Goal: Task Accomplishment & Management: Manage account settings

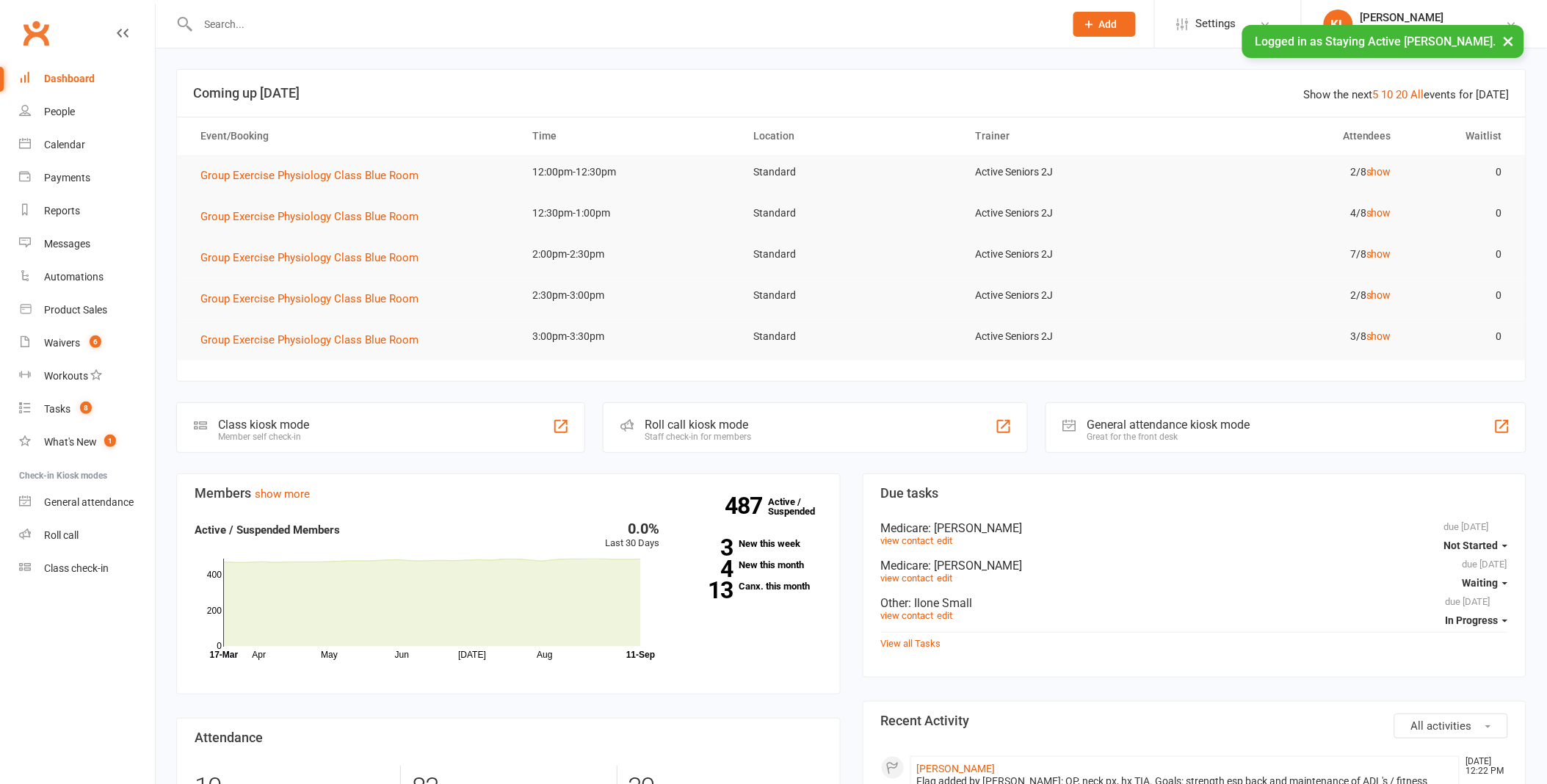
click at [1506, 36] on button "×" at bounding box center [1509, 40] width 26 height 32
click at [229, 32] on input "text" at bounding box center [623, 24] width 860 height 20
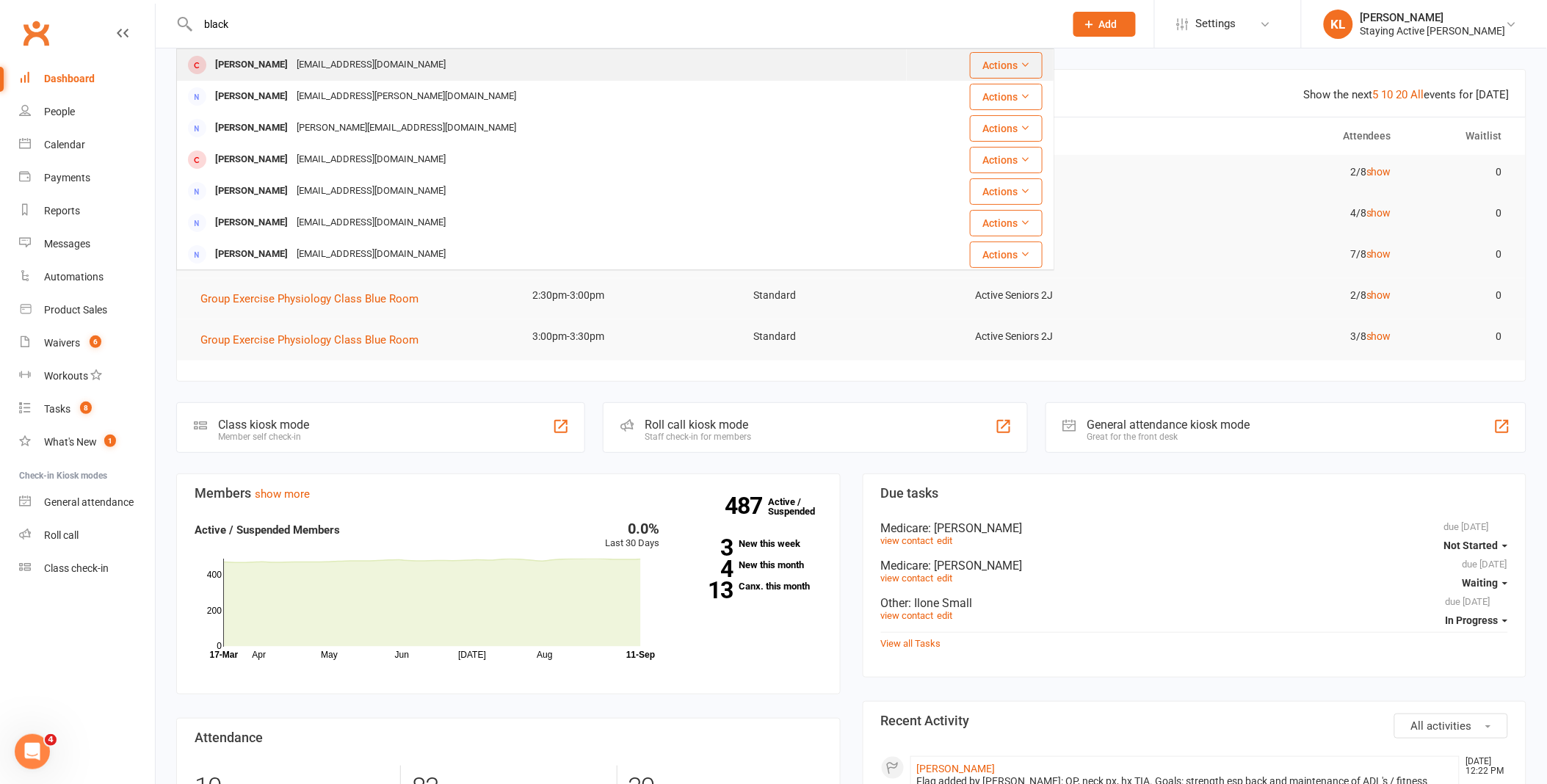
type input "black"
click at [248, 66] on div "Beverley Black" at bounding box center [251, 64] width 82 height 21
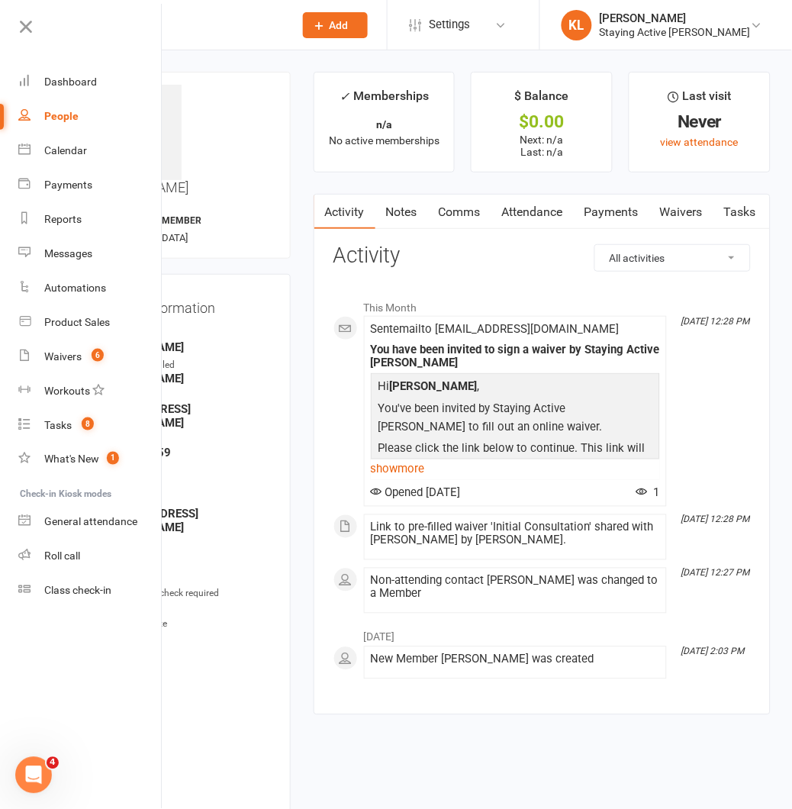
click at [304, 424] on main "✓ Memberships n/a No active memberships $ Balance $0.00 Next: n/a Last: n/a Las…" at bounding box center [542, 401] width 480 height 659
click at [24, 24] on icon at bounding box center [25, 26] width 21 height 21
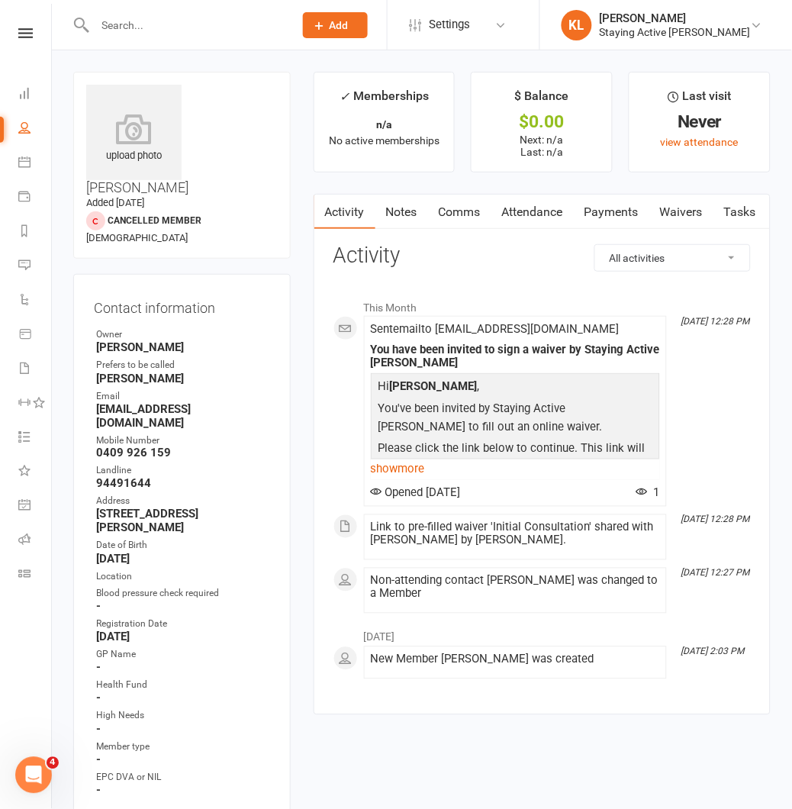
drag, startPoint x: 752, startPoint y: 209, endPoint x: 606, endPoint y: 218, distance: 146.0
click at [606, 218] on scrollable-tabs "Activity Notes Comms Attendance Payments Waivers Tasks Automations Assessments …" at bounding box center [542, 212] width 456 height 35
drag, startPoint x: 668, startPoint y: 214, endPoint x: 475, endPoint y: 217, distance: 192.3
click at [475, 217] on link "Waivers" at bounding box center [485, 212] width 64 height 35
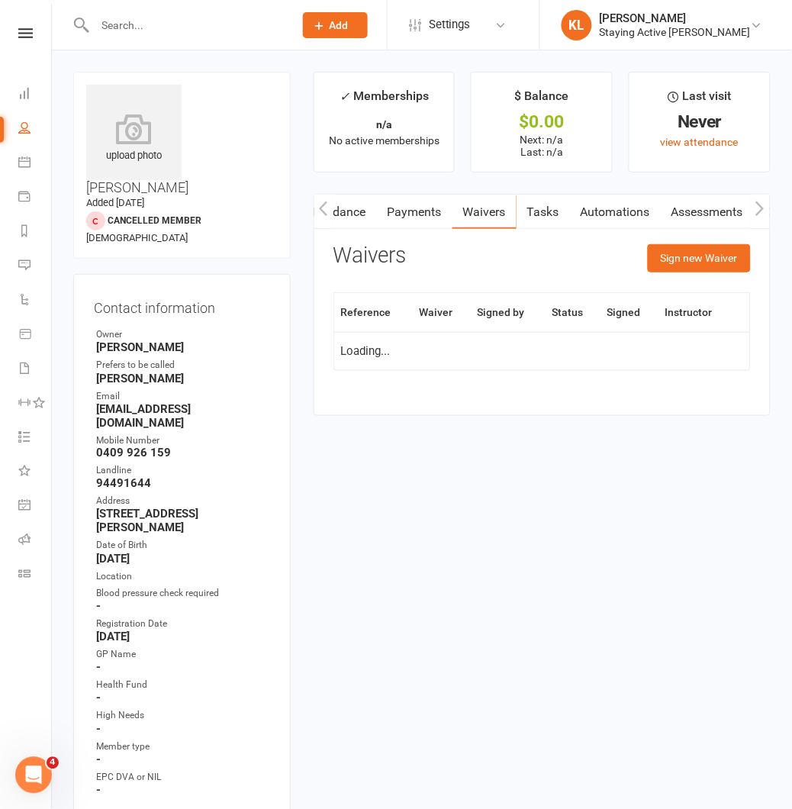
click at [696, 206] on link "Assessments" at bounding box center [707, 212] width 93 height 35
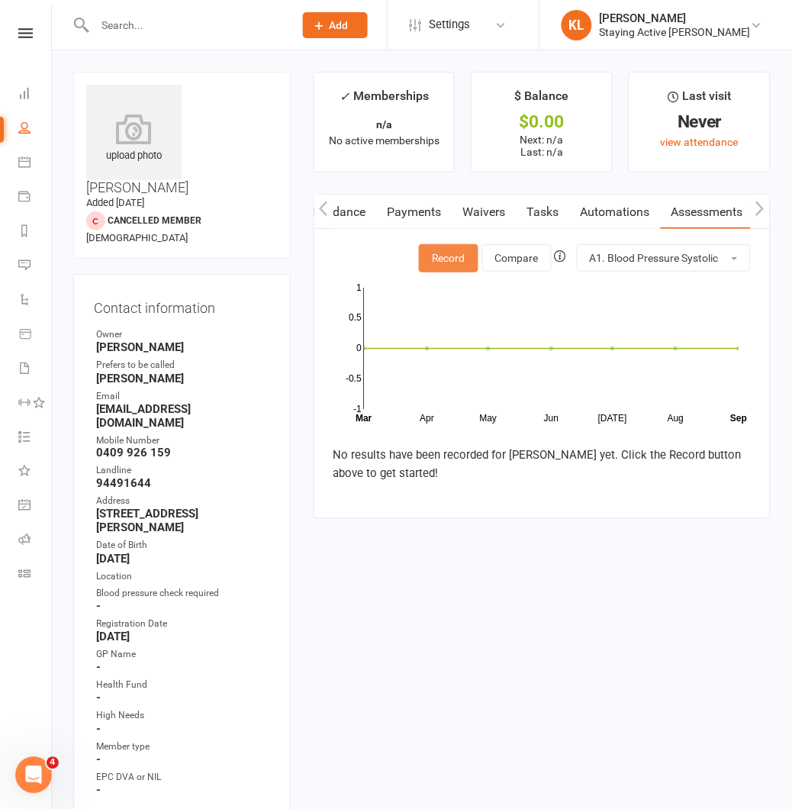
click at [455, 253] on button "Record" at bounding box center [449, 257] width 60 height 27
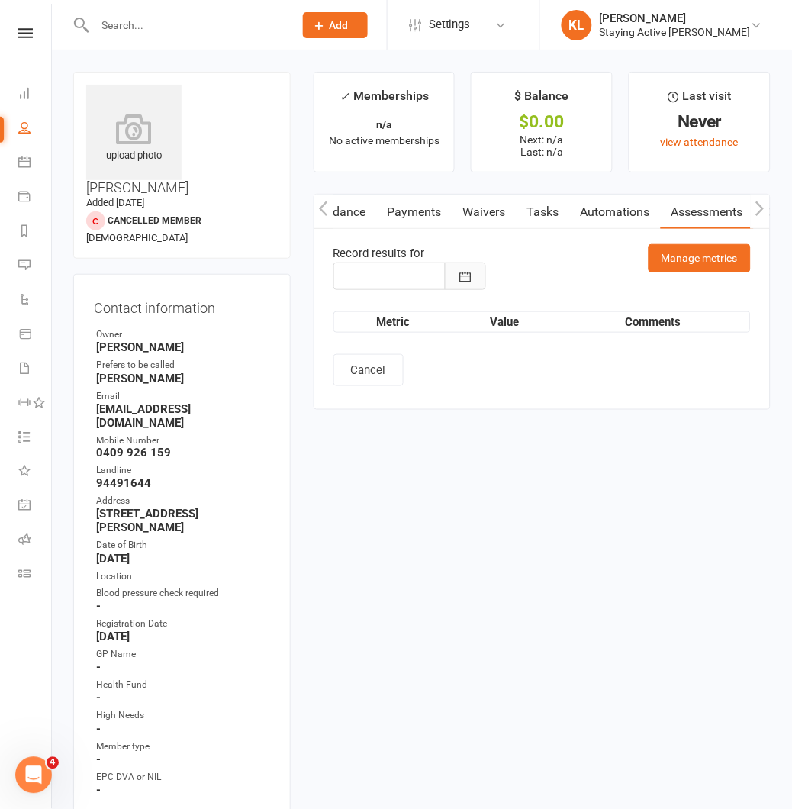
type input "[DATE]"
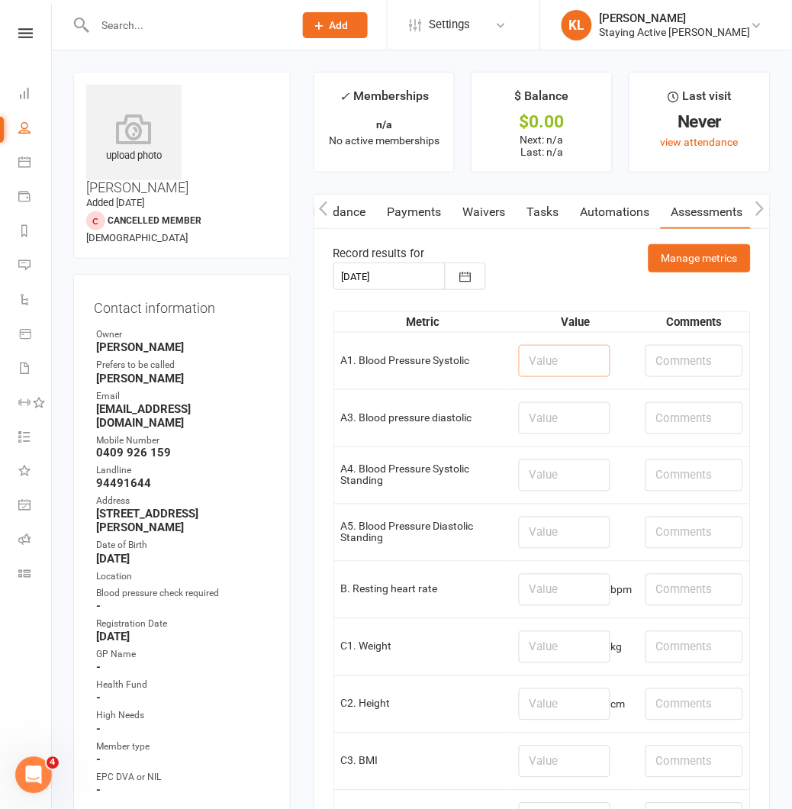
click at [585, 356] on input "number" at bounding box center [565, 361] width 92 height 32
type input "137"
click at [534, 414] on input "number" at bounding box center [565, 418] width 92 height 32
type input "76"
click at [543, 593] on input "number" at bounding box center [565, 590] width 92 height 32
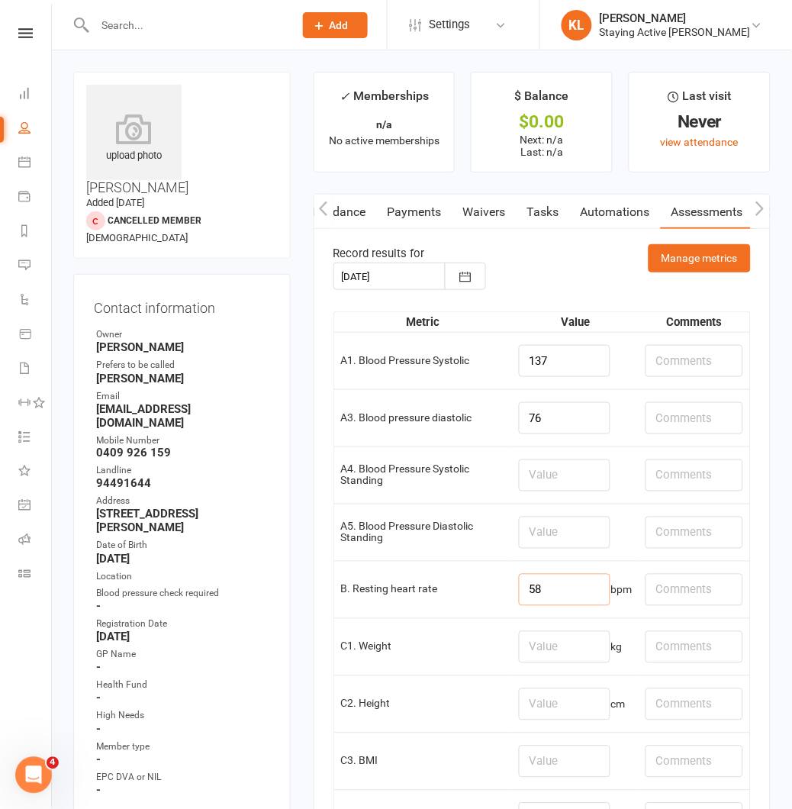
type input "58"
click at [666, 591] on input "text" at bounding box center [695, 590] width 98 height 32
type input "Sa2: 94"
click at [542, 646] on input "number" at bounding box center [565, 647] width 92 height 32
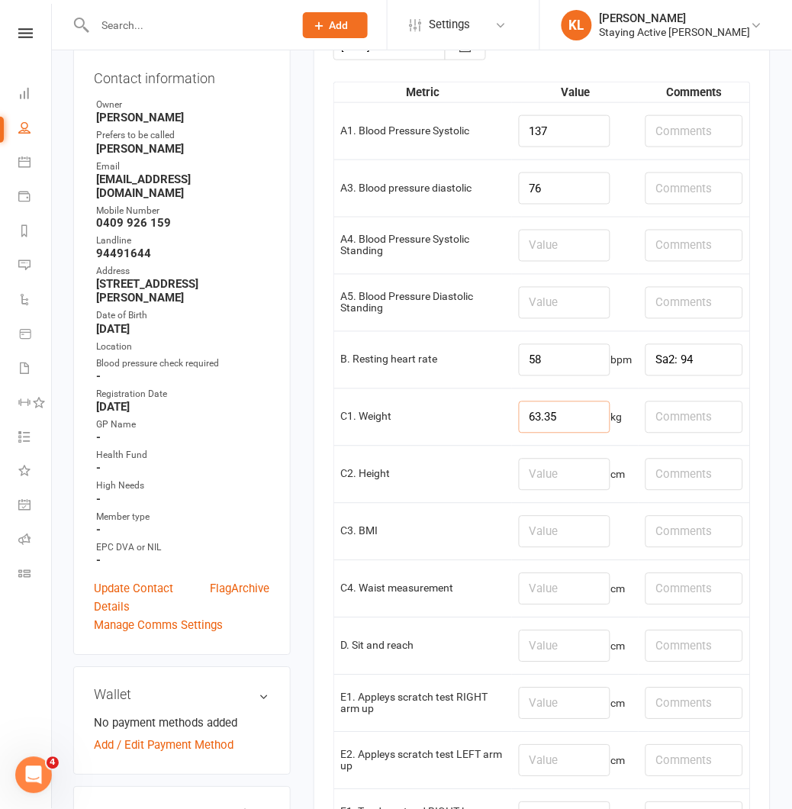
scroll to position [254, 0]
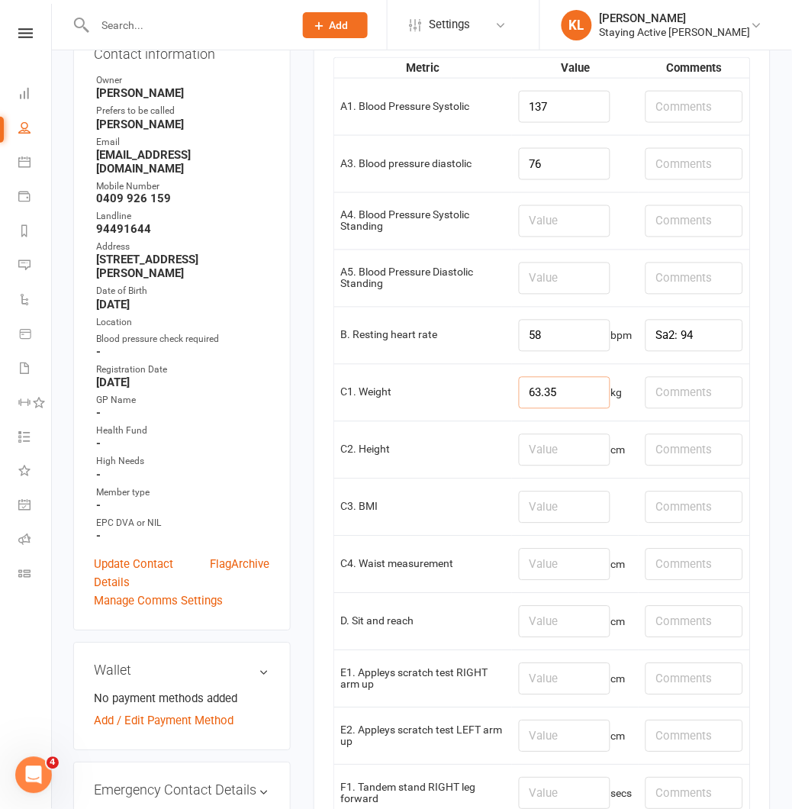
type input "63.35"
click at [519, 459] on input "number" at bounding box center [565, 450] width 92 height 32
type input "158.5"
click at [475, 499] on td "C3. BMI" at bounding box center [423, 507] width 179 height 57
click at [540, 562] on input "number" at bounding box center [565, 565] width 92 height 32
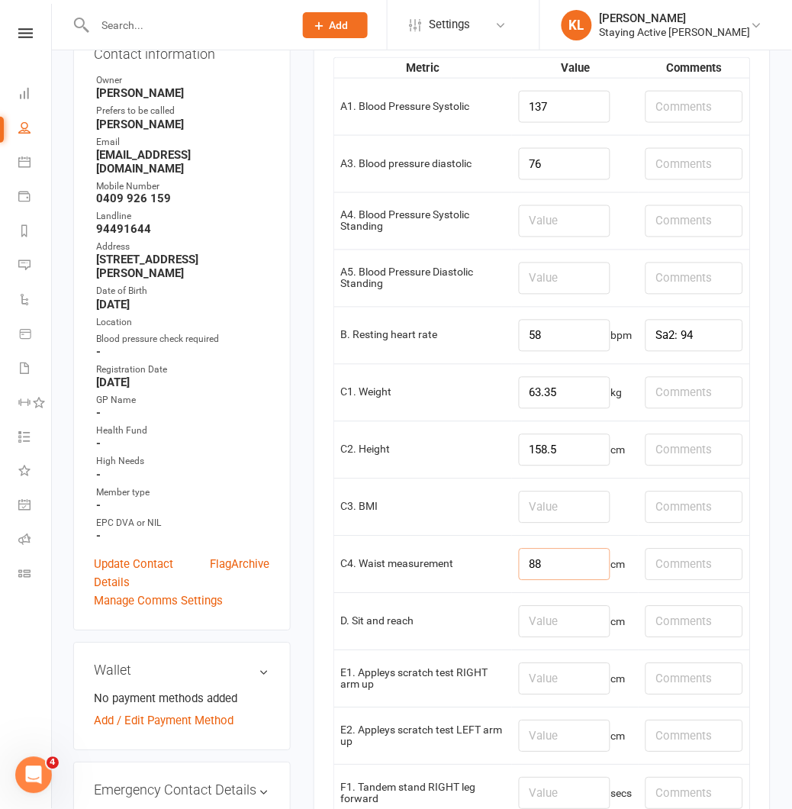
type input "88"
click at [408, 348] on td "B. Resting heart rate" at bounding box center [423, 335] width 179 height 57
click at [547, 688] on input "number" at bounding box center [565, 679] width 92 height 32
type input "2"
click at [540, 752] on input "number" at bounding box center [565, 736] width 92 height 32
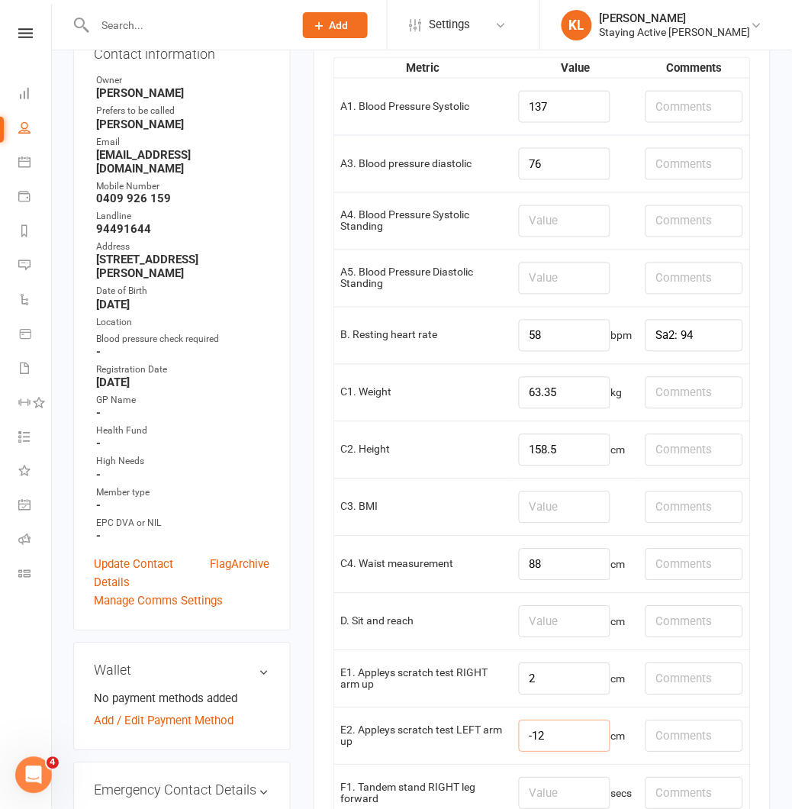
type input "-12"
click at [519, 628] on input "number" at bounding box center [565, 622] width 92 height 32
type input "-4"
click at [667, 611] on input "text" at bounding box center [695, 622] width 98 height 32
click at [669, 622] on input "L: 4," at bounding box center [695, 622] width 98 height 32
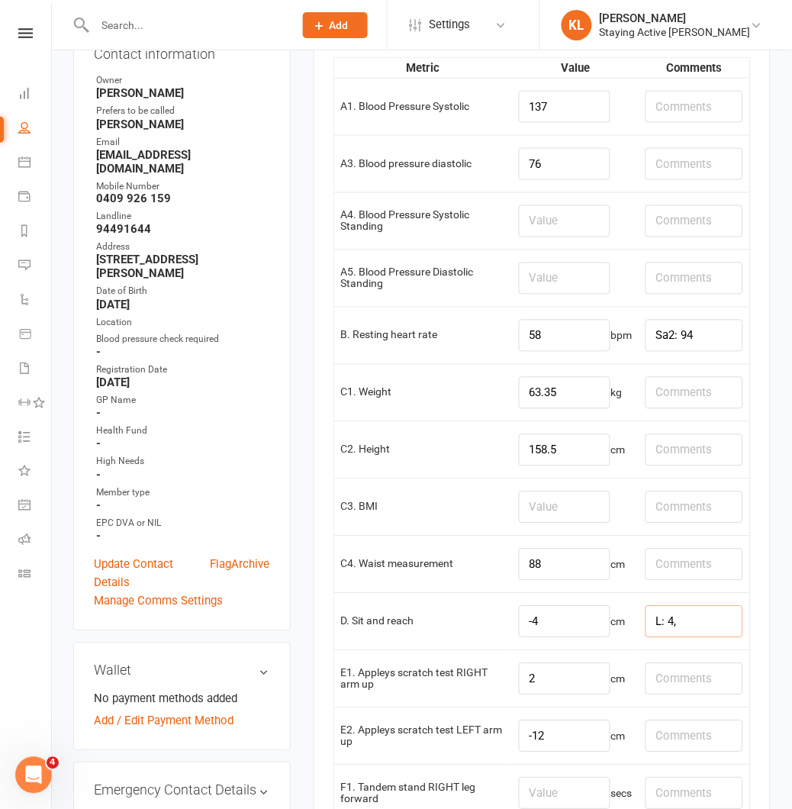
click at [692, 622] on input "L: 4," at bounding box center [695, 622] width 98 height 32
type input "L: 4, R: 5"
click at [543, 749] on input "-12" at bounding box center [565, 736] width 92 height 32
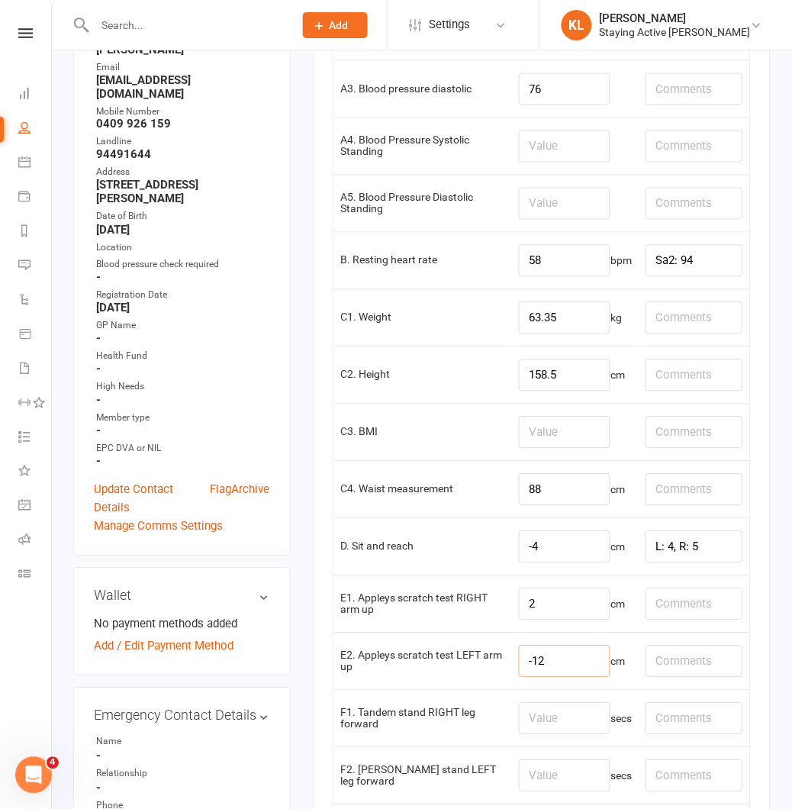
scroll to position [424, 0]
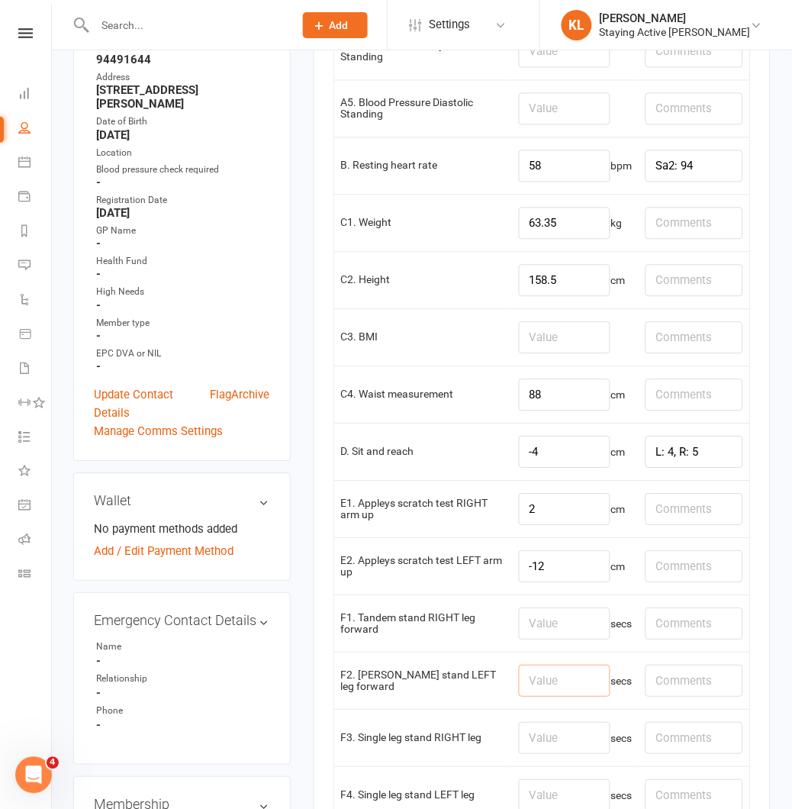
click at [533, 677] on input "number" at bounding box center [565, 681] width 92 height 32
type input "8.67"
click at [565, 620] on input "number" at bounding box center [565, 624] width 92 height 32
type input "7.29"
click at [538, 745] on input "number" at bounding box center [565, 739] width 92 height 32
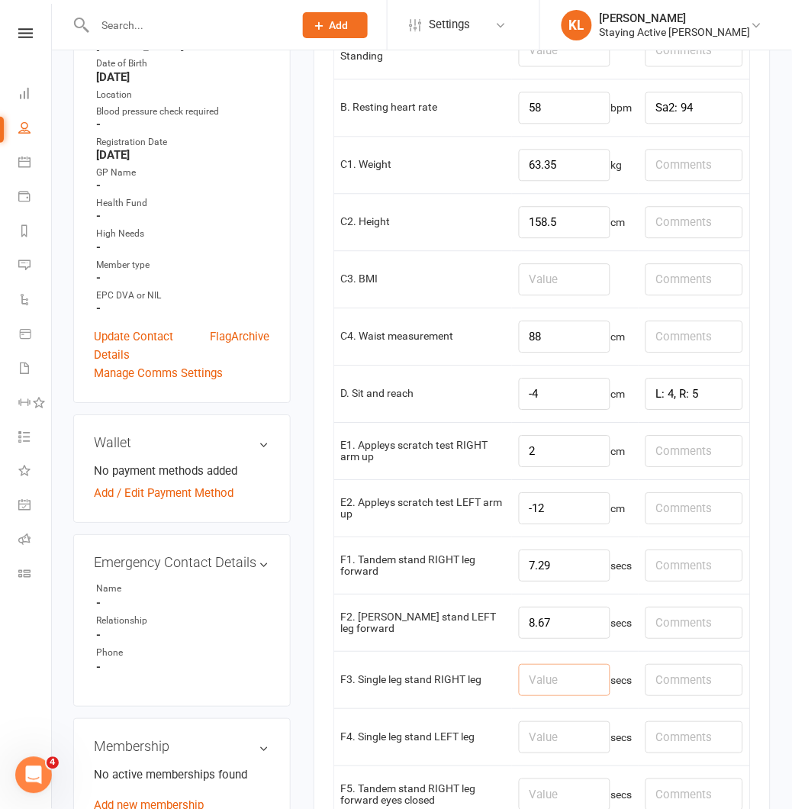
scroll to position [508, 0]
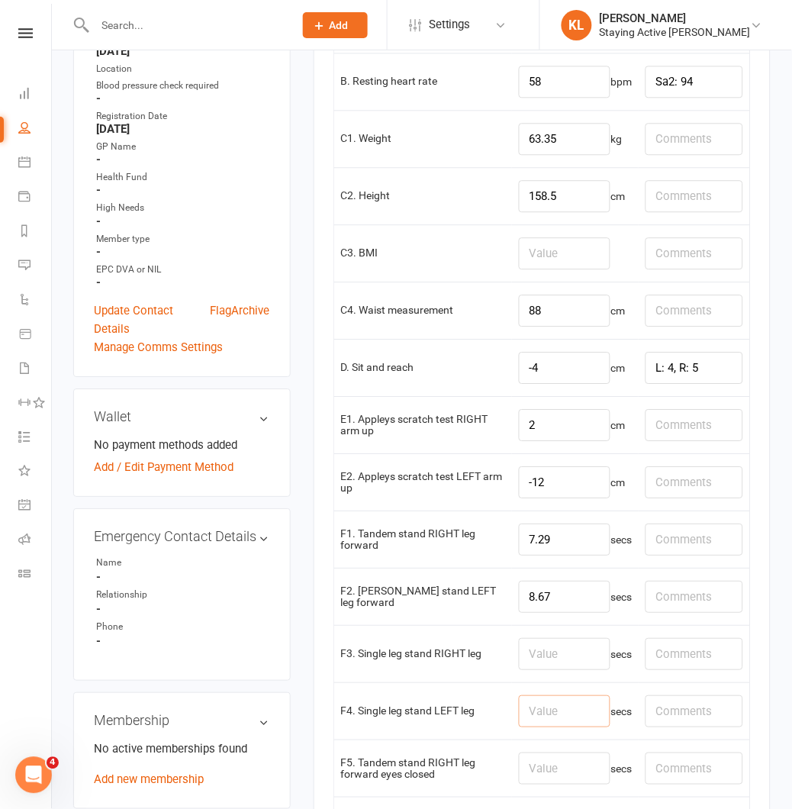
click at [528, 717] on input "number" at bounding box center [565, 711] width 92 height 32
type input "15"
click at [543, 661] on input "number" at bounding box center [565, 654] width 92 height 32
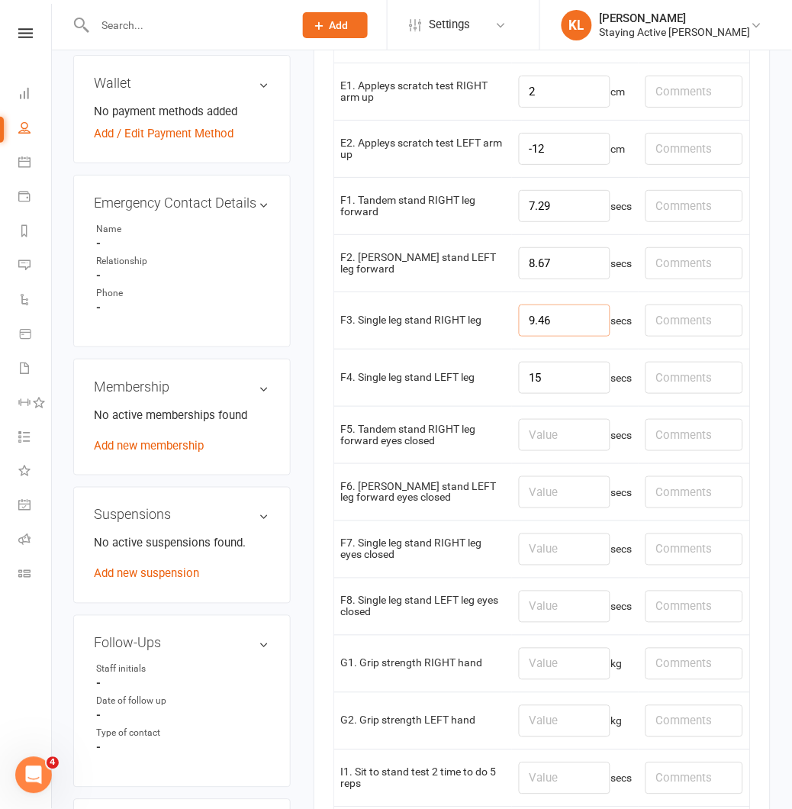
scroll to position [848, 0]
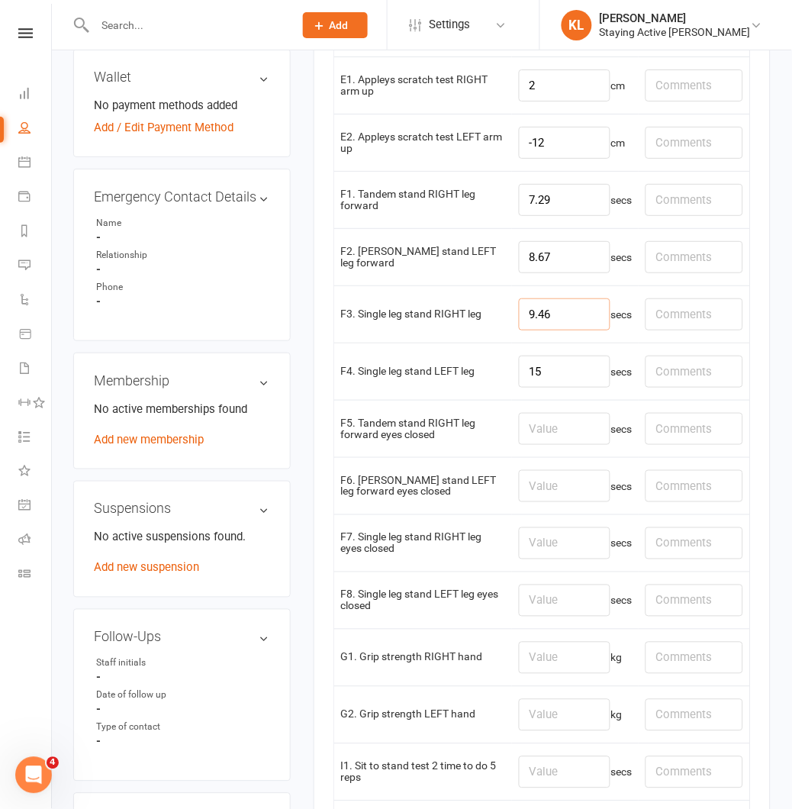
type input "9.46"
click at [528, 655] on input "number" at bounding box center [565, 658] width 92 height 32
type input "14.2"
click at [553, 731] on input "number" at bounding box center [565, 715] width 92 height 32
type input "15.6"
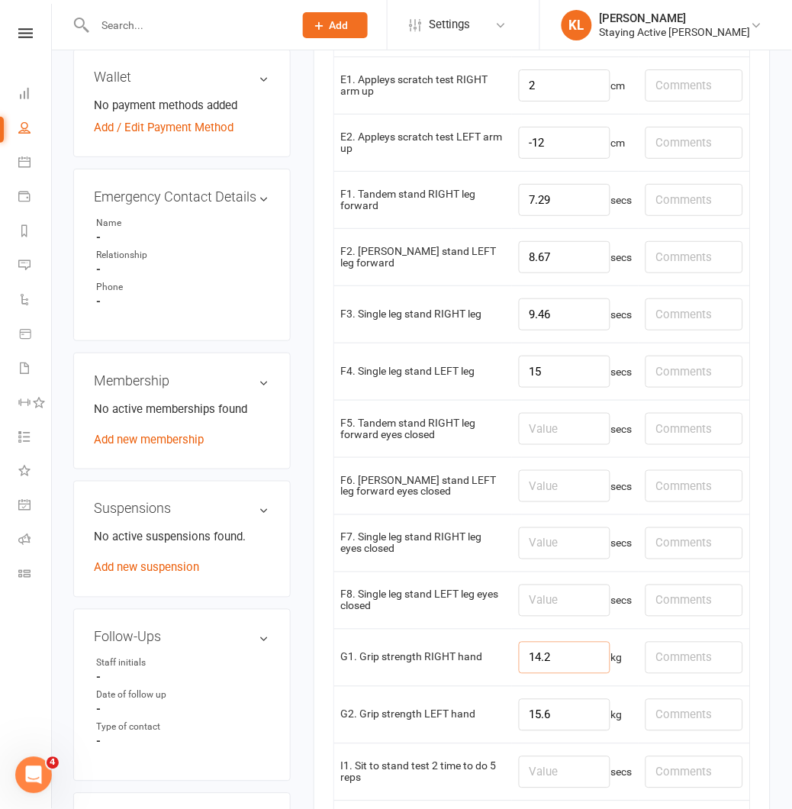
drag, startPoint x: 552, startPoint y: 658, endPoint x: 492, endPoint y: 667, distance: 60.2
click at [492, 667] on tr "G1. Grip strength RIGHT hand 14.2 kg" at bounding box center [542, 657] width 416 height 57
type input "16.1"
drag, startPoint x: 550, startPoint y: 723, endPoint x: 499, endPoint y: 723, distance: 51.1
click at [499, 723] on tr "G2. Grip strength LEFT hand 15.6 kg" at bounding box center [542, 714] width 416 height 57
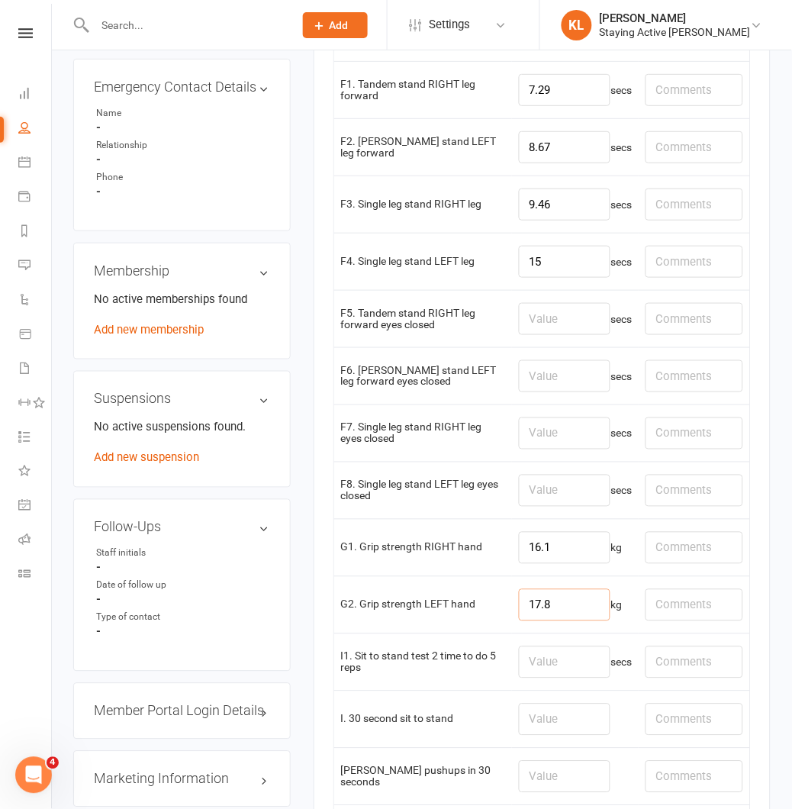
scroll to position [1102, 0]
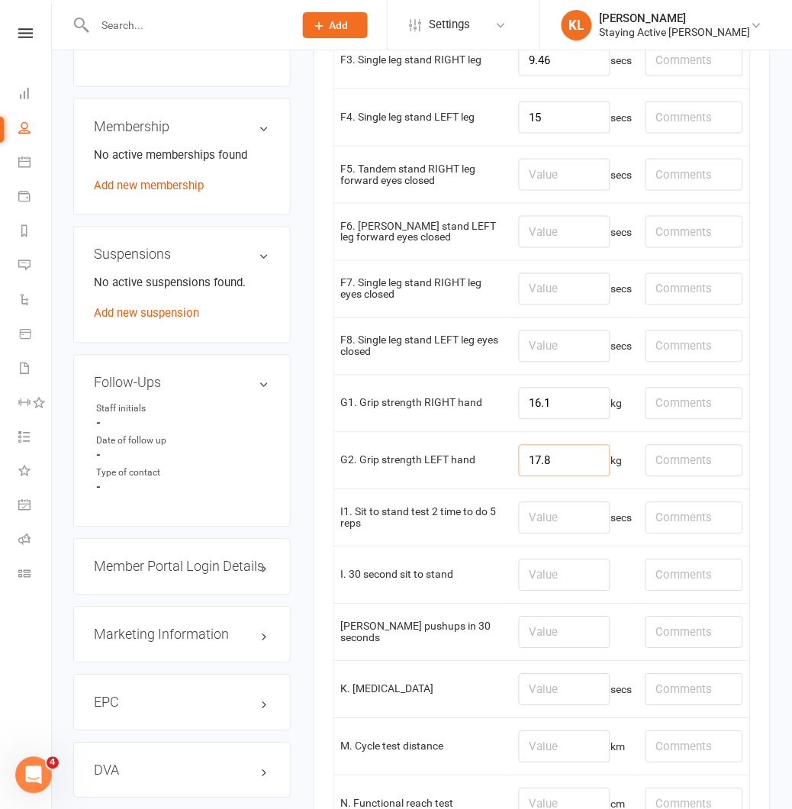
type input "17.8"
click at [531, 585] on input "number" at bounding box center [565, 575] width 92 height 32
type input "18"
click at [687, 582] on input "text" at bounding box center [695, 575] width 98 height 32
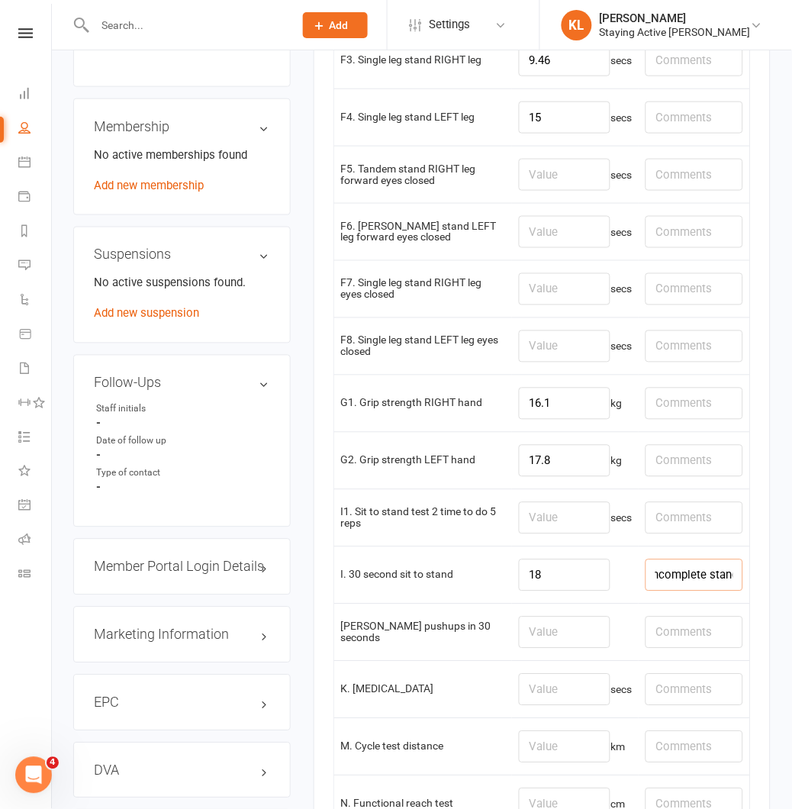
type input "Incomplete stand"
click at [520, 642] on input "number" at bounding box center [565, 633] width 92 height 32
type input "13"
click at [688, 760] on input "text" at bounding box center [695, 747] width 98 height 32
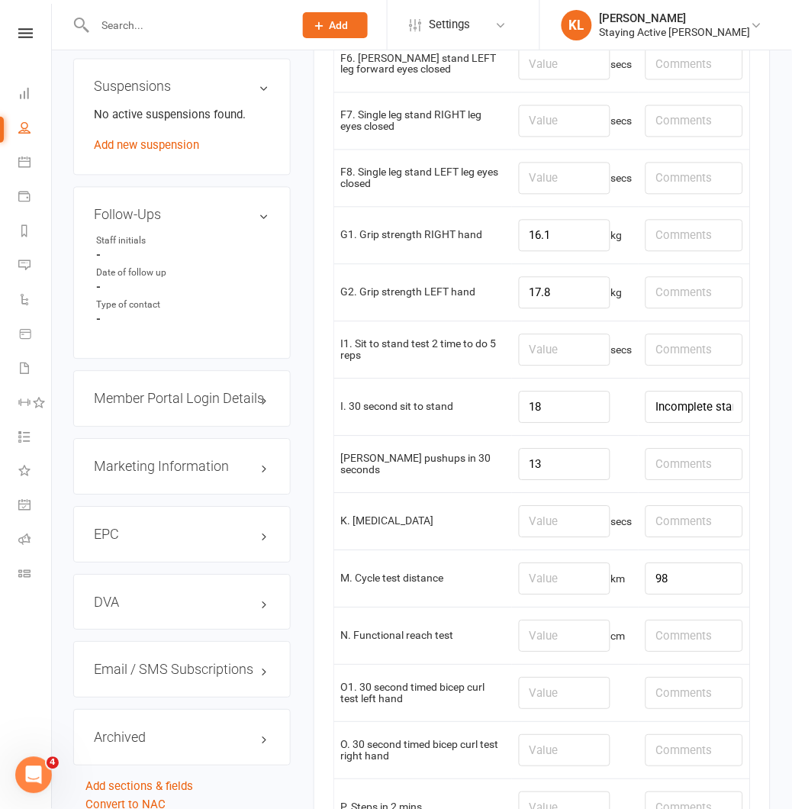
scroll to position [1271, 0]
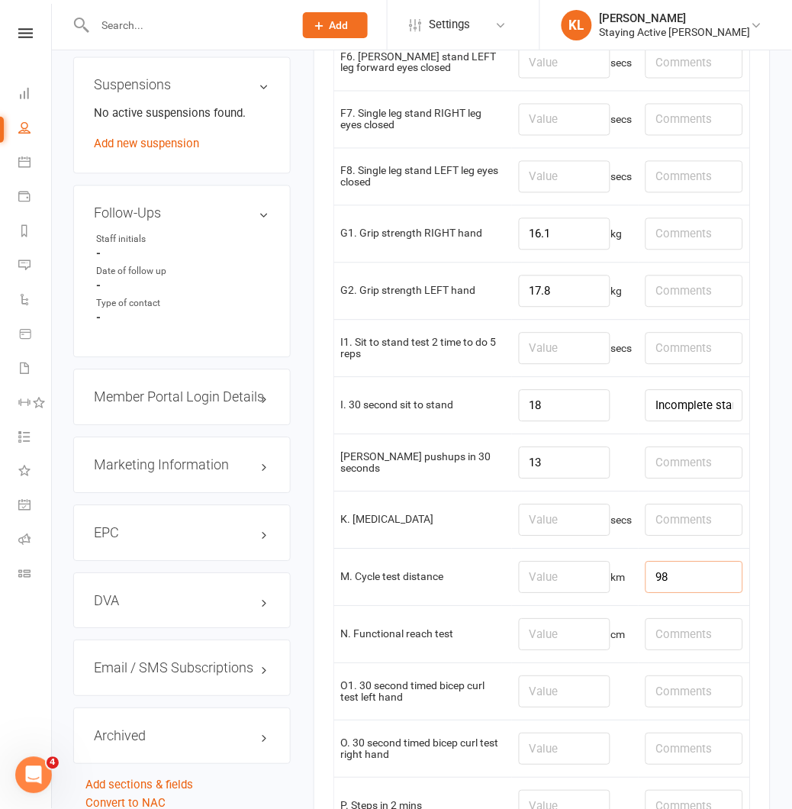
click at [662, 583] on input "98" at bounding box center [695, 578] width 98 height 32
type input "98 - 0.61 miles"
click at [530, 586] on input "number" at bounding box center [565, 578] width 92 height 32
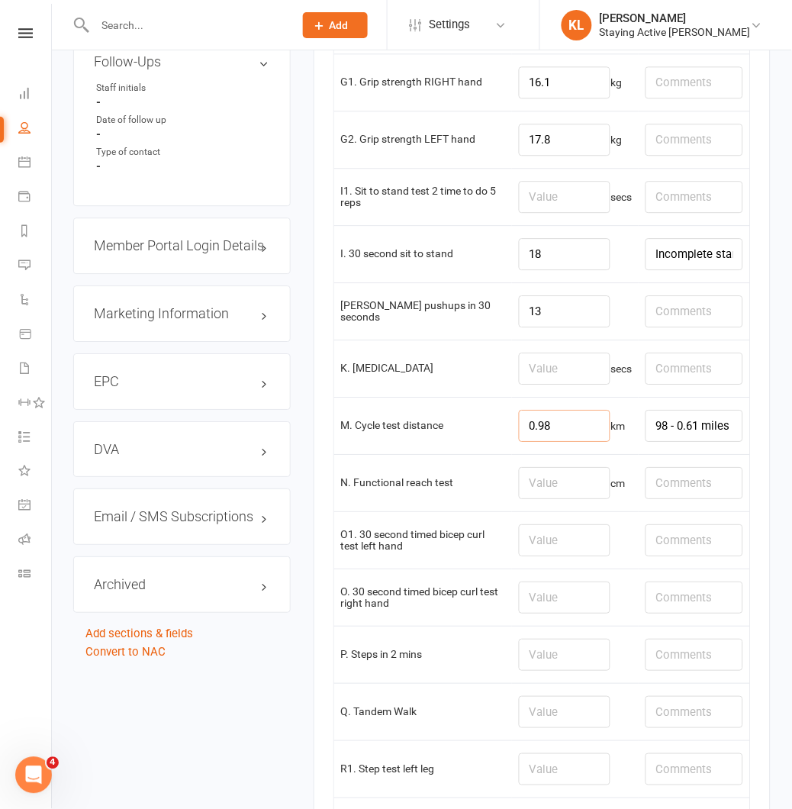
scroll to position [1441, 0]
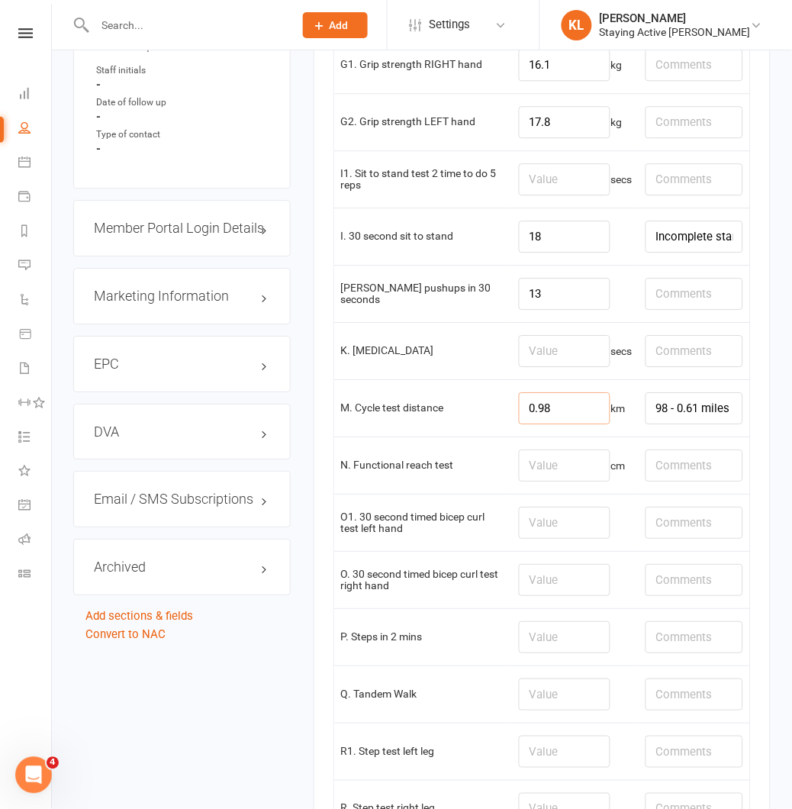
type input "0.98"
click at [570, 458] on input "number" at bounding box center [565, 466] width 92 height 32
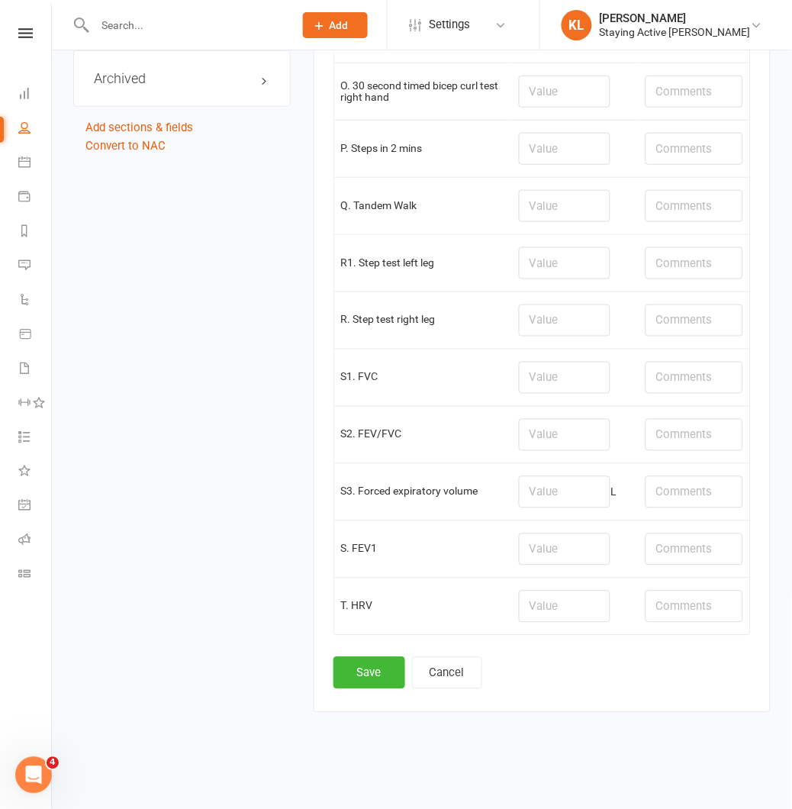
scroll to position [1939, 0]
click at [382, 662] on button "Save" at bounding box center [370, 672] width 72 height 32
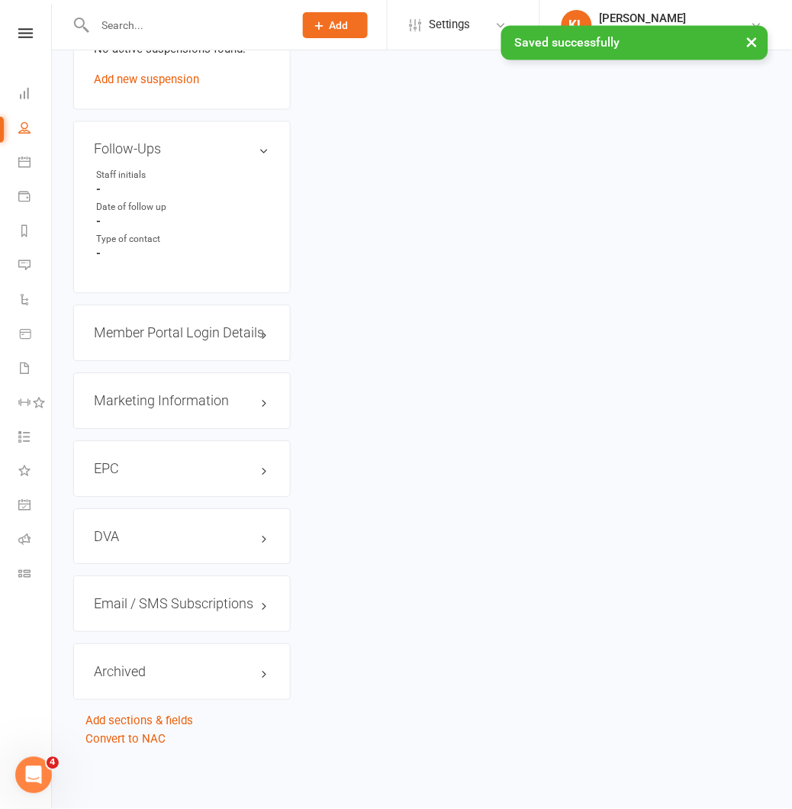
scroll to position [0, 0]
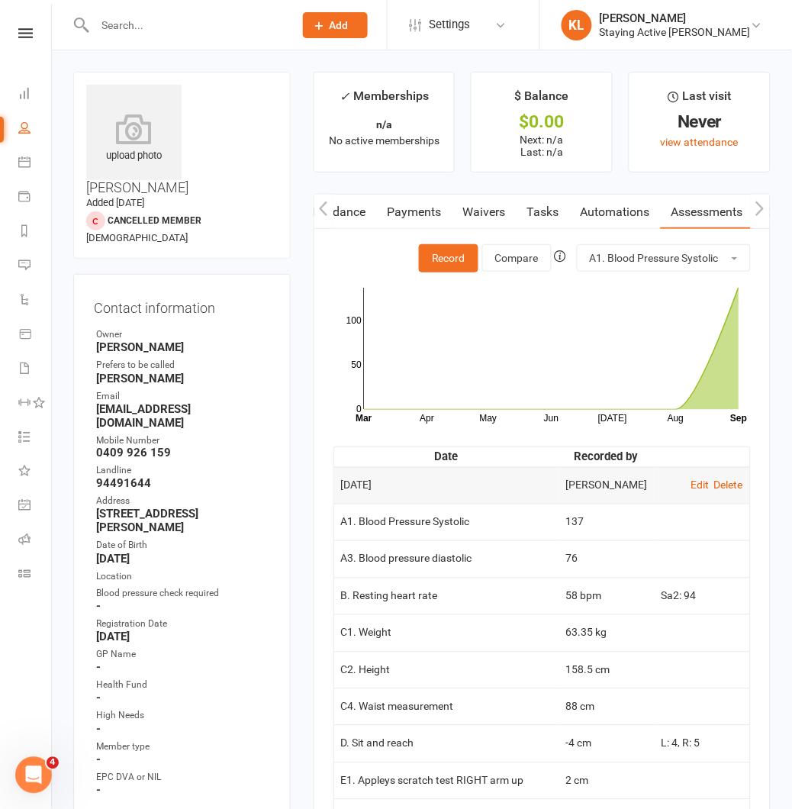
click at [302, 215] on main "✓ Memberships n/a No active memberships $ Balance $0.00 Next: n/a Last: n/a Las…" at bounding box center [542, 662] width 480 height 1181
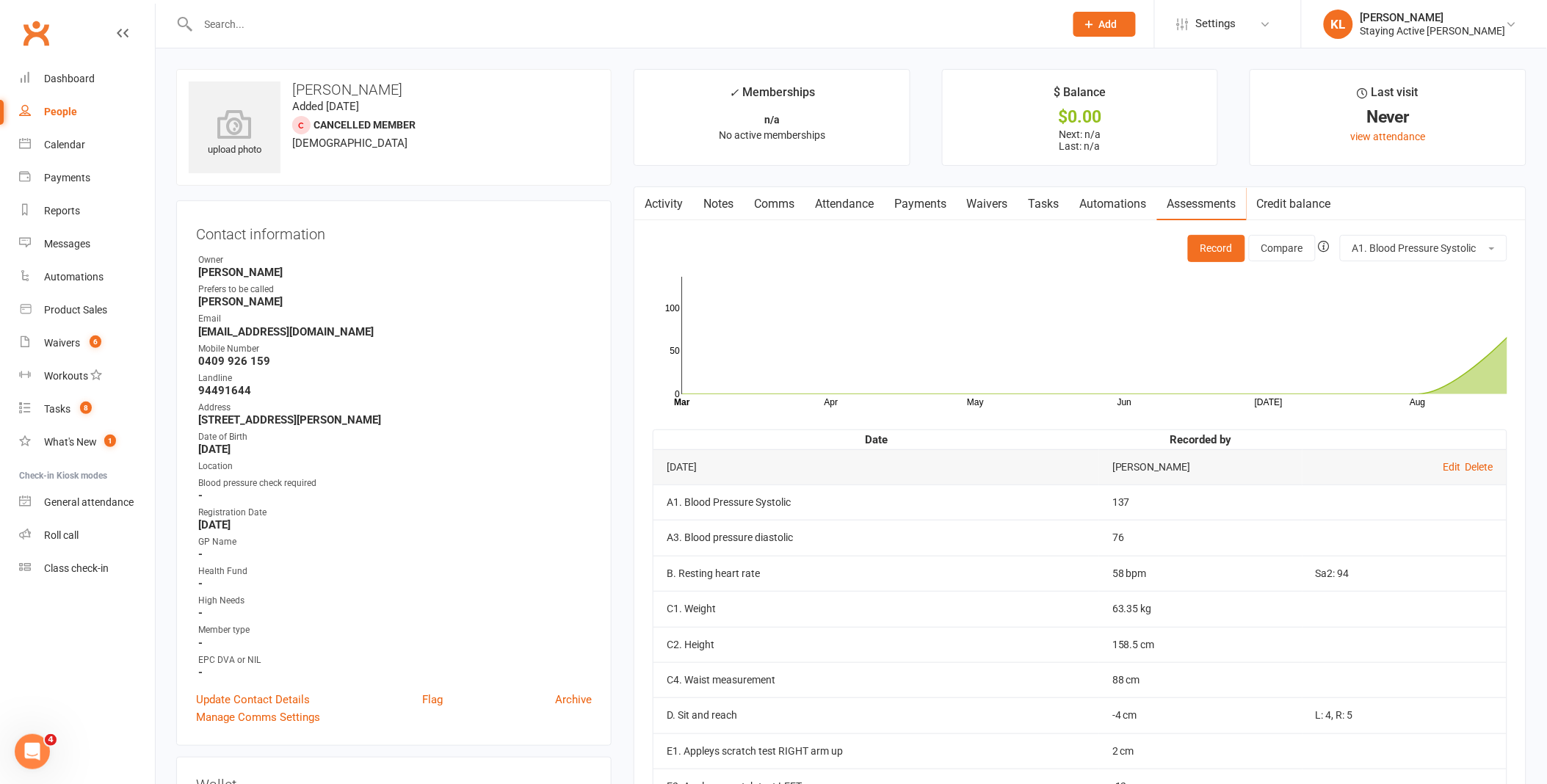
click at [391, 27] on input "text" at bounding box center [623, 24] width 860 height 20
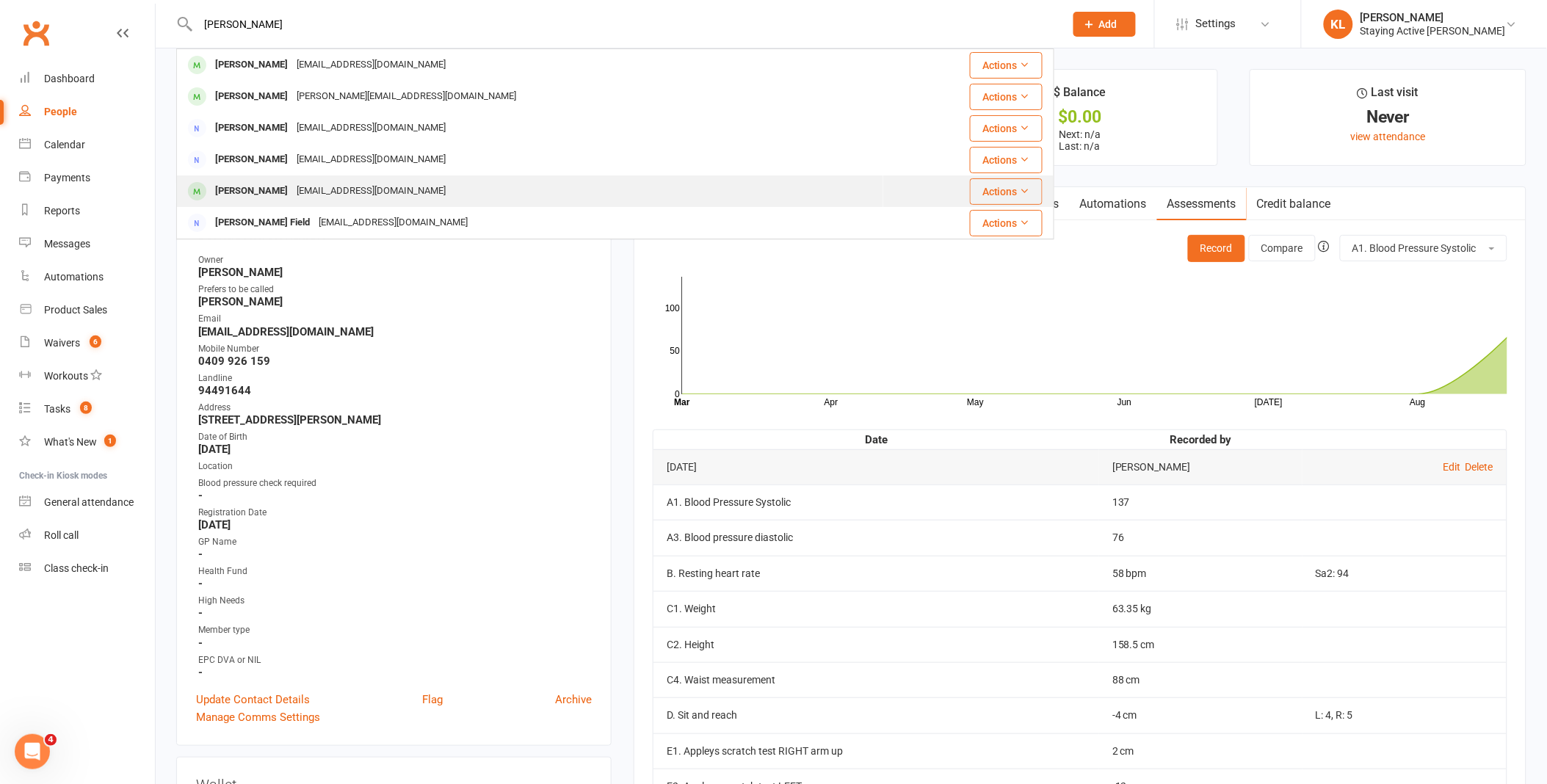
type input "[PERSON_NAME]"
click at [332, 184] on div "[EMAIL_ADDRESS][DOMAIN_NAME]" at bounding box center [371, 191] width 158 height 21
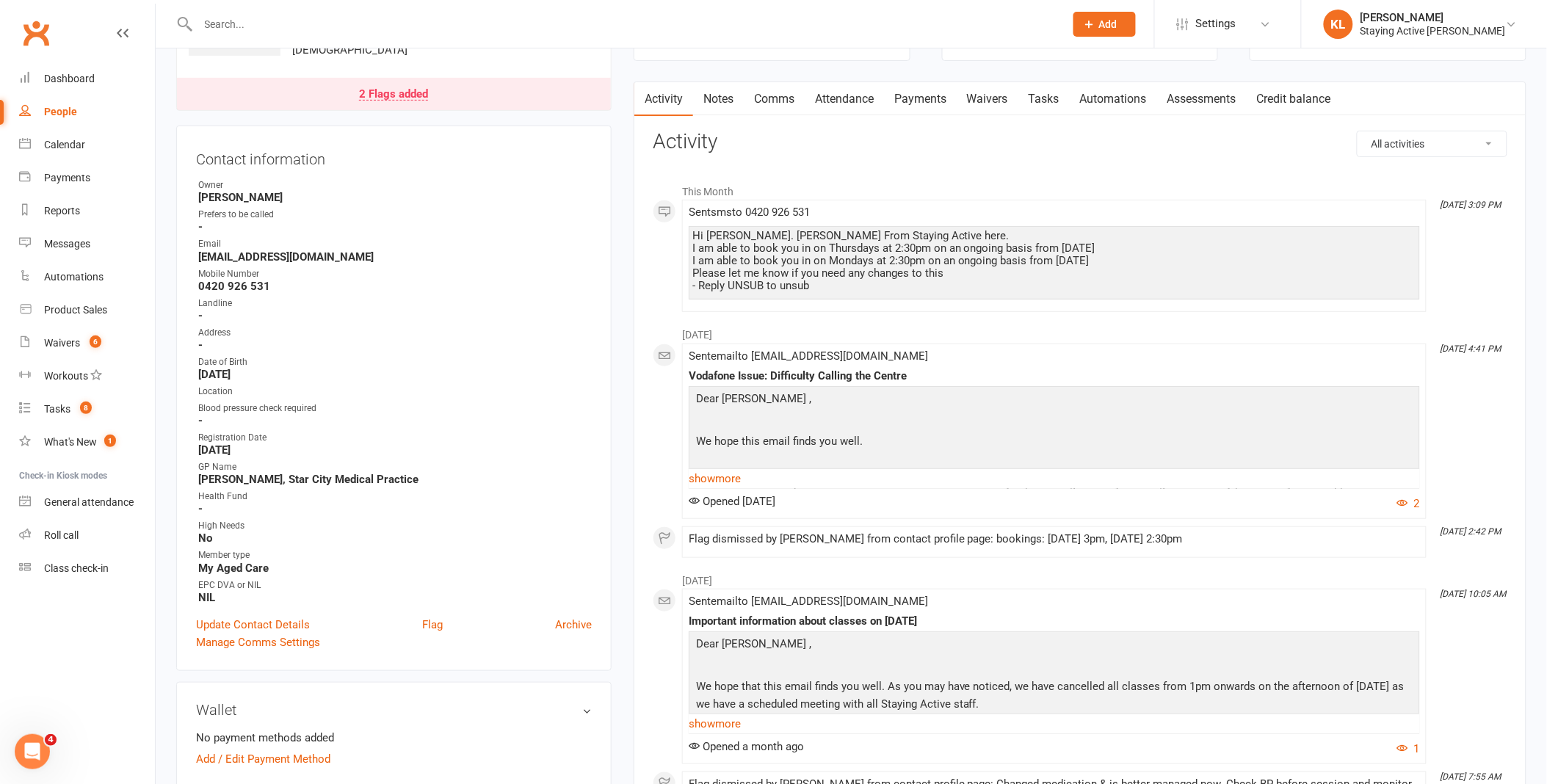
scroll to position [82, 0]
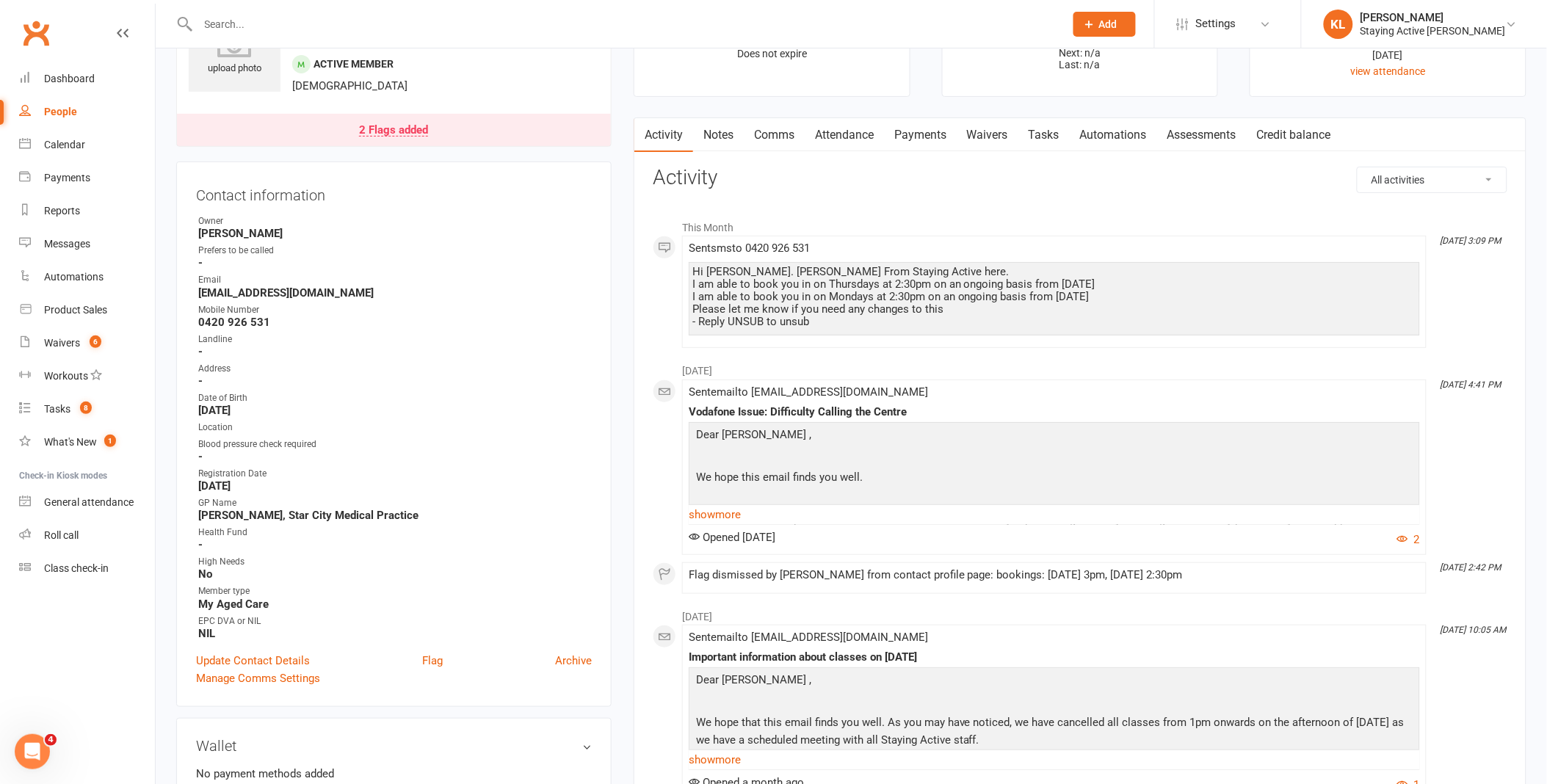
click at [721, 135] on link "Notes" at bounding box center [718, 135] width 51 height 34
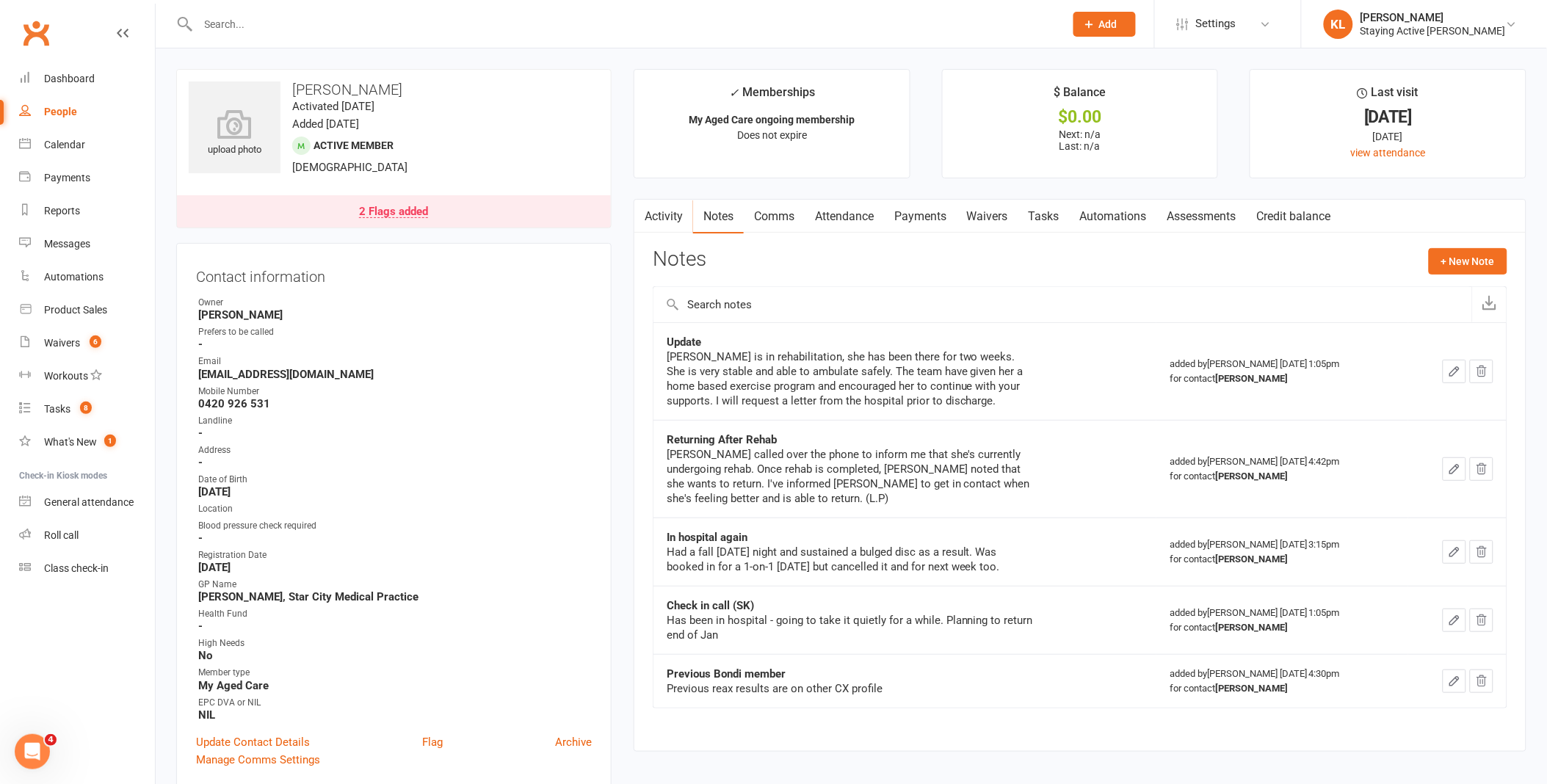
click at [1213, 221] on link "Assessments" at bounding box center [1202, 216] width 89 height 34
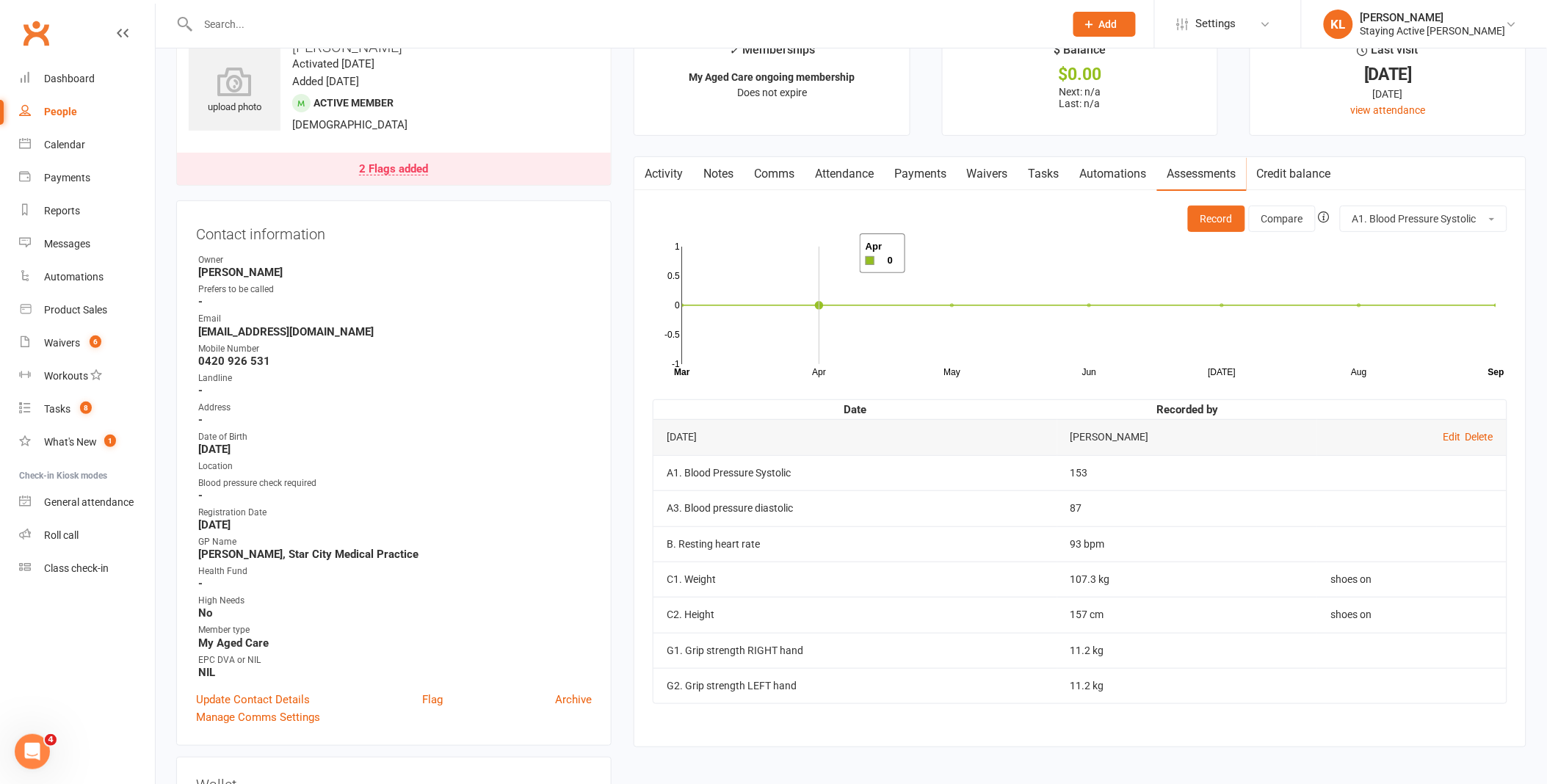
scroll to position [82, 0]
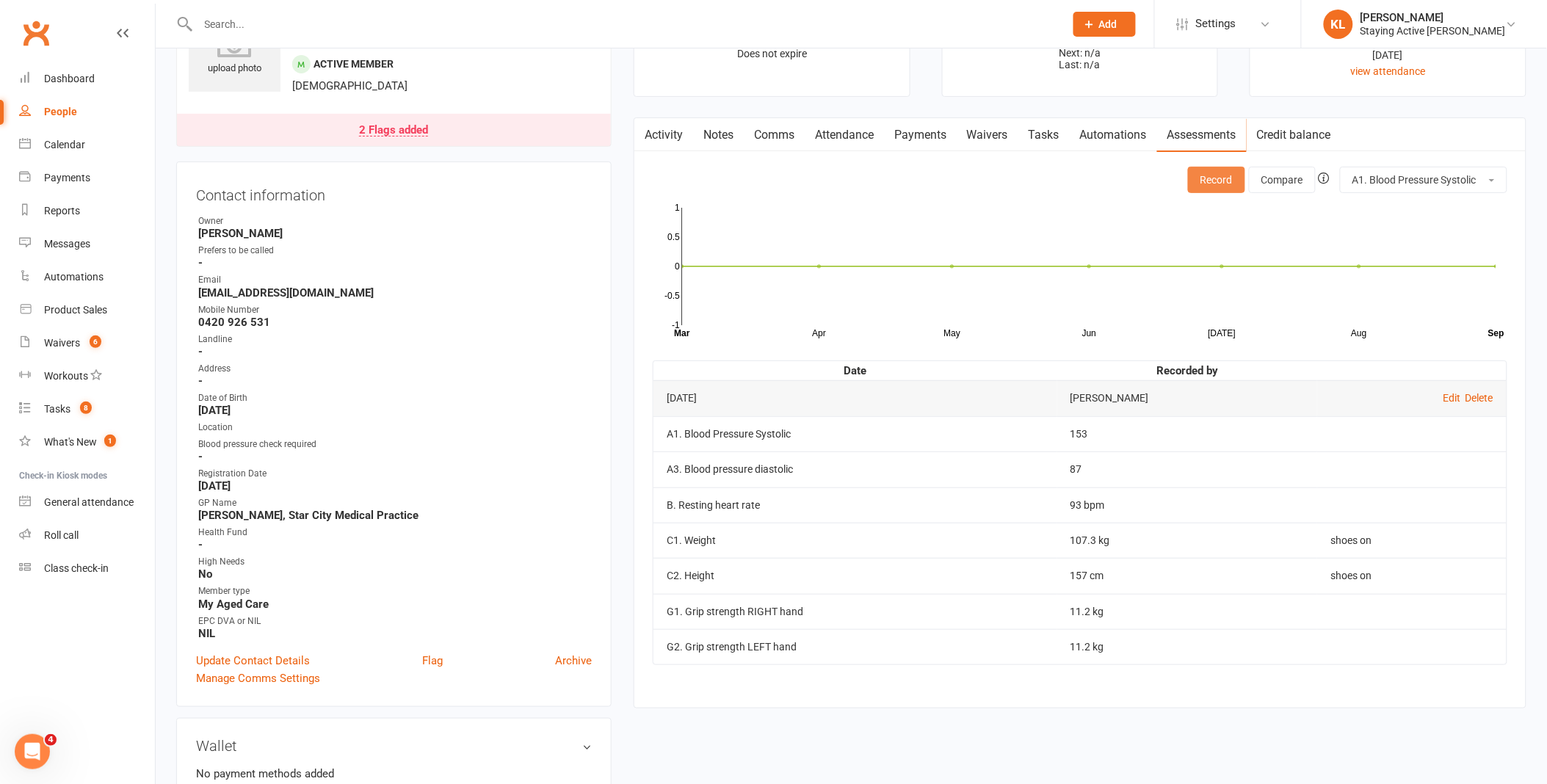
click at [1211, 178] on button "Record" at bounding box center [1217, 179] width 58 height 26
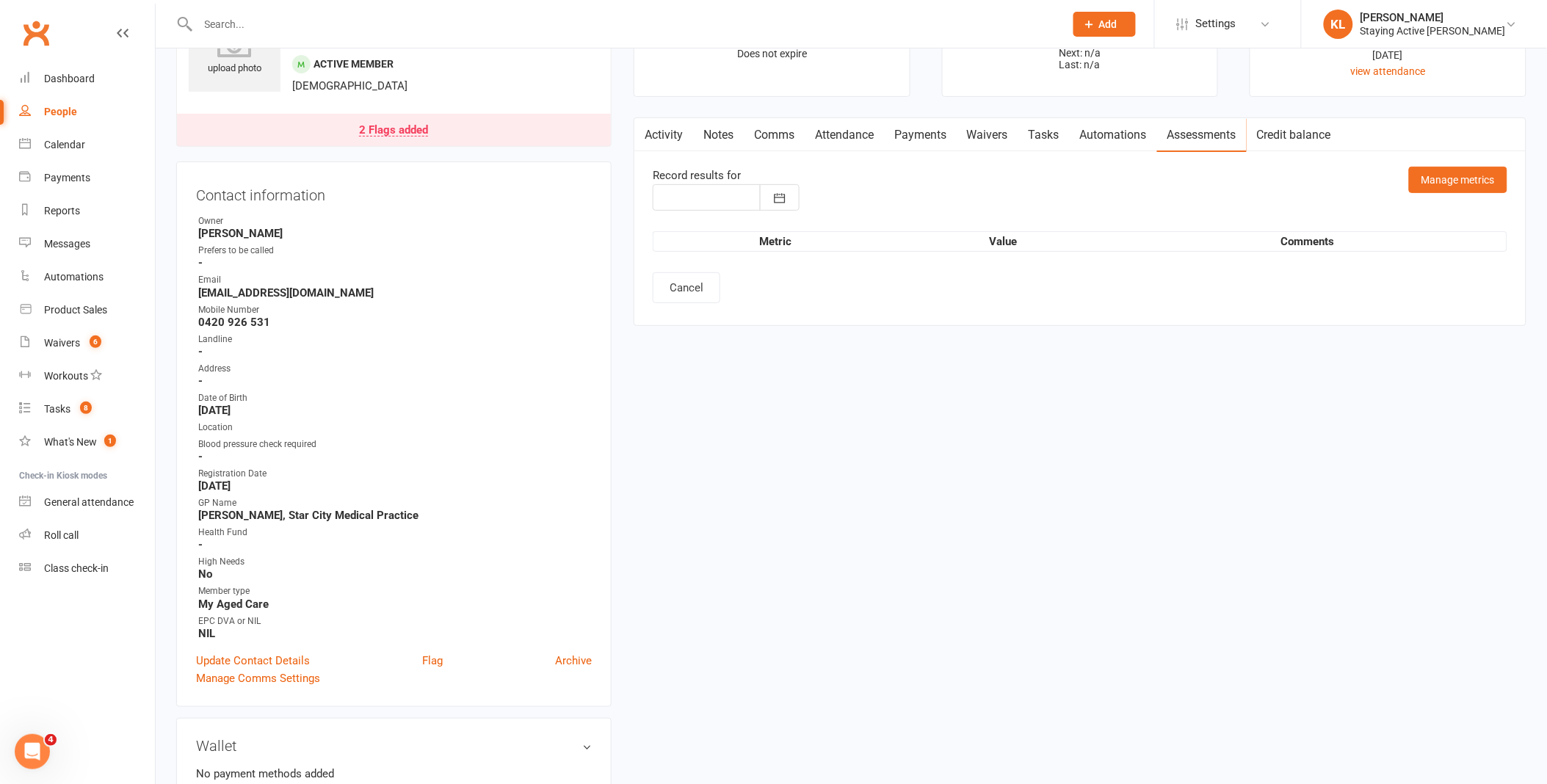
type input "[DATE]"
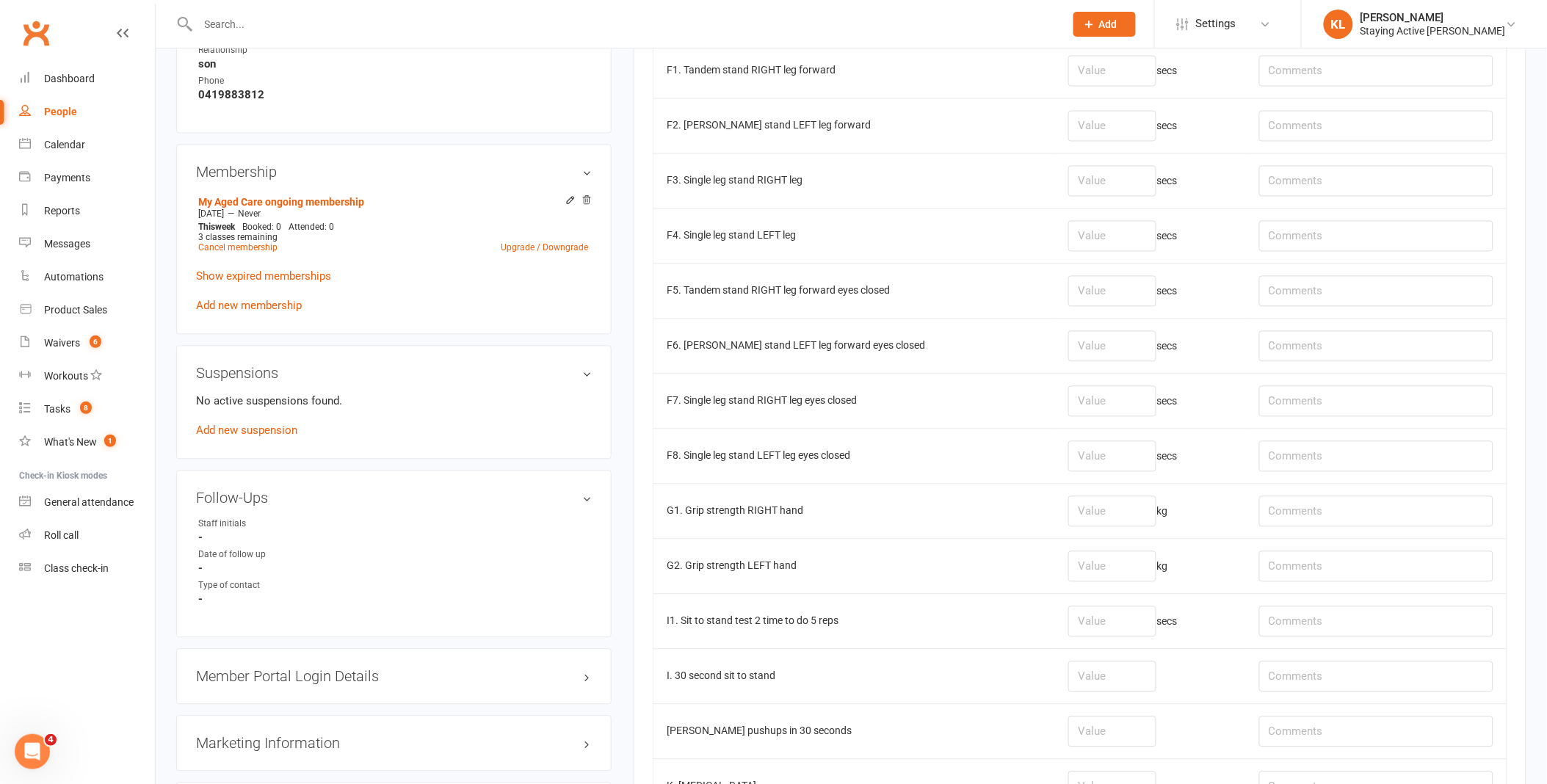
scroll to position [978, 0]
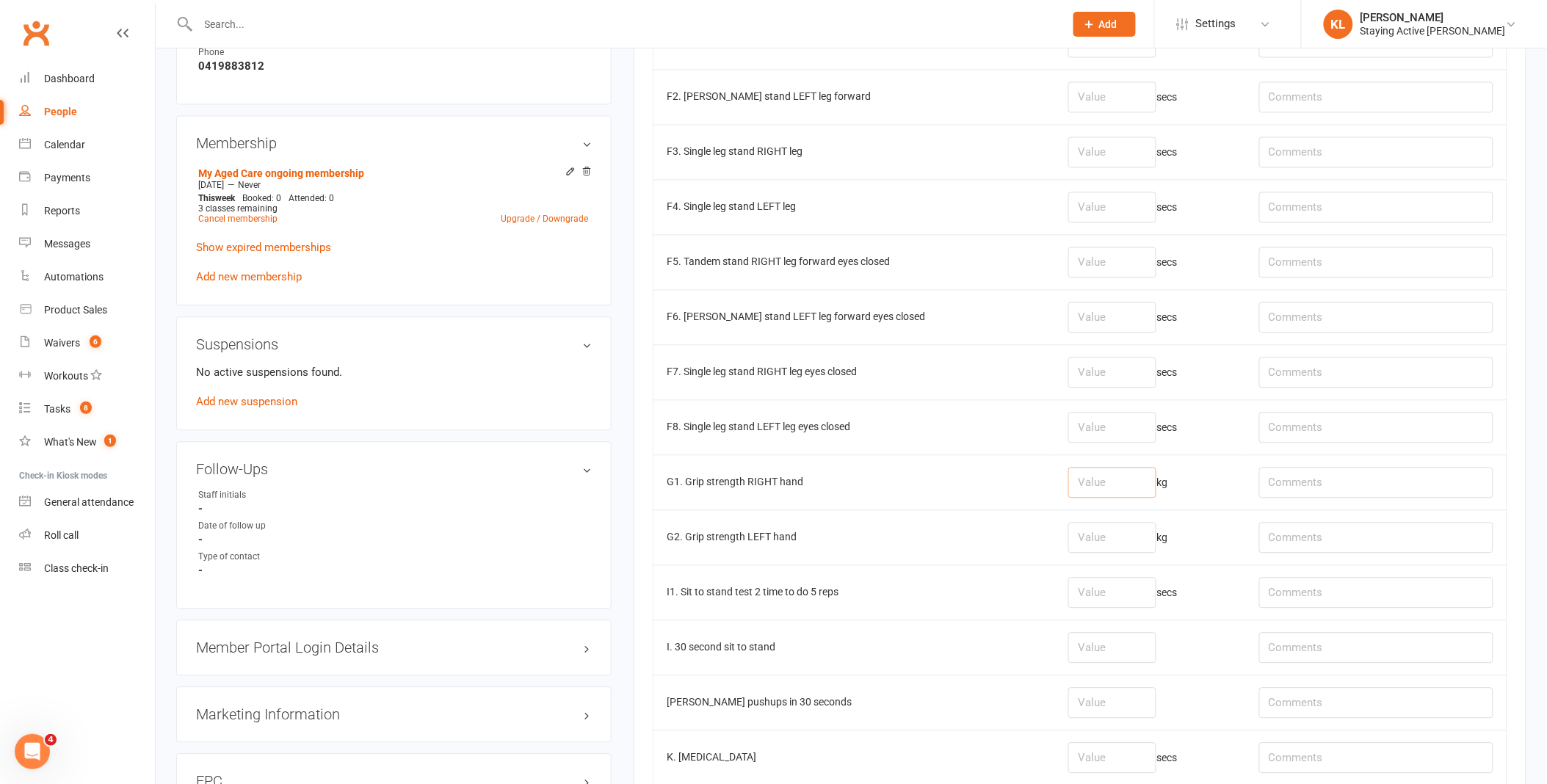
click at [1071, 479] on input "number" at bounding box center [1112, 483] width 89 height 31
click at [1076, 510] on td "kg" at bounding box center [1151, 482] width 190 height 55
click at [1078, 529] on input "number" at bounding box center [1112, 538] width 89 height 31
type input "9"
click at [1078, 493] on input "number" at bounding box center [1112, 483] width 89 height 31
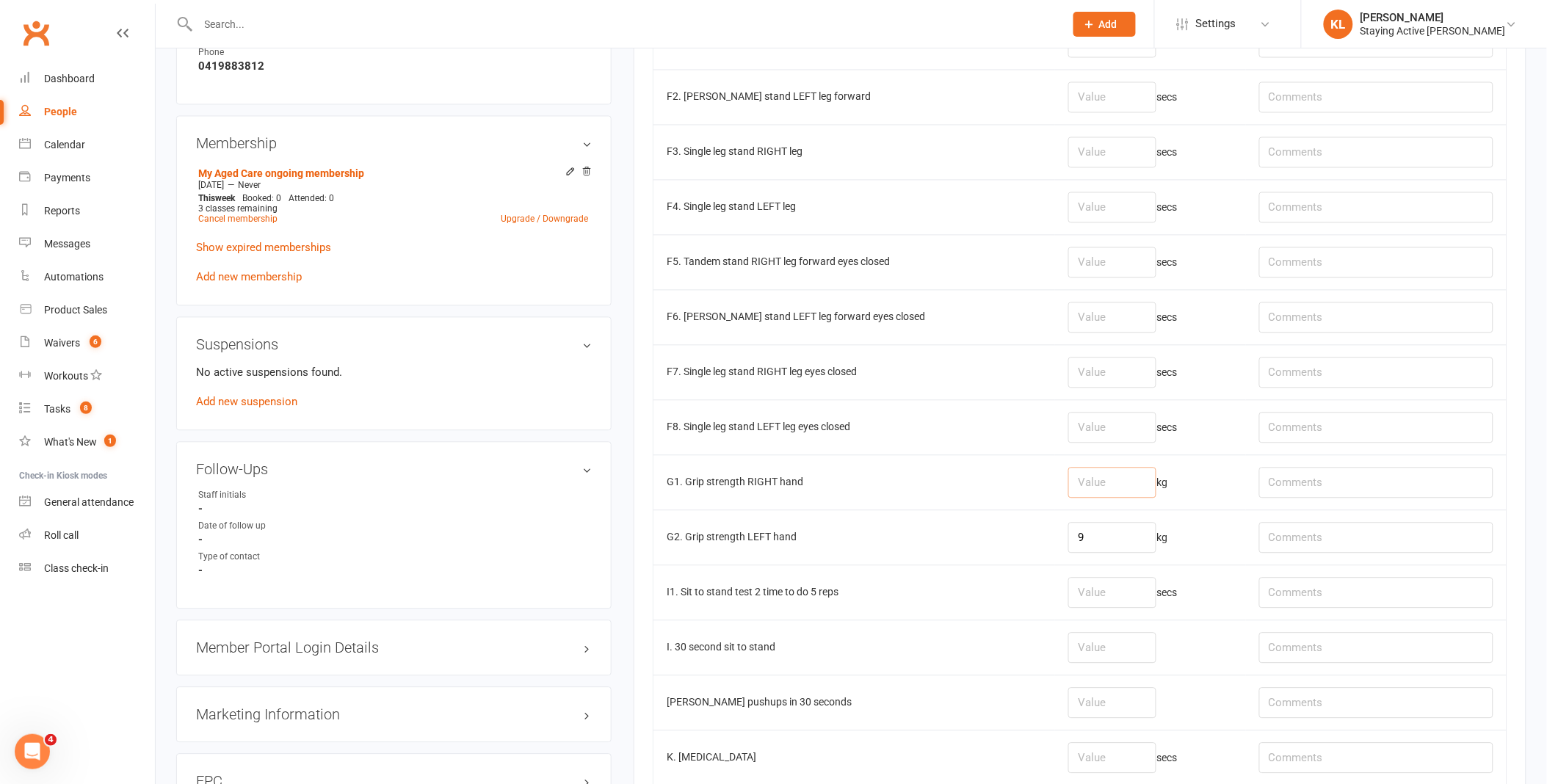
click at [1073, 492] on input "number" at bounding box center [1112, 483] width 89 height 31
type input "6.4"
click at [1003, 485] on td "G1. Grip strength RIGHT hand" at bounding box center [853, 482] width 401 height 55
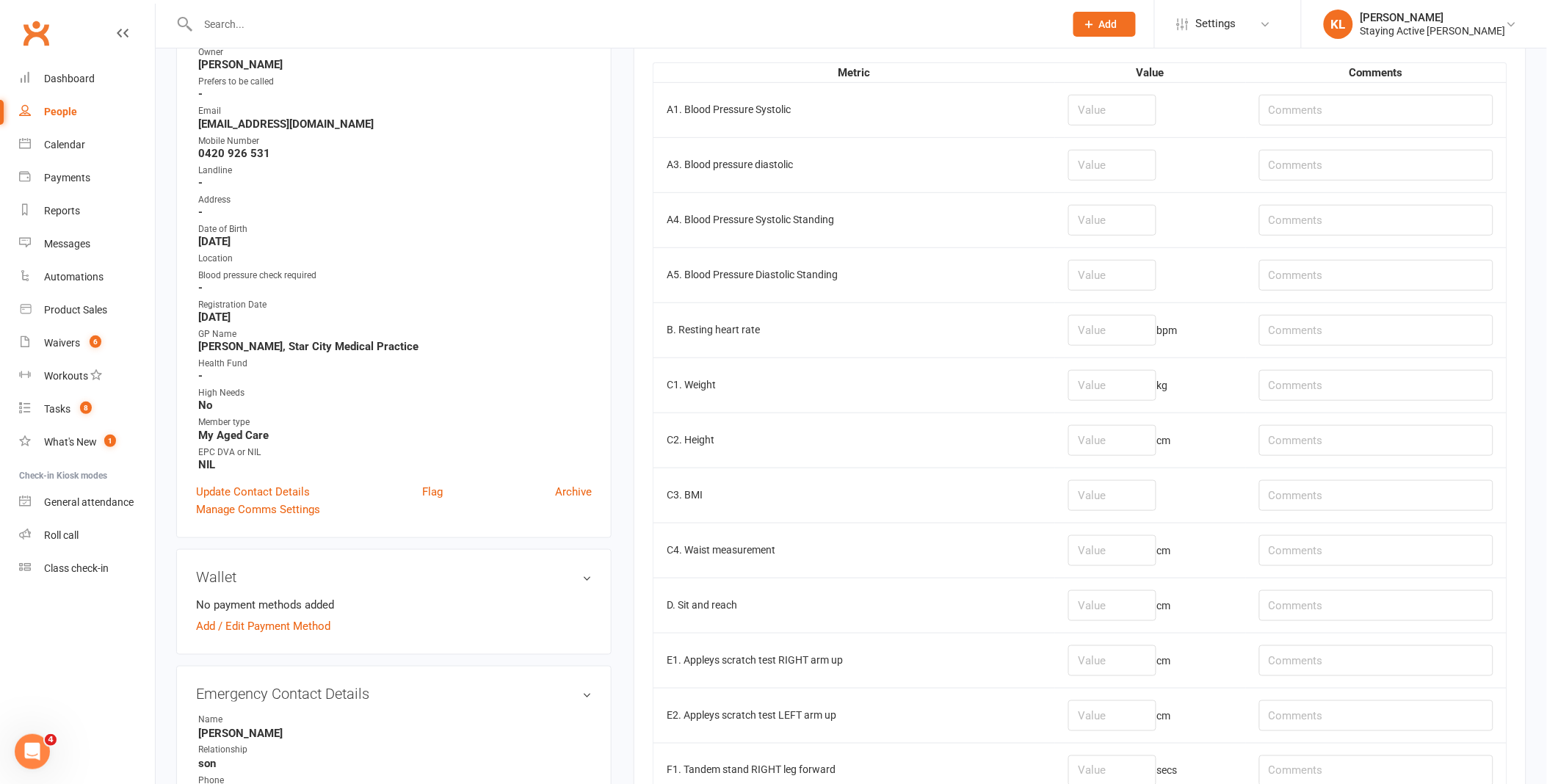
scroll to position [163, 0]
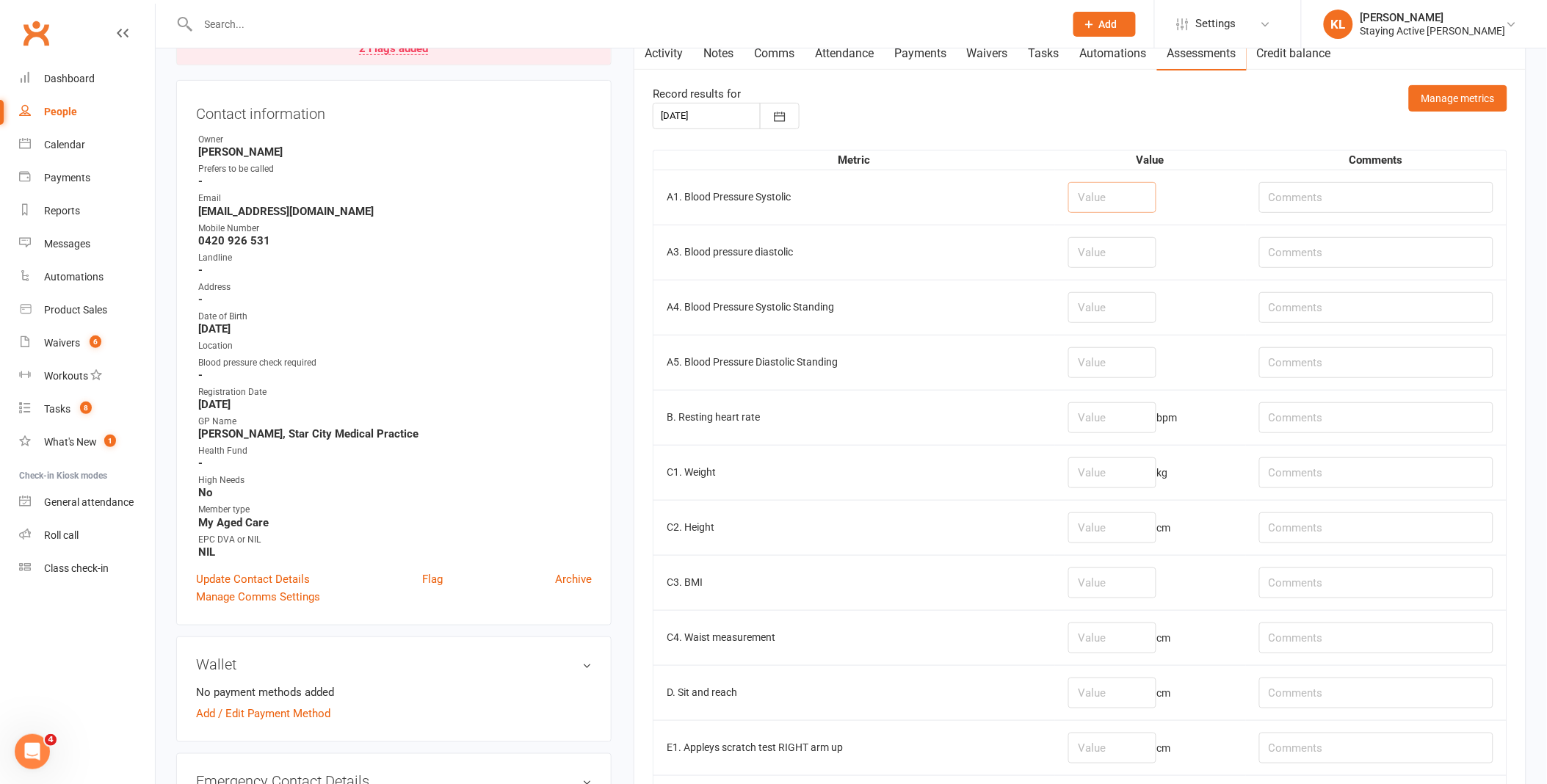
click at [1090, 200] on input "number" at bounding box center [1112, 197] width 89 height 31
click at [1095, 250] on input "number" at bounding box center [1112, 253] width 89 height 31
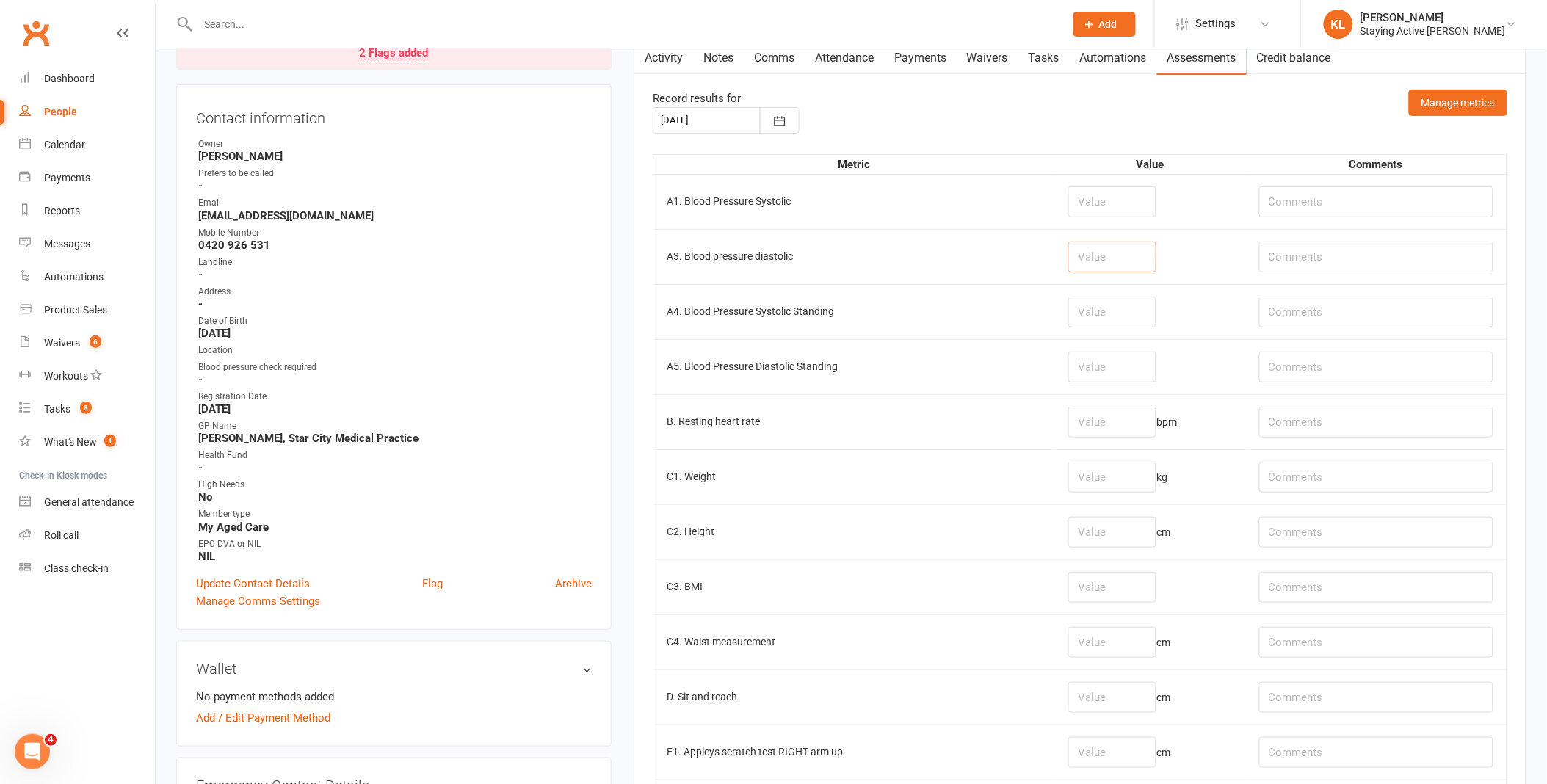
scroll to position [0, 0]
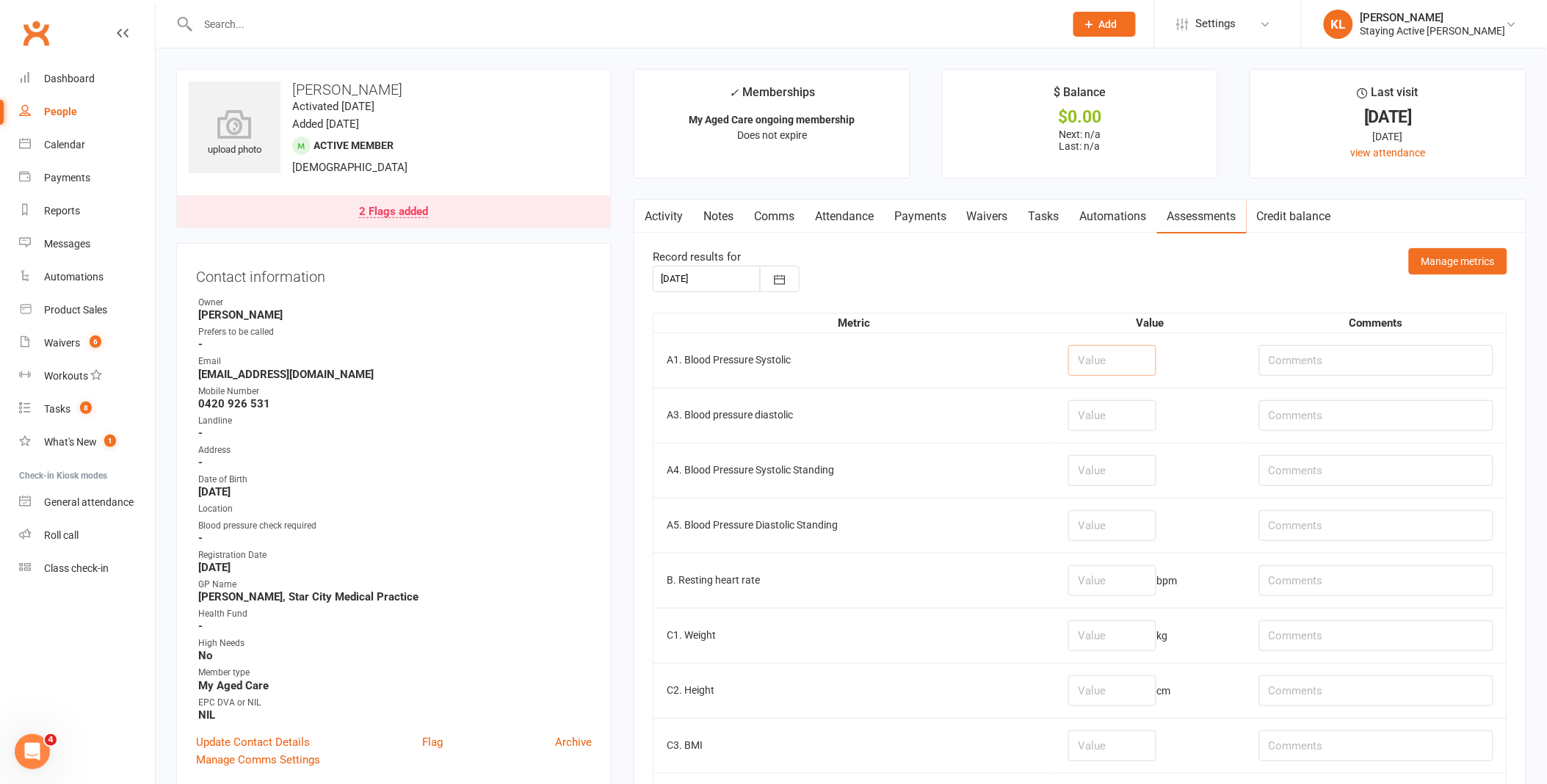
click at [1094, 352] on input "number" at bounding box center [1112, 361] width 89 height 31
click at [1096, 367] on input "number" at bounding box center [1112, 361] width 89 height 31
type input "151"
click at [1099, 426] on input "number" at bounding box center [1112, 416] width 89 height 31
type input "79"
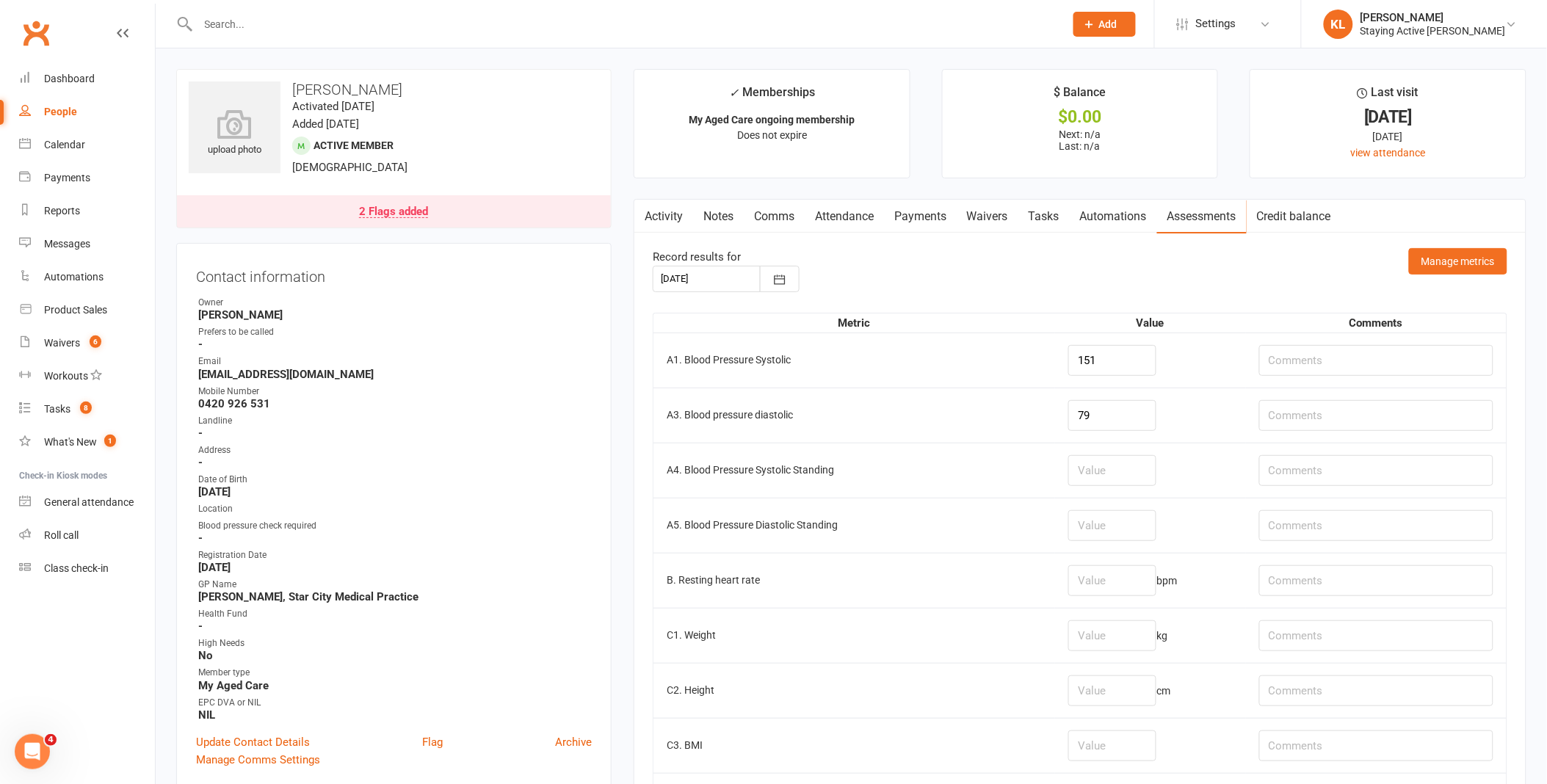
click at [994, 392] on td "A3. Blood pressure diastolic" at bounding box center [853, 415] width 401 height 55
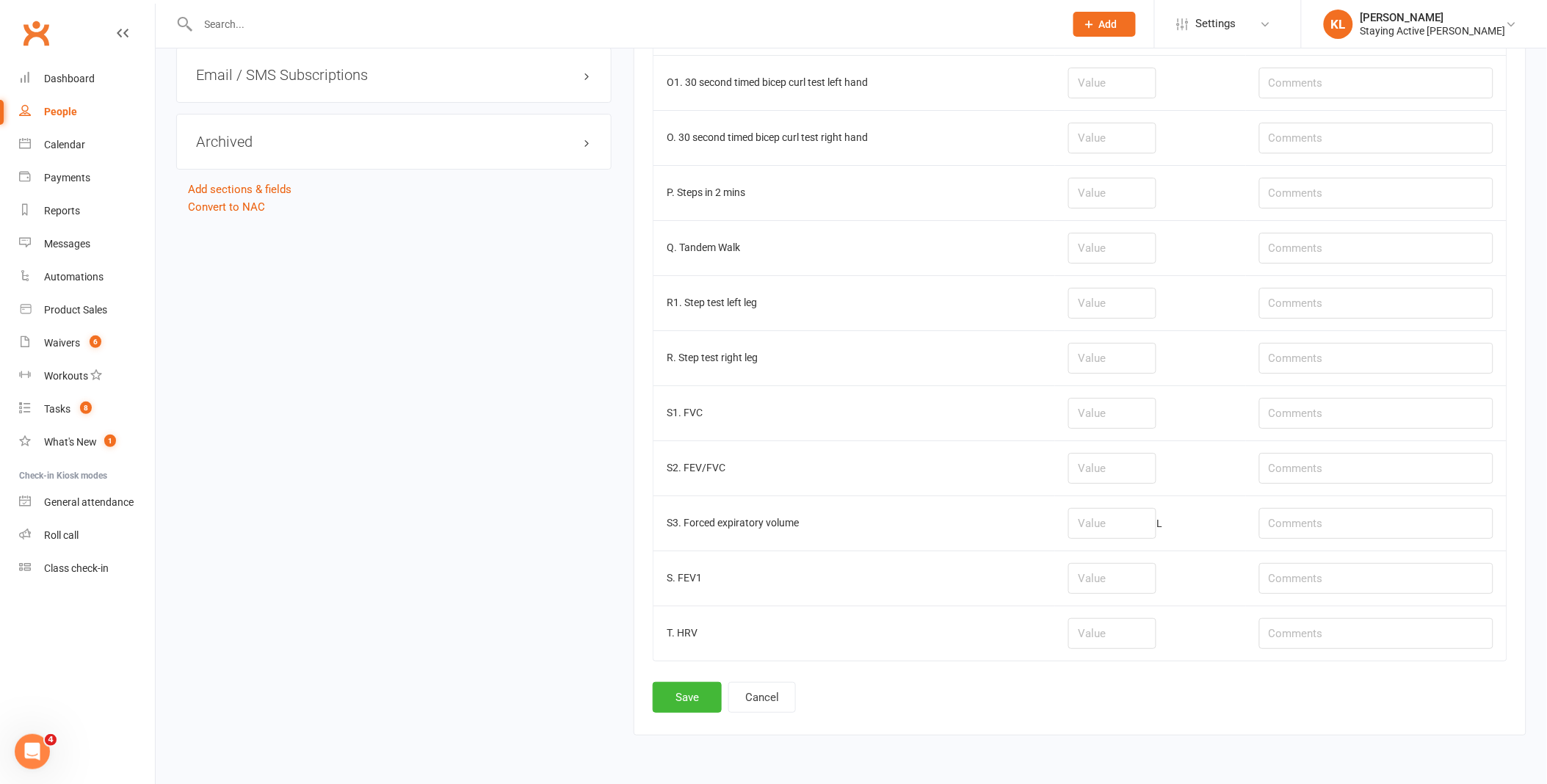
scroll to position [1790, 0]
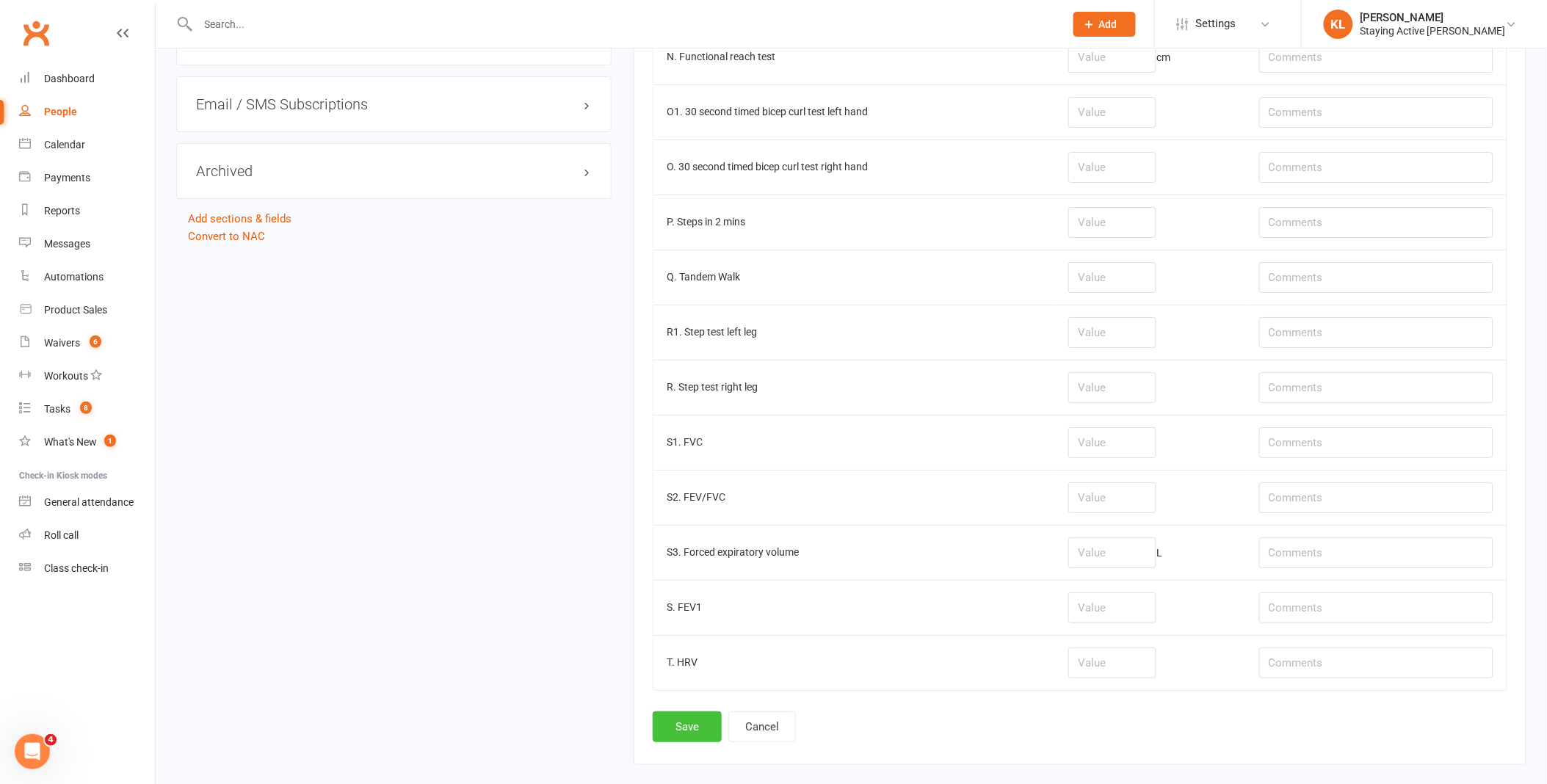
click at [690, 742] on button "Save" at bounding box center [687, 727] width 69 height 31
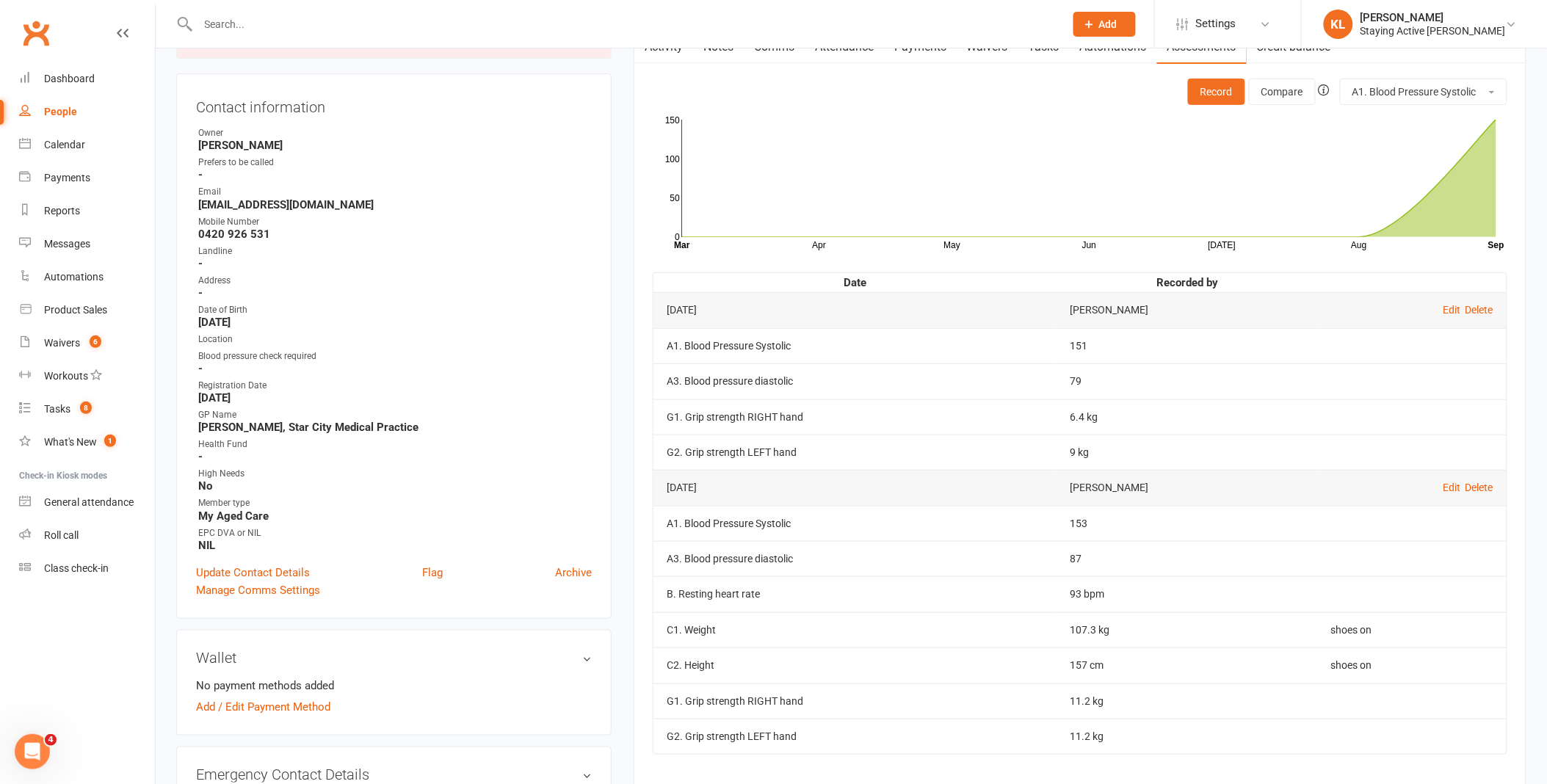
scroll to position [163, 0]
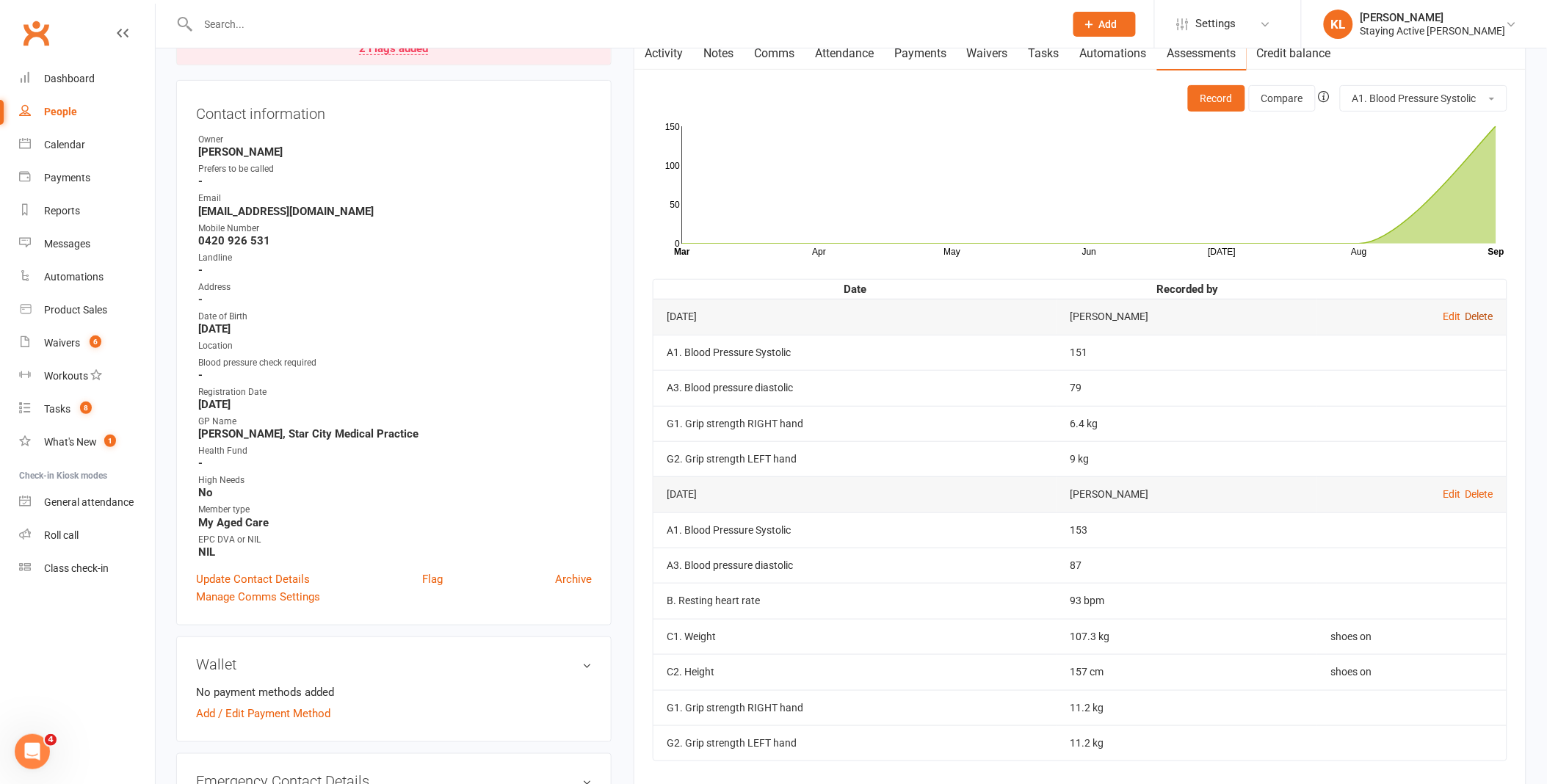
drag, startPoint x: 1480, startPoint y: 314, endPoint x: 845, endPoint y: 84, distance: 675.4
click at [1480, 314] on link "Delete" at bounding box center [1479, 316] width 28 height 12
click at [845, 84] on div "Activity Notes Comms Attendance Payments Waivers Tasks Automations Assessments …" at bounding box center [1080, 419] width 893 height 769
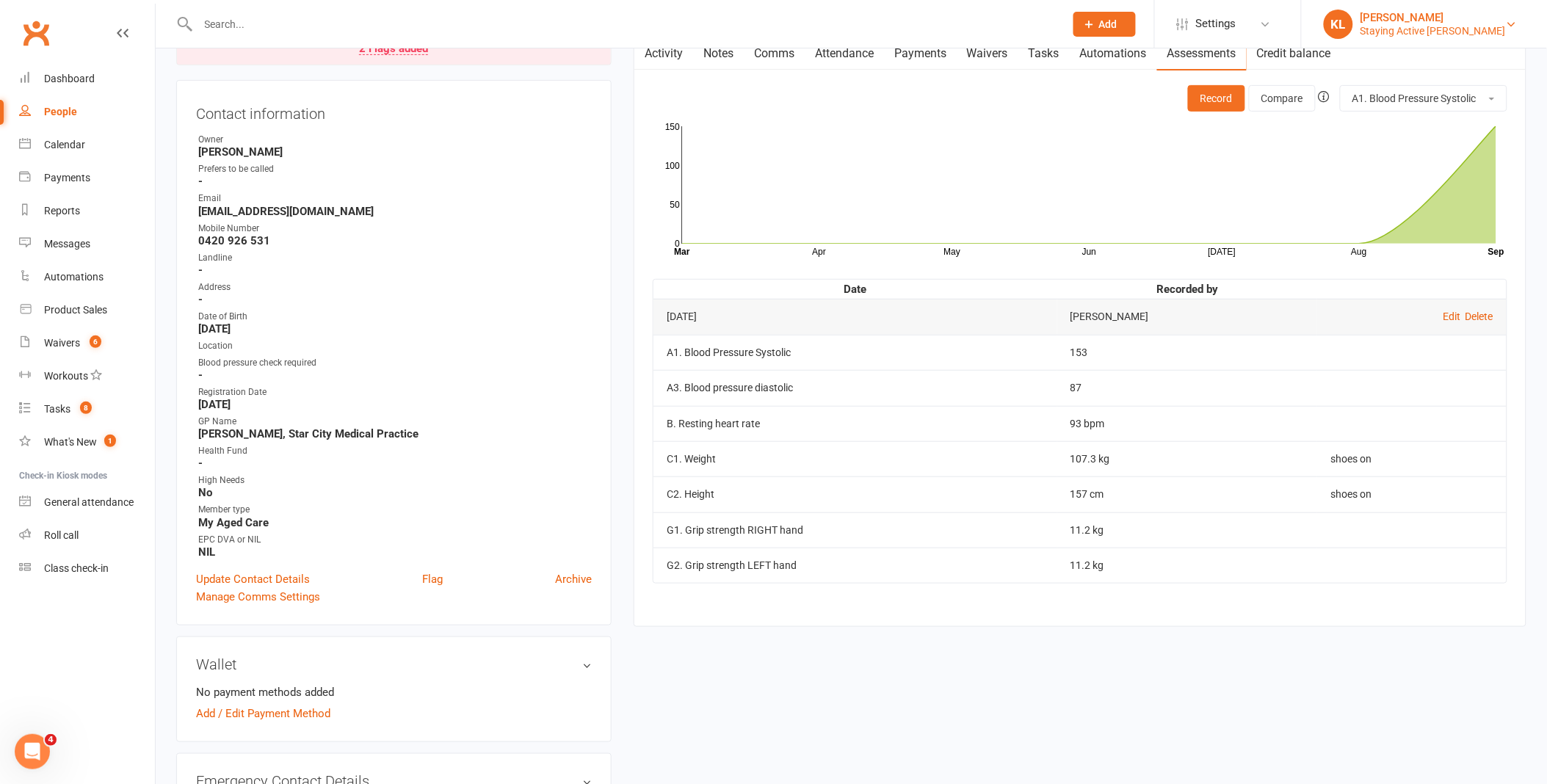
click at [1431, 22] on div "[PERSON_NAME]" at bounding box center [1433, 17] width 145 height 13
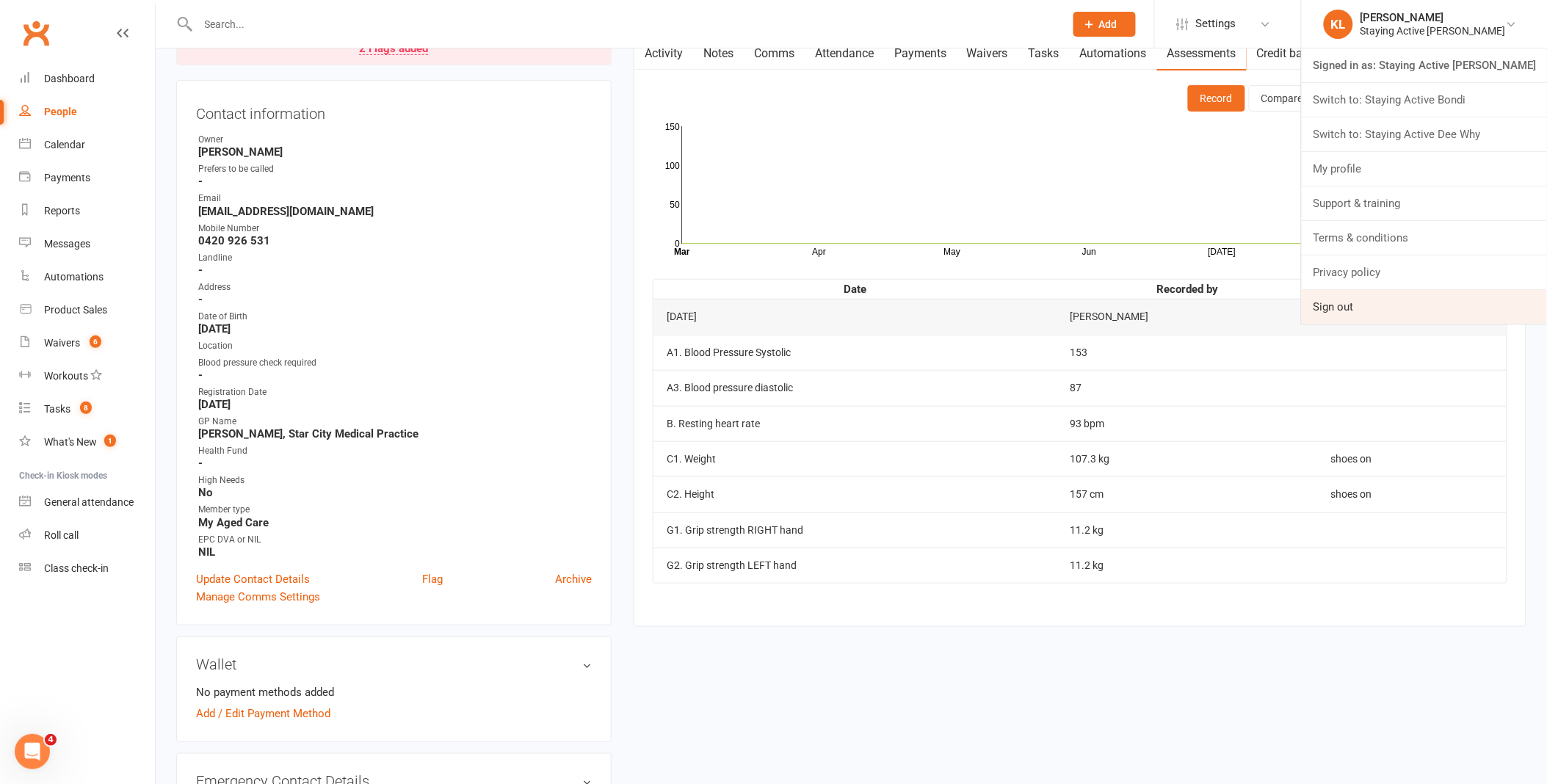
click at [1425, 306] on link "Sign out" at bounding box center [1424, 306] width 245 height 34
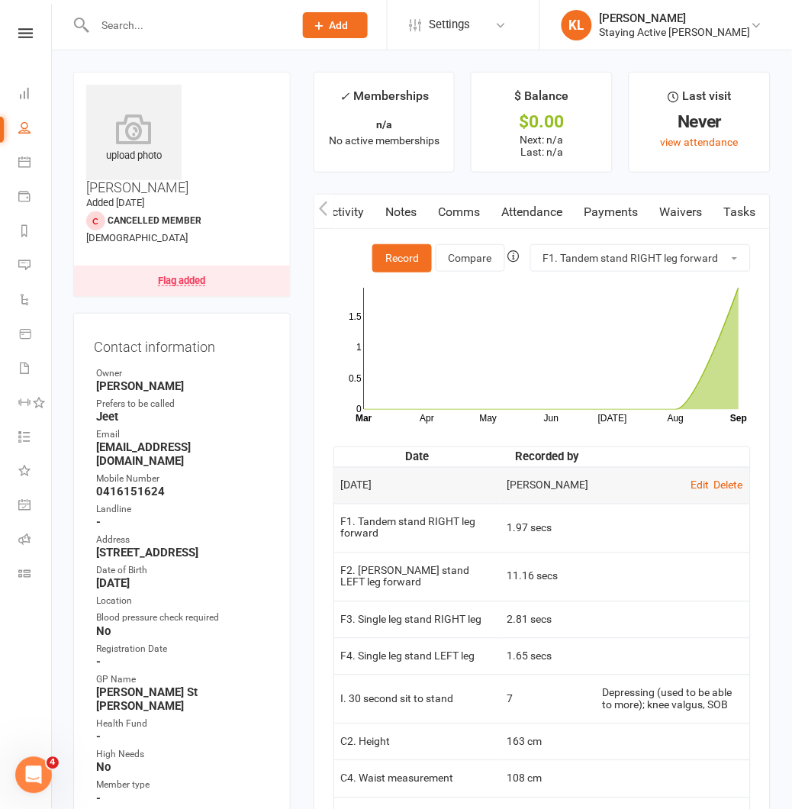
scroll to position [0, 285]
click at [27, 346] on link "Product Sales" at bounding box center [35, 335] width 34 height 34
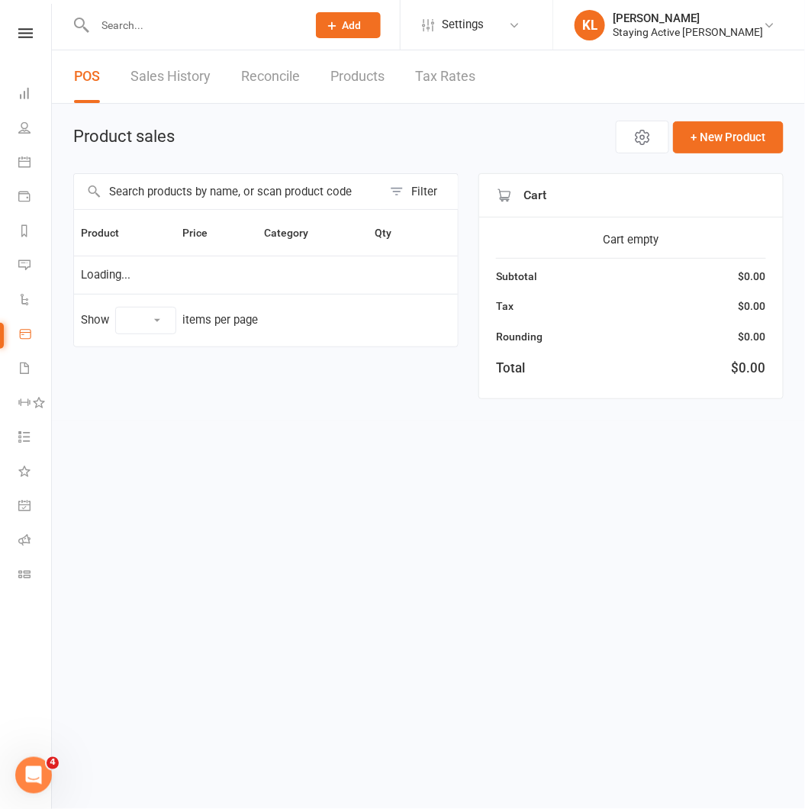
select select "10"
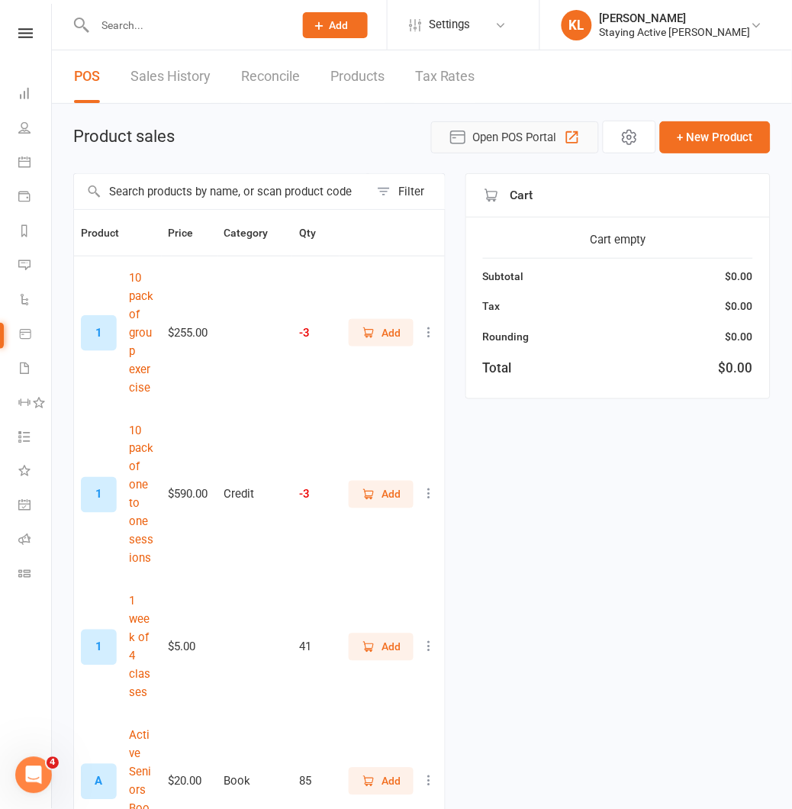
click at [556, 131] on span "Open POS Portal" at bounding box center [515, 137] width 84 height 18
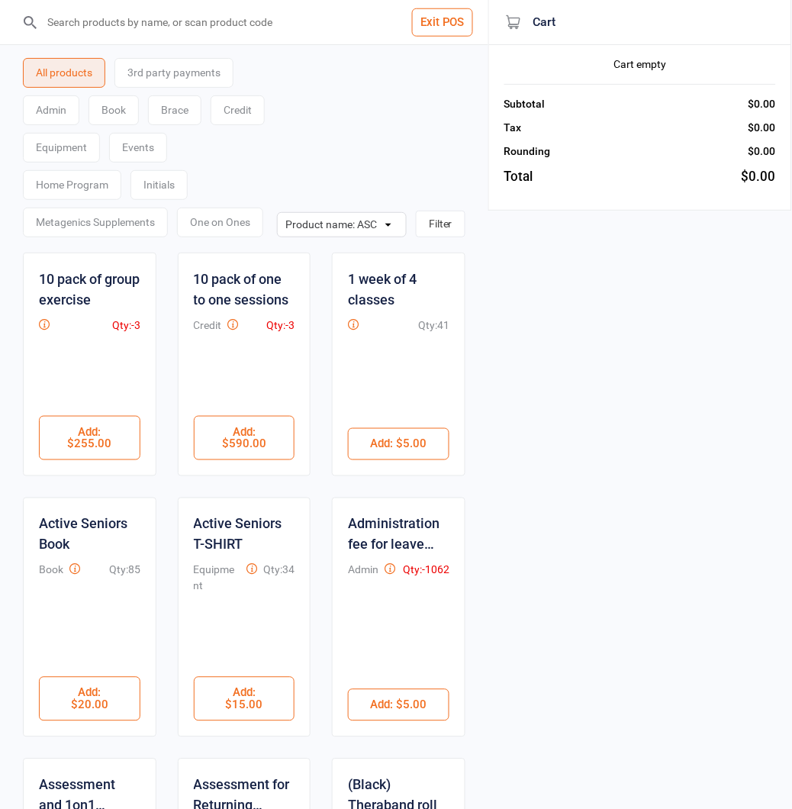
click at [156, 191] on div "Initials" at bounding box center [159, 185] width 57 height 30
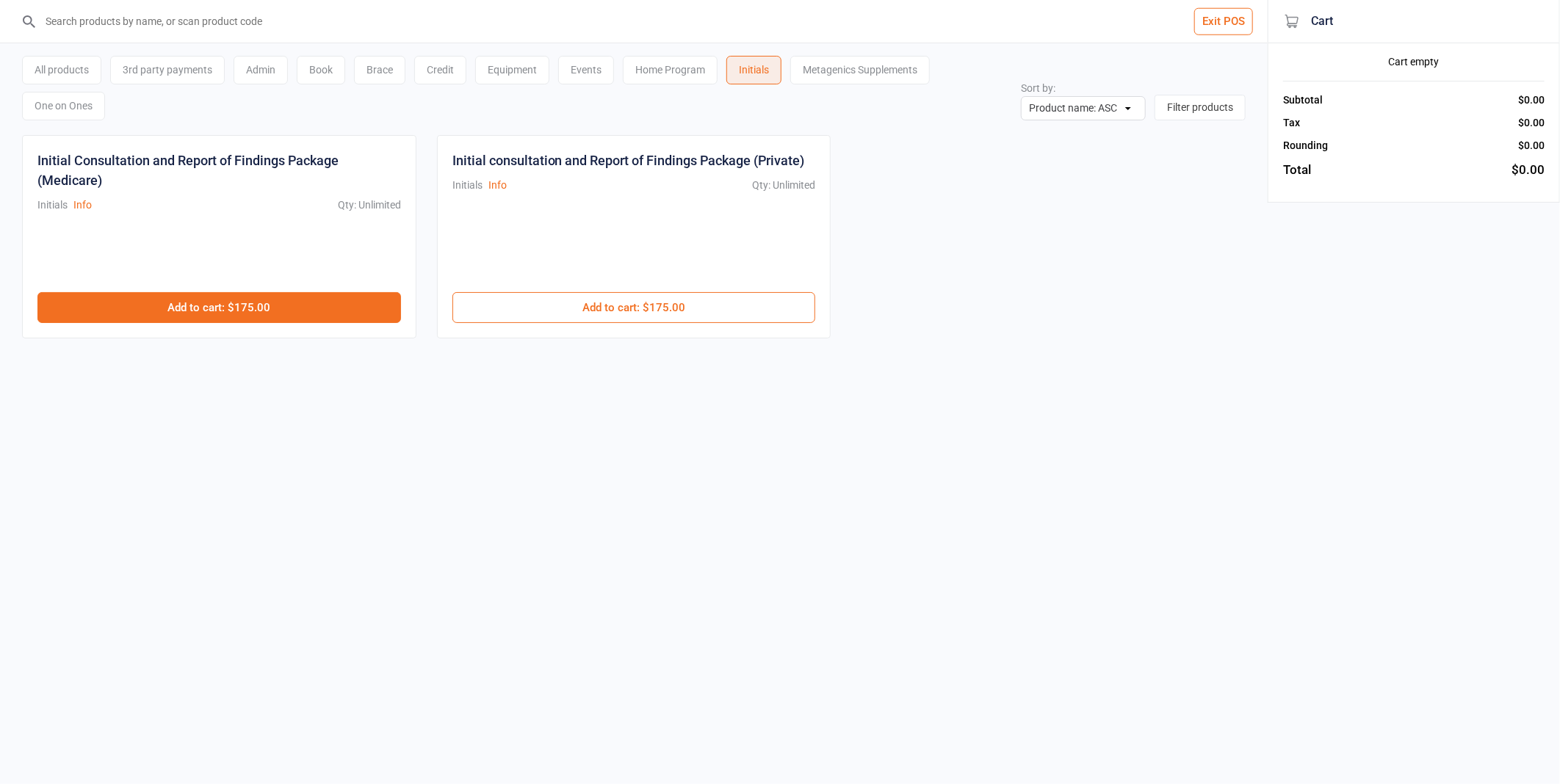
click at [274, 321] on button "Add to cart : $175.00" at bounding box center [219, 308] width 364 height 31
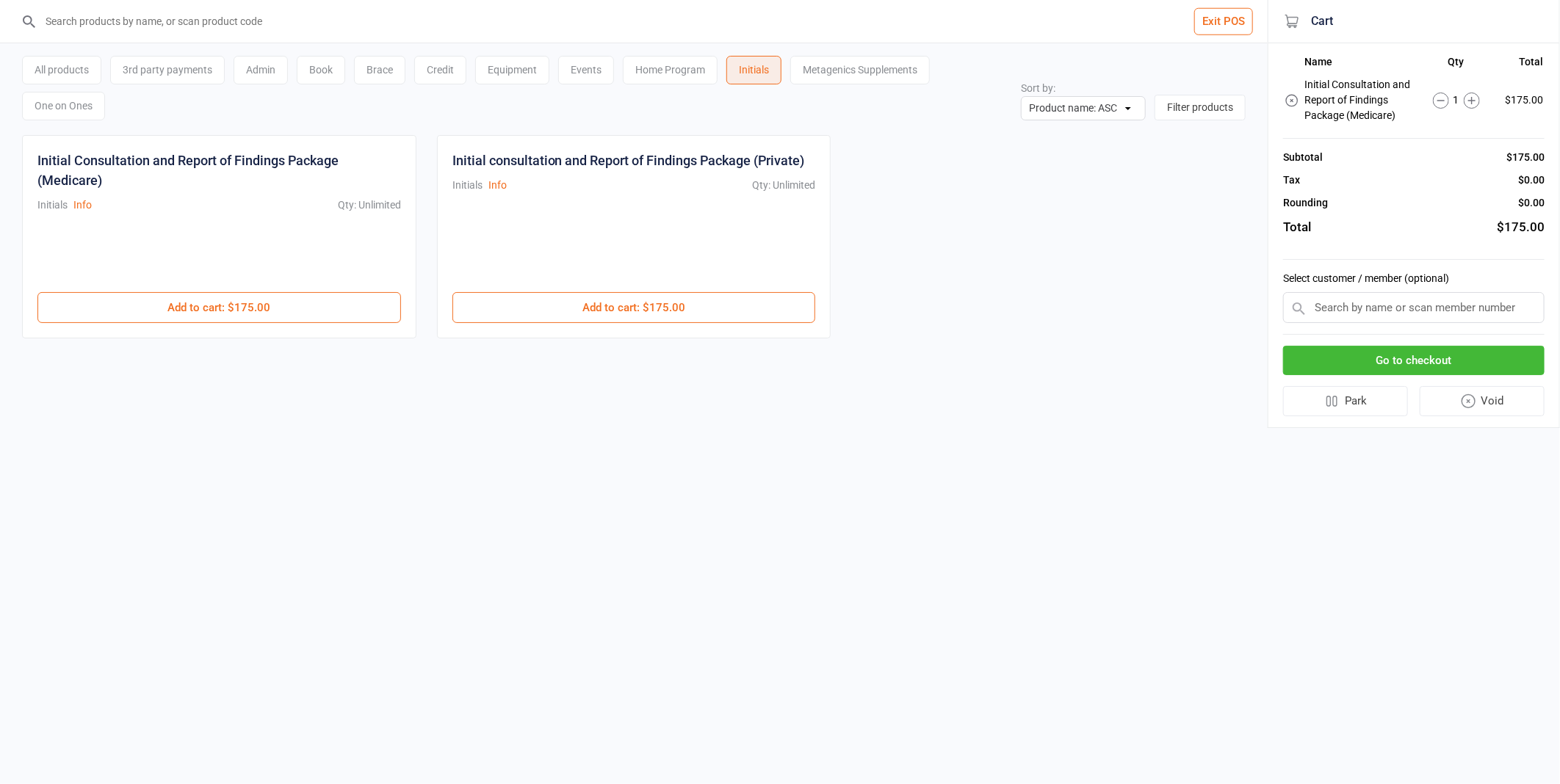
click at [761, 299] on input "text" at bounding box center [1414, 308] width 262 height 31
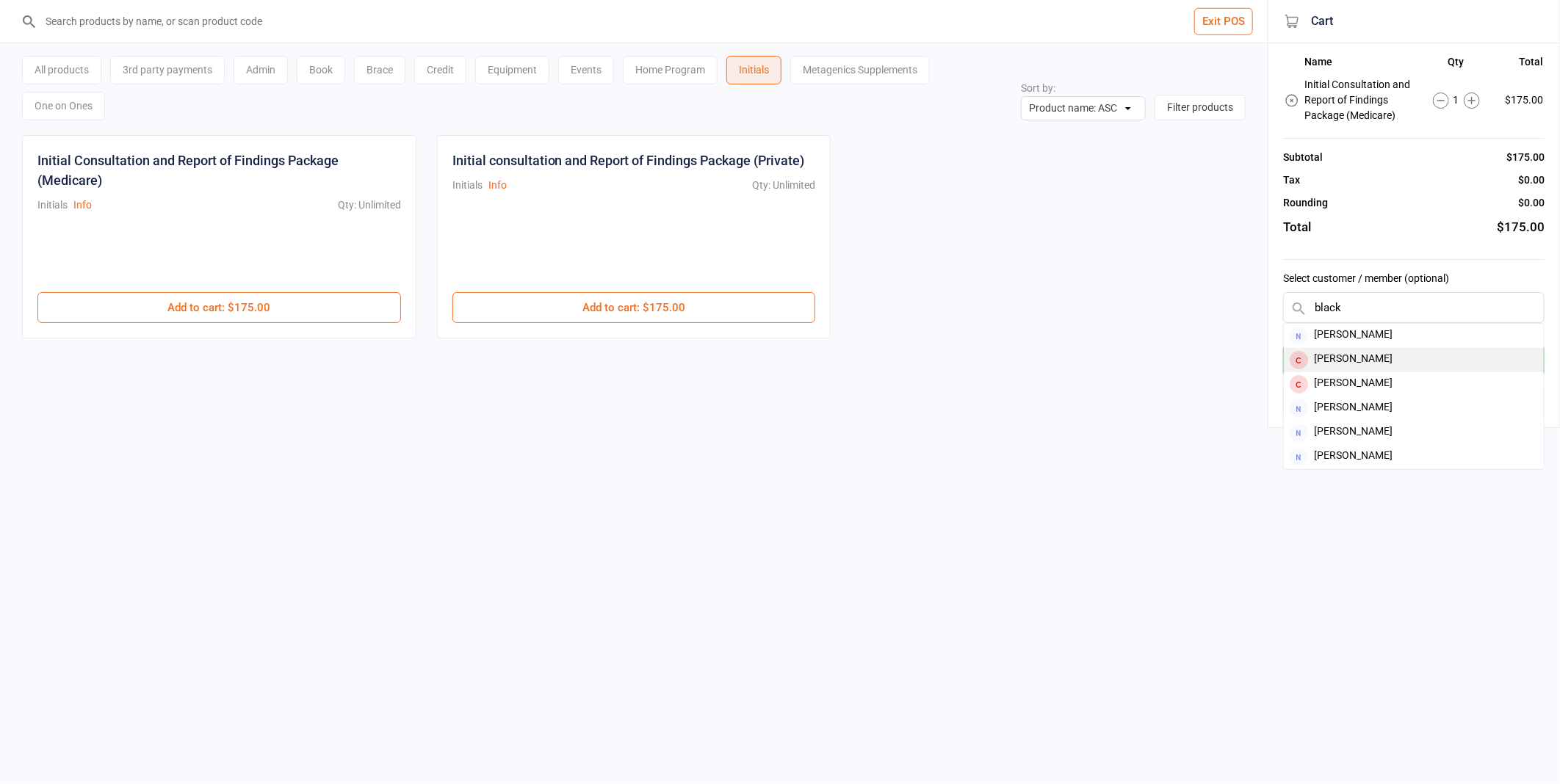
type input "black"
click at [761, 363] on div "Beverley Black" at bounding box center [1414, 360] width 260 height 24
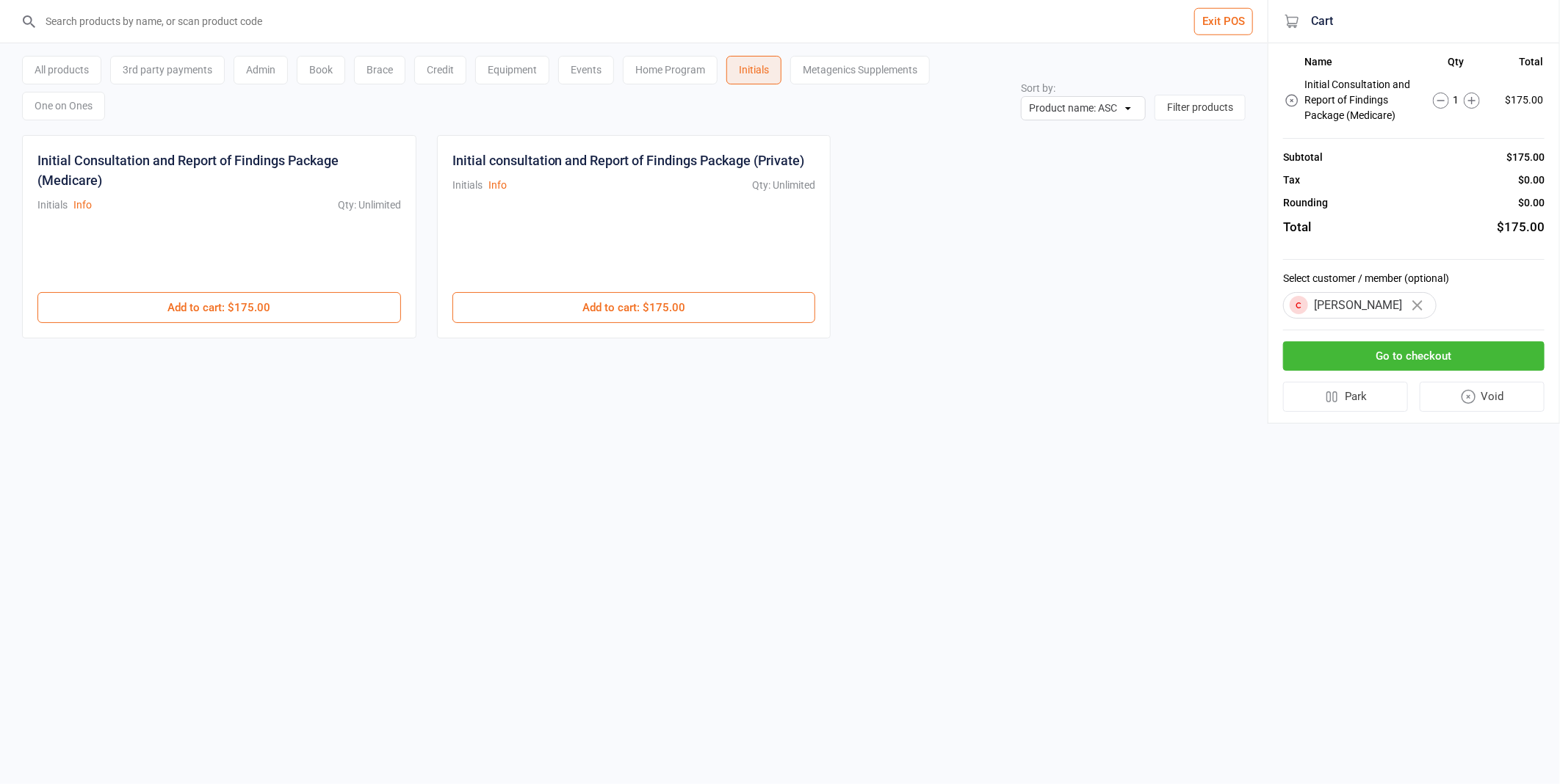
click at [761, 357] on button "Go to checkout" at bounding box center [1414, 356] width 262 height 30
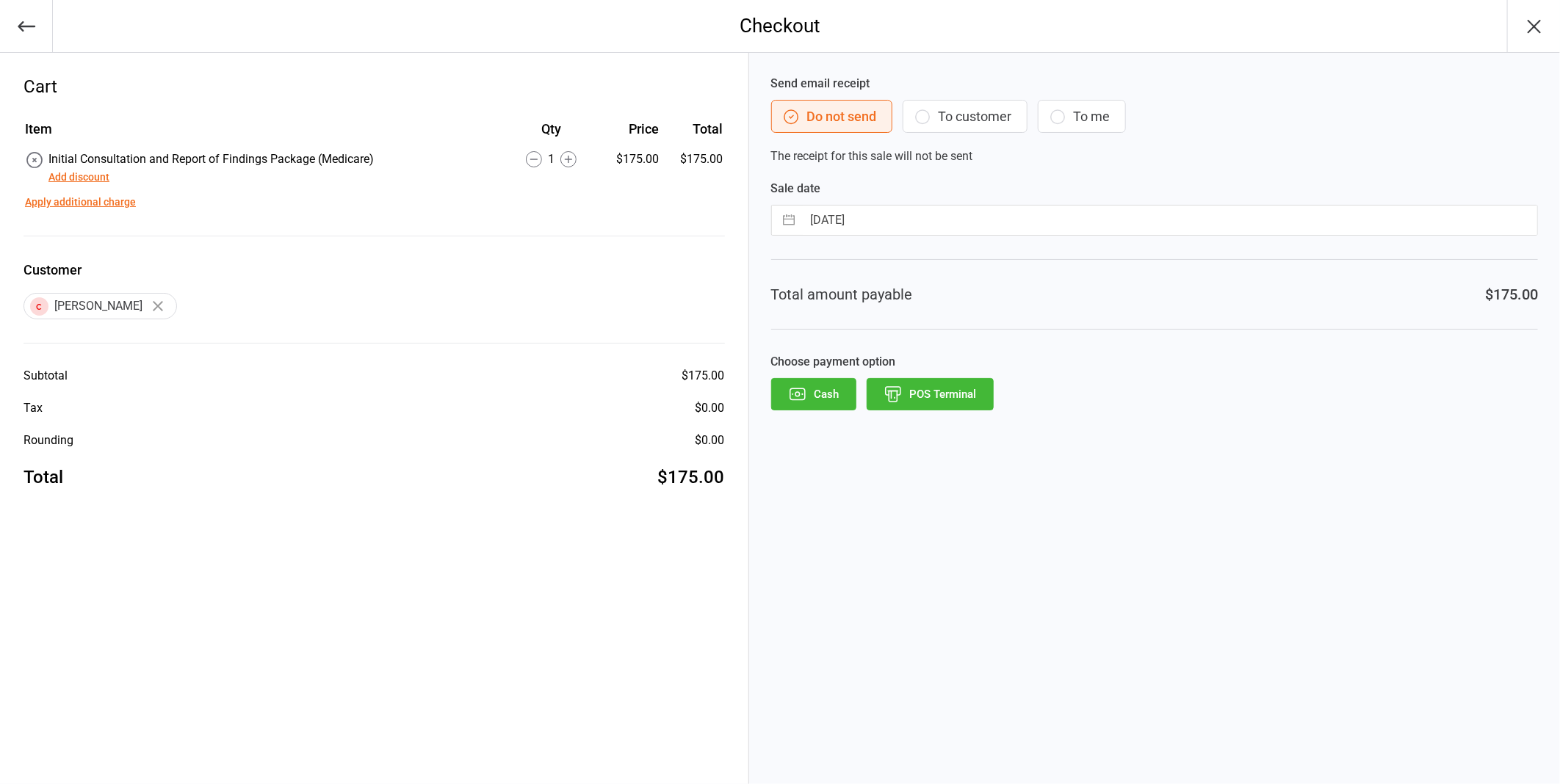
click at [761, 394] on button "POS Terminal" at bounding box center [931, 394] width 127 height 33
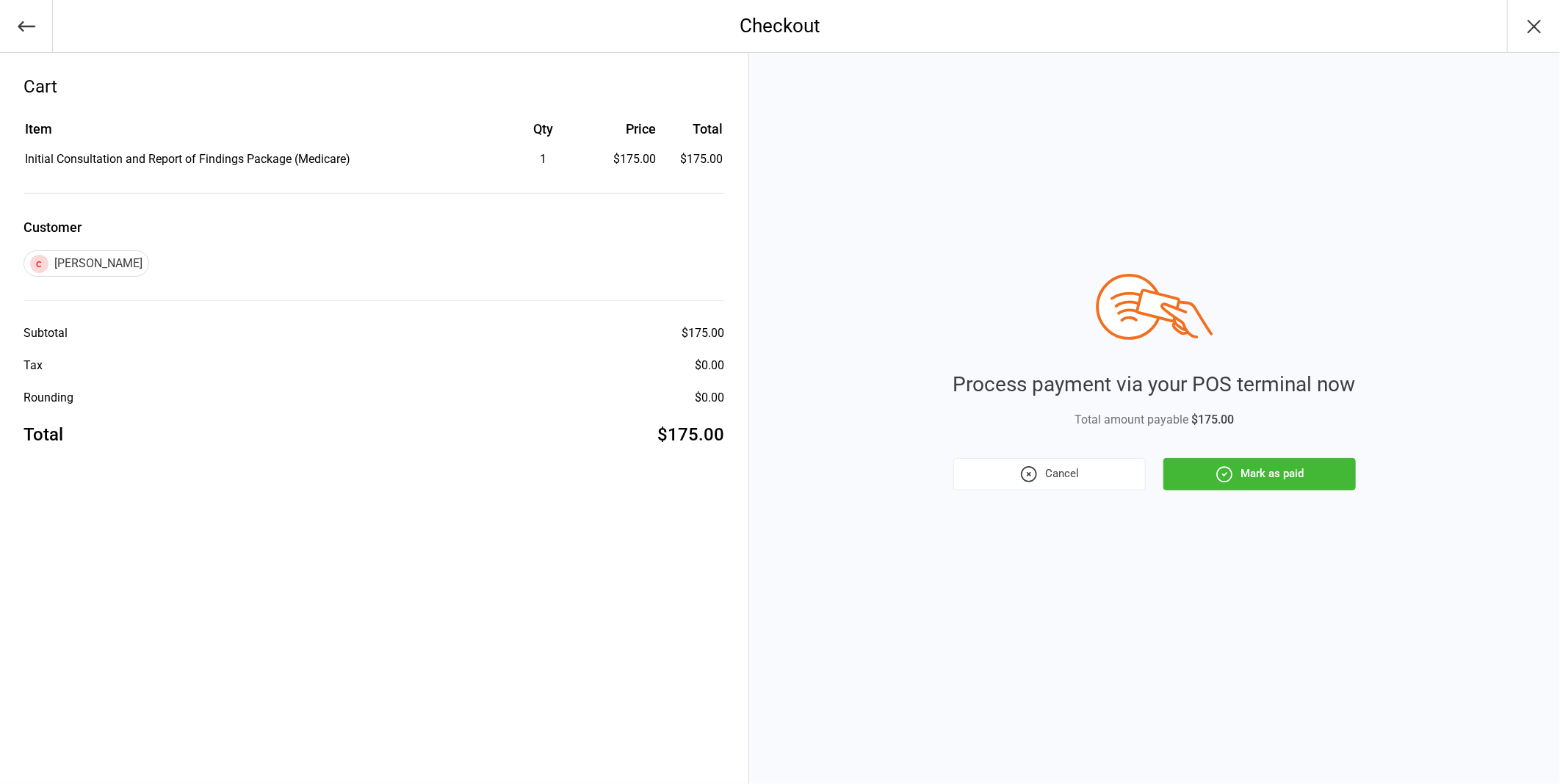
click at [761, 464] on button "Mark as paid" at bounding box center [1260, 474] width 192 height 33
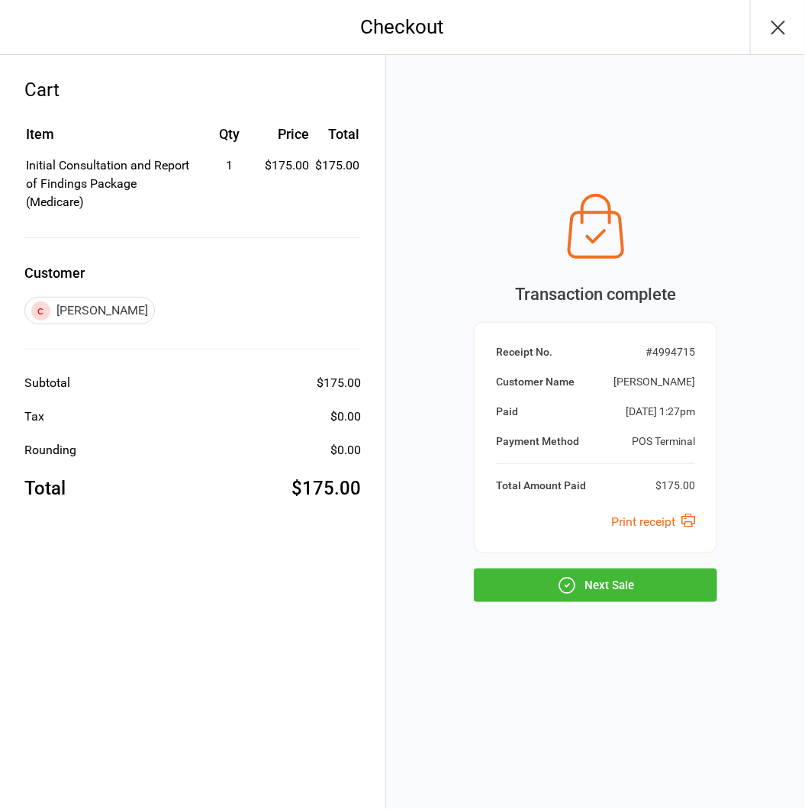
click at [430, 177] on div "Transaction complete Receipt No. # 4994715 Customer Name Beverley Black Paid Se…" at bounding box center [595, 432] width 419 height 754
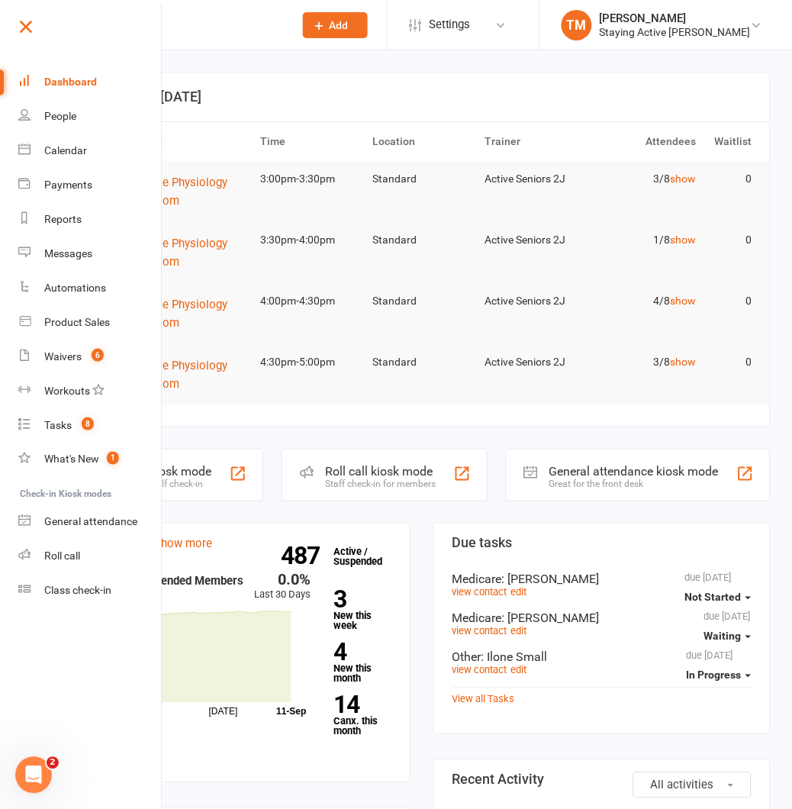
drag, startPoint x: 256, startPoint y: 39, endPoint x: 150, endPoint y: 43, distance: 106.9
click at [256, 39] on div at bounding box center [178, 25] width 210 height 50
click at [37, 32] on link at bounding box center [88, 32] width 147 height 34
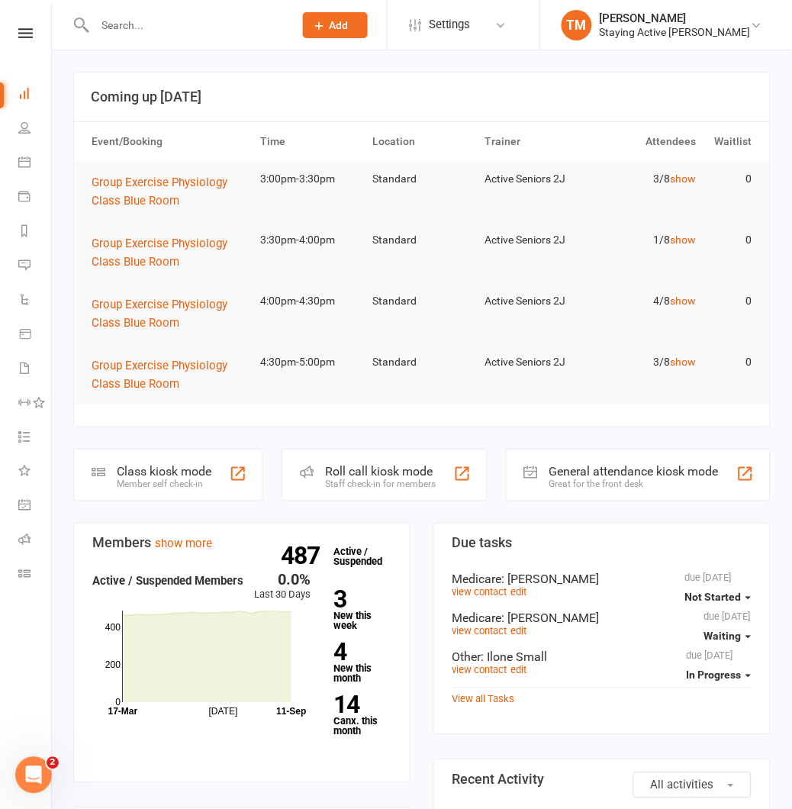
click at [145, 27] on input "text" at bounding box center [186, 25] width 193 height 21
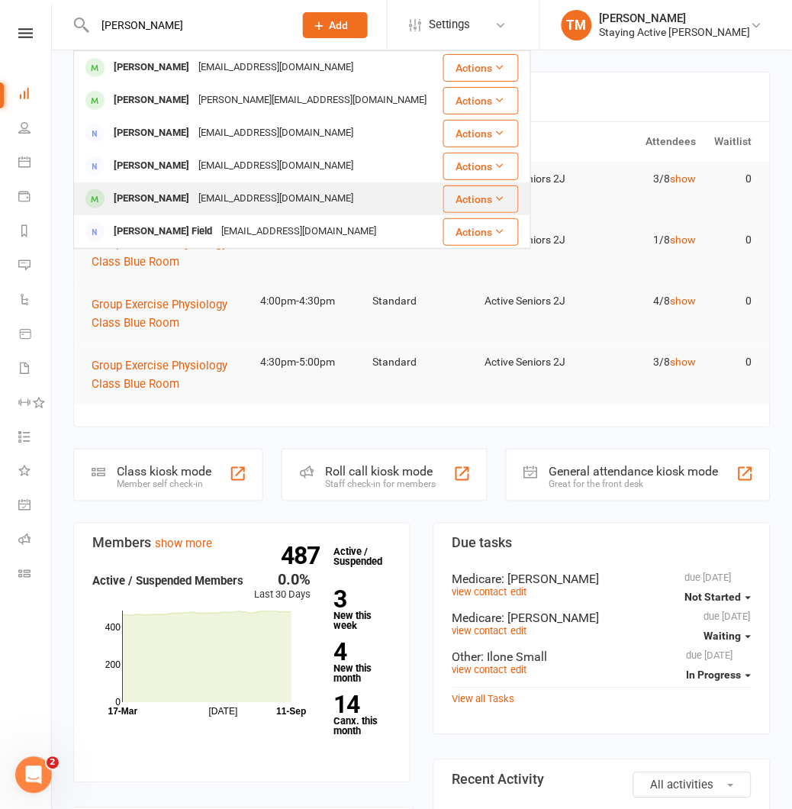
type input "[PERSON_NAME]"
click at [200, 189] on div "[EMAIL_ADDRESS][DOMAIN_NAME]" at bounding box center [276, 199] width 164 height 22
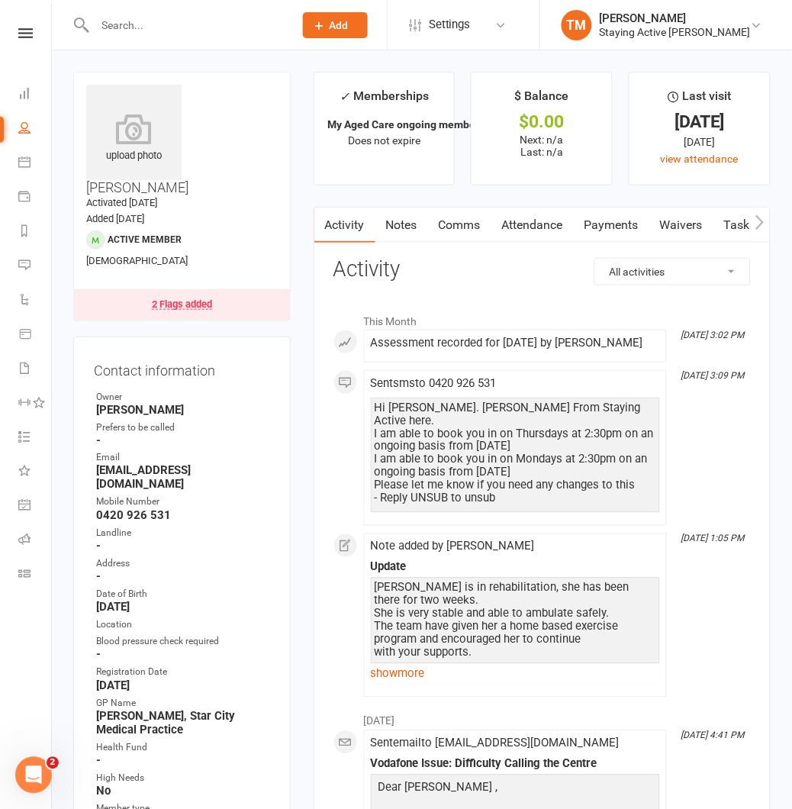
click at [763, 216] on icon "button" at bounding box center [760, 222] width 9 height 16
click at [759, 218] on icon "button" at bounding box center [760, 221] width 8 height 15
click at [635, 230] on link "Assessments" at bounding box center [624, 225] width 93 height 35
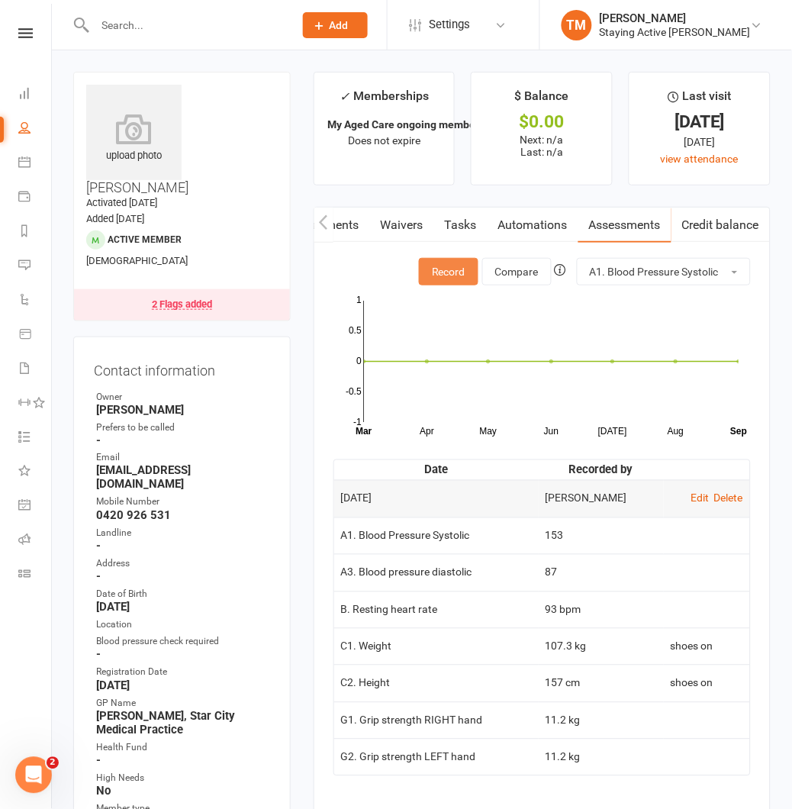
click at [428, 270] on button "Record" at bounding box center [449, 271] width 60 height 27
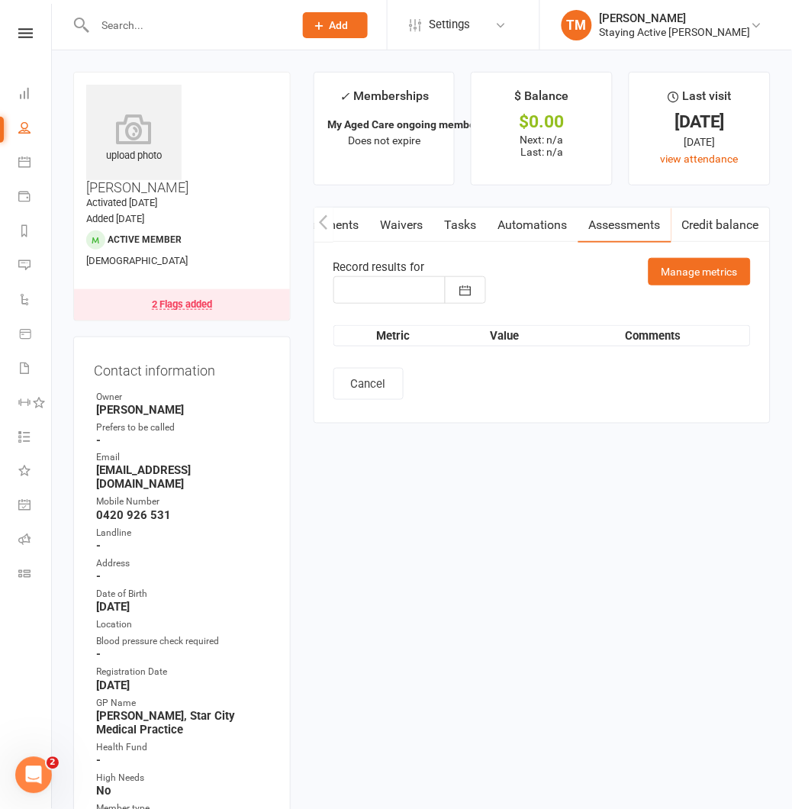
type input "[DATE]"
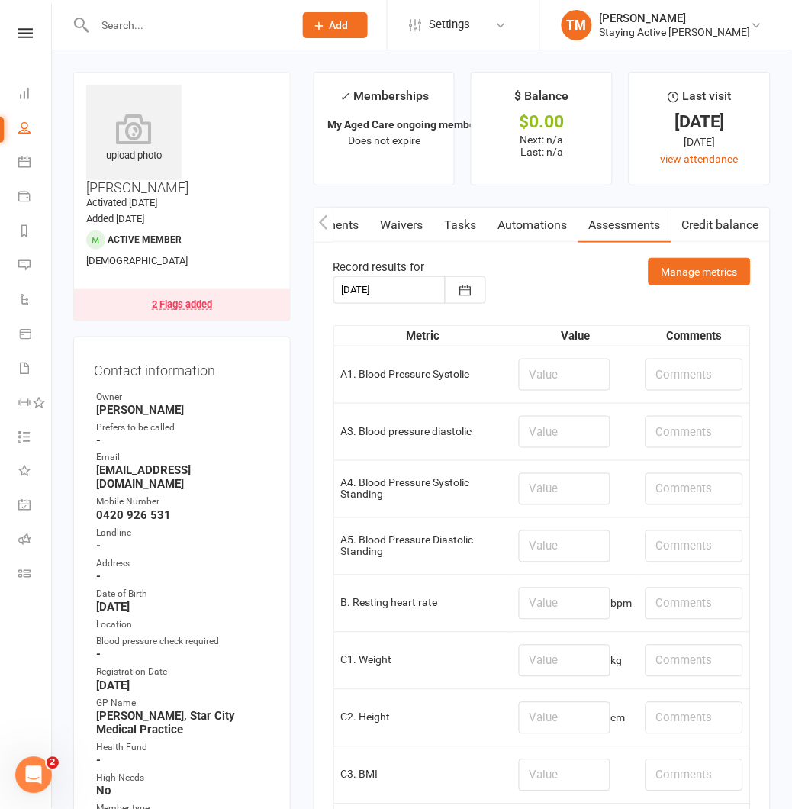
click at [512, 375] on td at bounding box center [575, 374] width 127 height 57
click at [538, 375] on input "number" at bounding box center [565, 375] width 92 height 32
type input "151"
click at [563, 437] on input "number" at bounding box center [565, 432] width 92 height 32
type input "60"
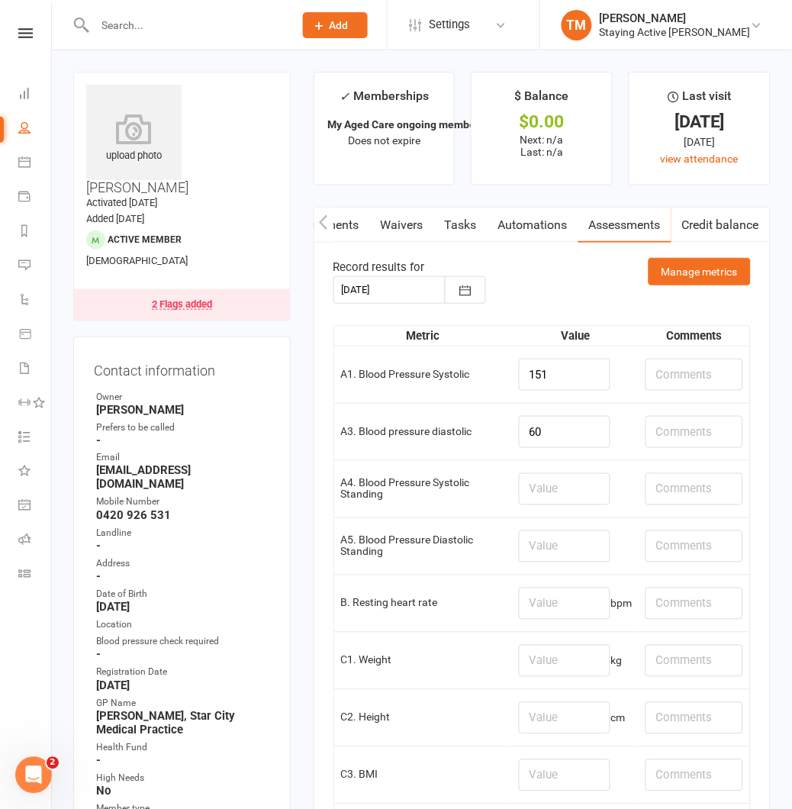
click at [496, 430] on td "A3. Blood pressure diastolic" at bounding box center [423, 431] width 179 height 57
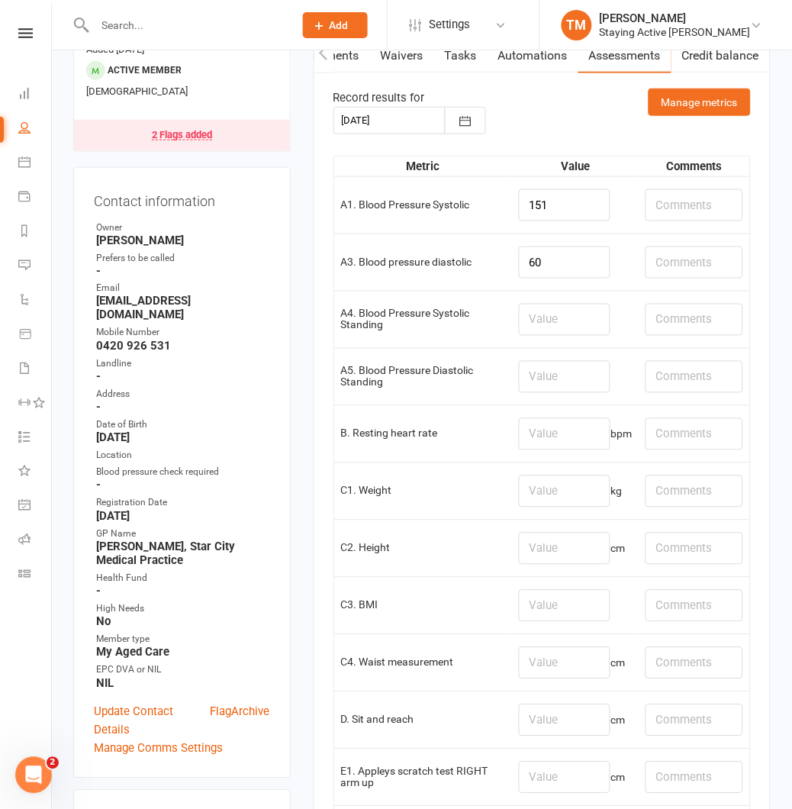
scroll to position [254, 0]
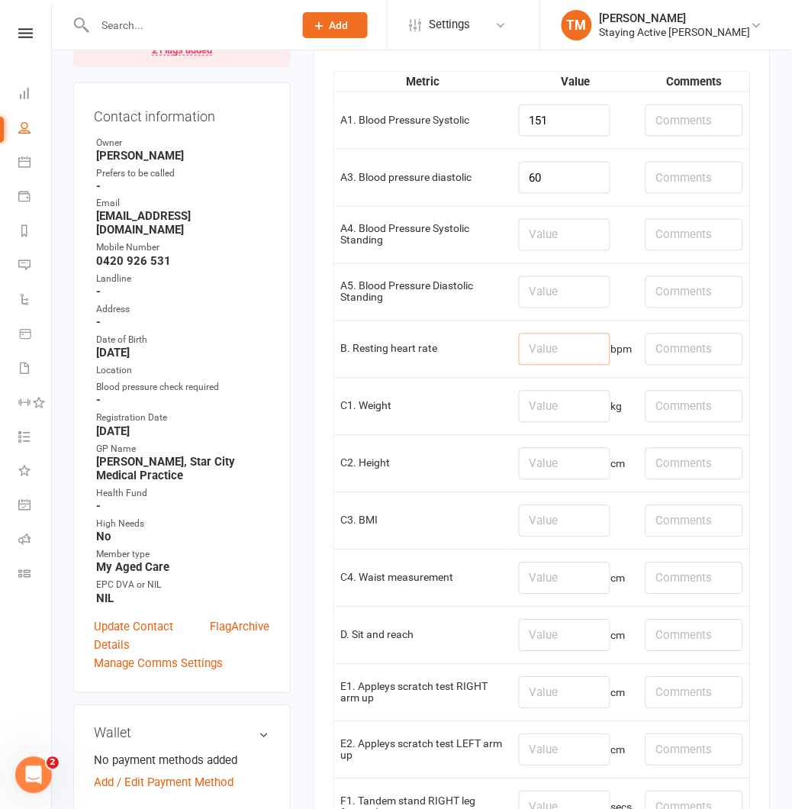
click at [543, 355] on input "number" at bounding box center [565, 350] width 92 height 32
type input "99"
click at [470, 372] on td "B. Resting heart rate" at bounding box center [423, 349] width 179 height 57
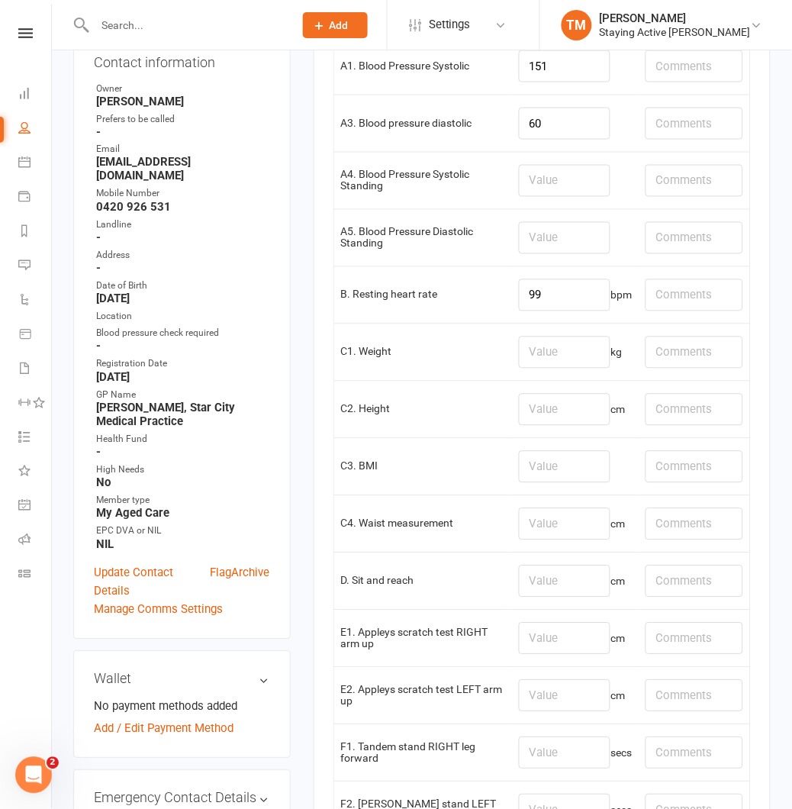
scroll to position [339, 0]
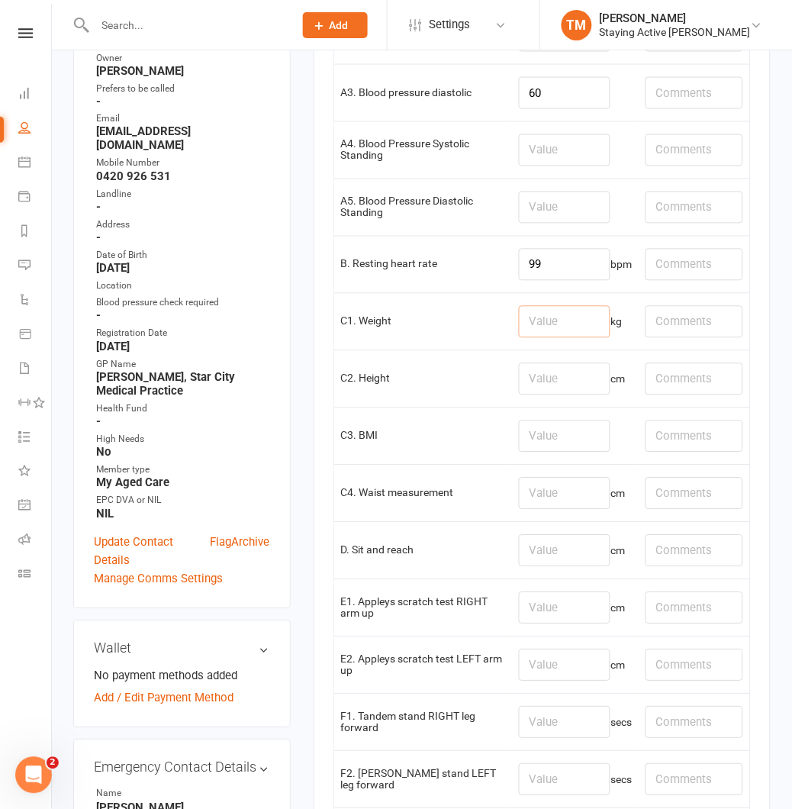
click at [535, 332] on input "number" at bounding box center [565, 322] width 92 height 32
click at [560, 322] on input "number" at bounding box center [565, 322] width 92 height 32
click at [538, 319] on input "number" at bounding box center [565, 322] width 92 height 32
type input "98.65"
click at [424, 350] on td "C1. Weight" at bounding box center [423, 321] width 179 height 57
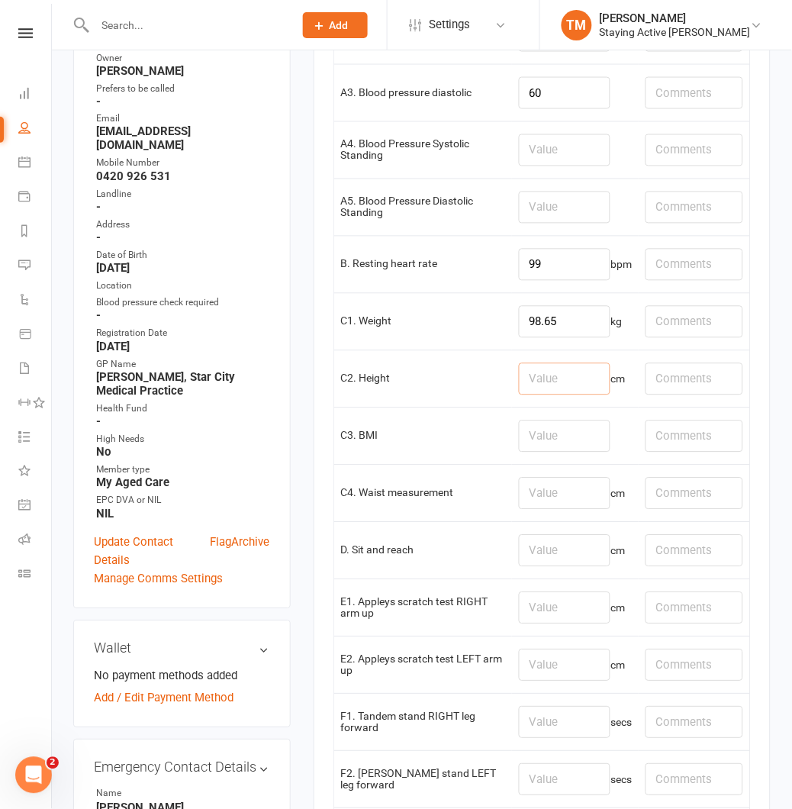
click at [533, 391] on input "number" at bounding box center [565, 379] width 92 height 32
type input "157.3"
click at [408, 372] on td "C2. Height" at bounding box center [423, 378] width 179 height 57
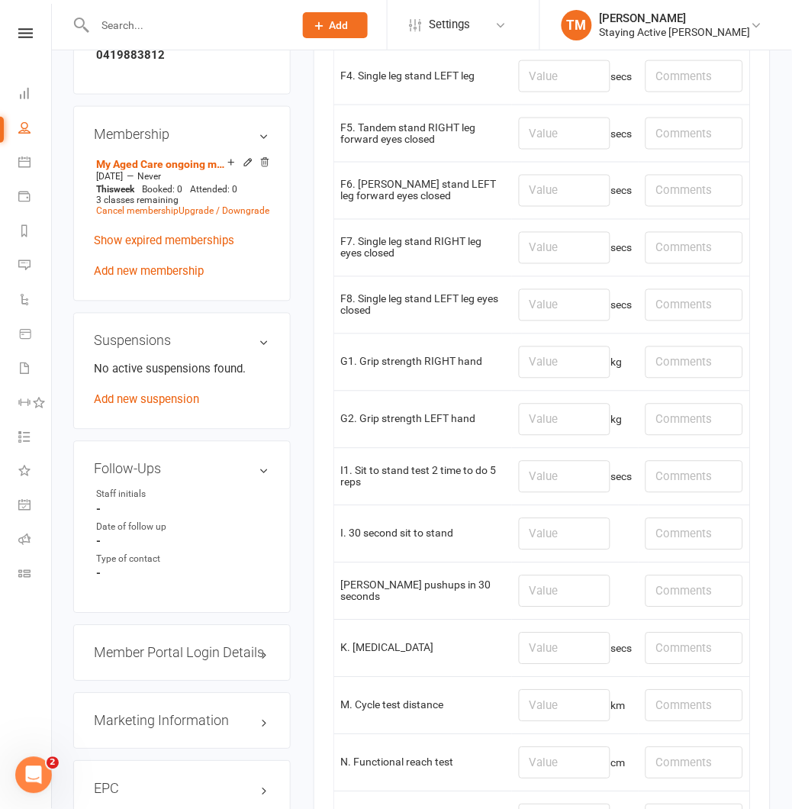
scroll to position [1187, 0]
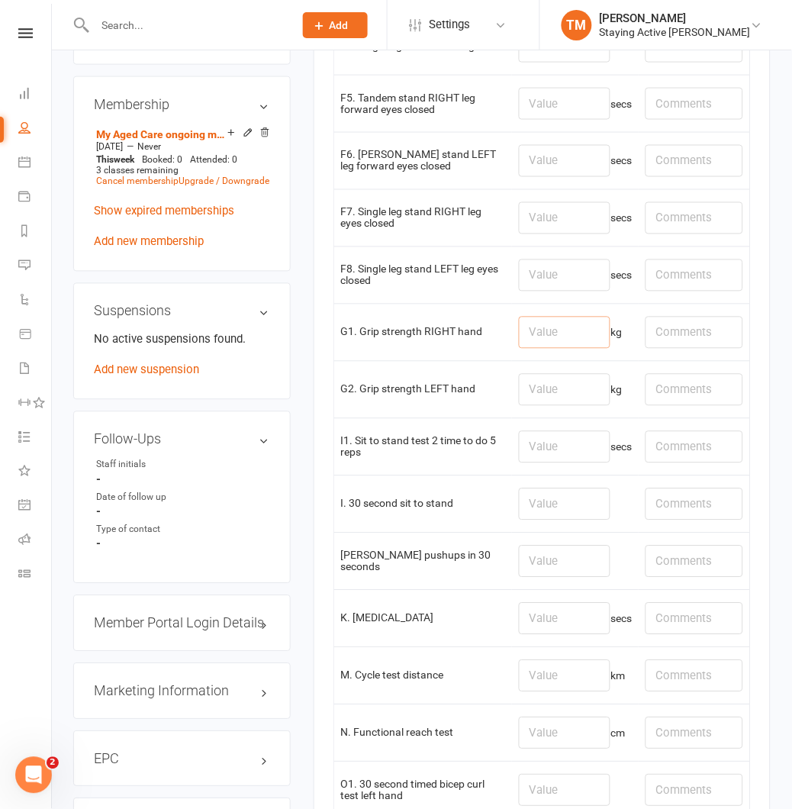
click at [536, 330] on input "number" at bounding box center [565, 333] width 92 height 32
click at [537, 334] on input "number" at bounding box center [565, 333] width 92 height 32
type input "5"
type input "6.6"
click at [562, 398] on input "number" at bounding box center [565, 390] width 92 height 32
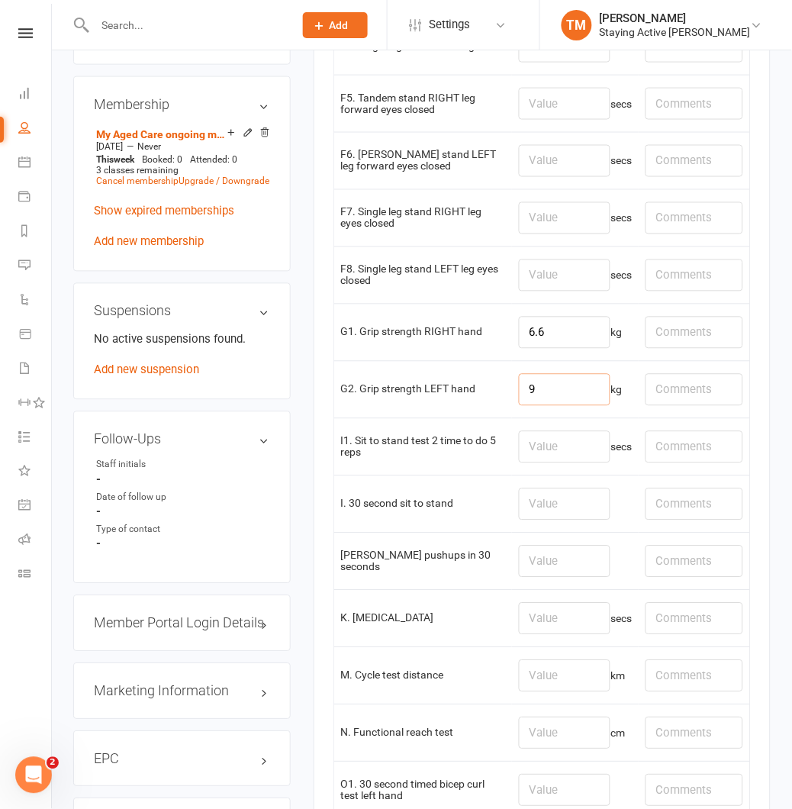
type input "9"
click at [479, 408] on td "G2. Grip strength LEFT hand" at bounding box center [423, 389] width 179 height 57
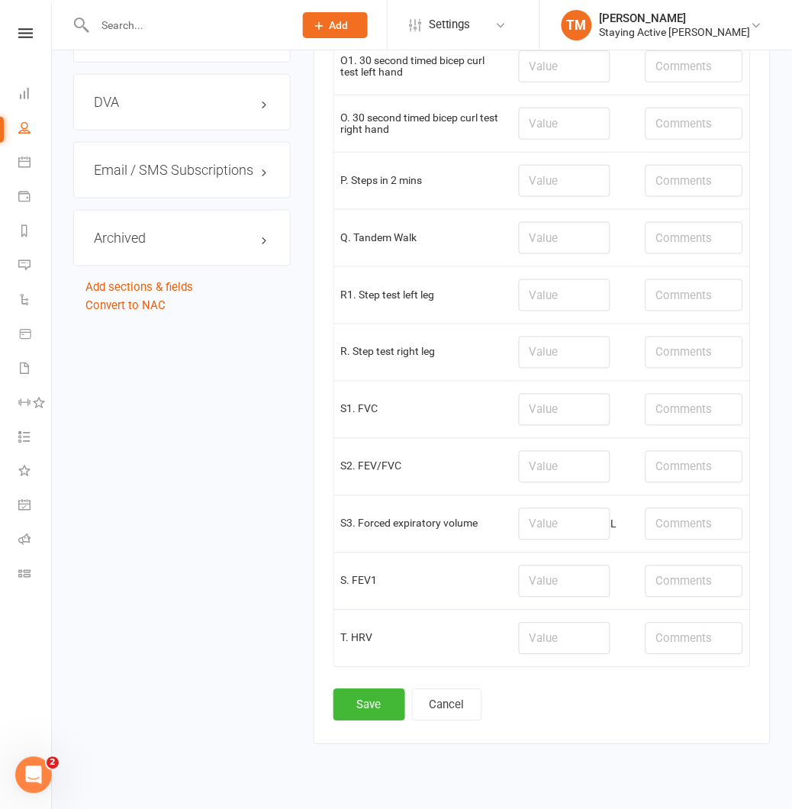
scroll to position [1950, 0]
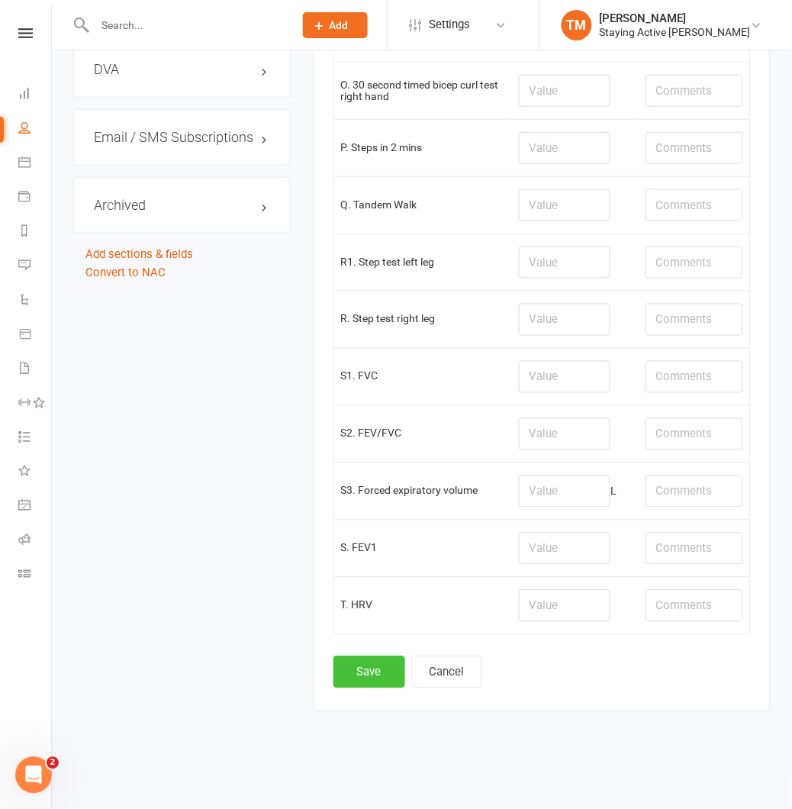
click at [350, 675] on button "Save" at bounding box center [370, 672] width 72 height 32
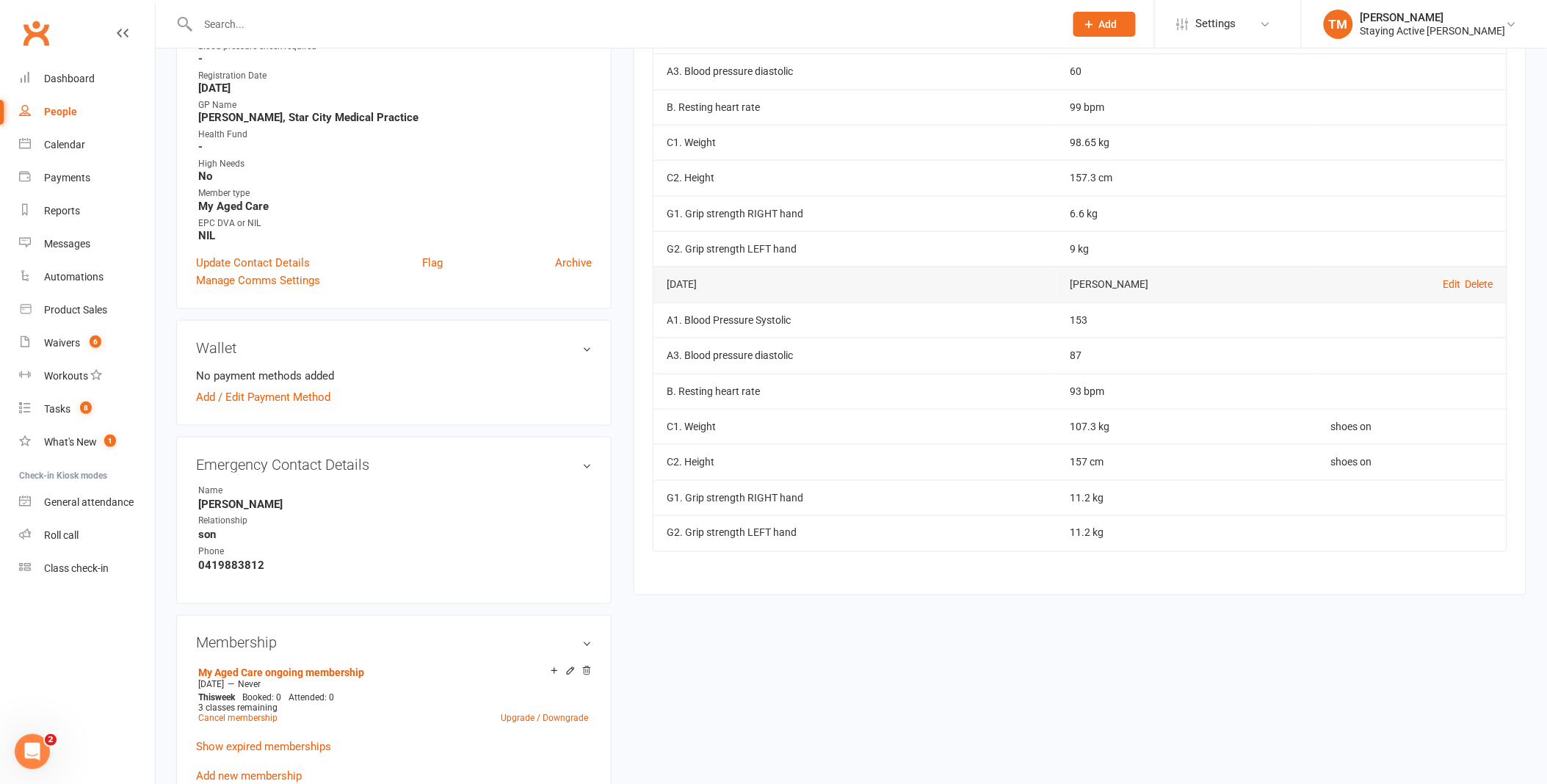
scroll to position [489, 0]
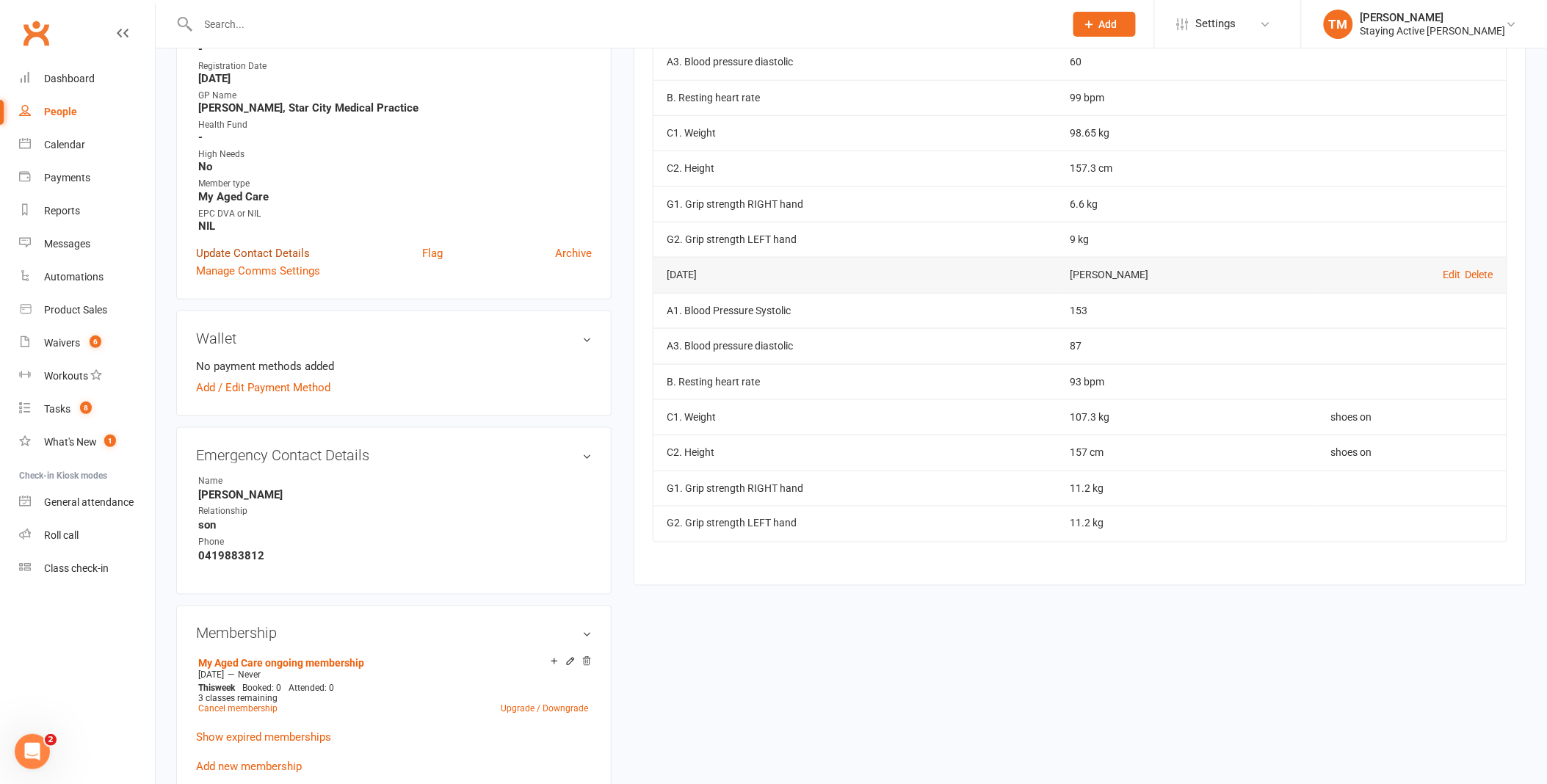
click at [261, 244] on link "Update Contact Details" at bounding box center [253, 253] width 114 height 17
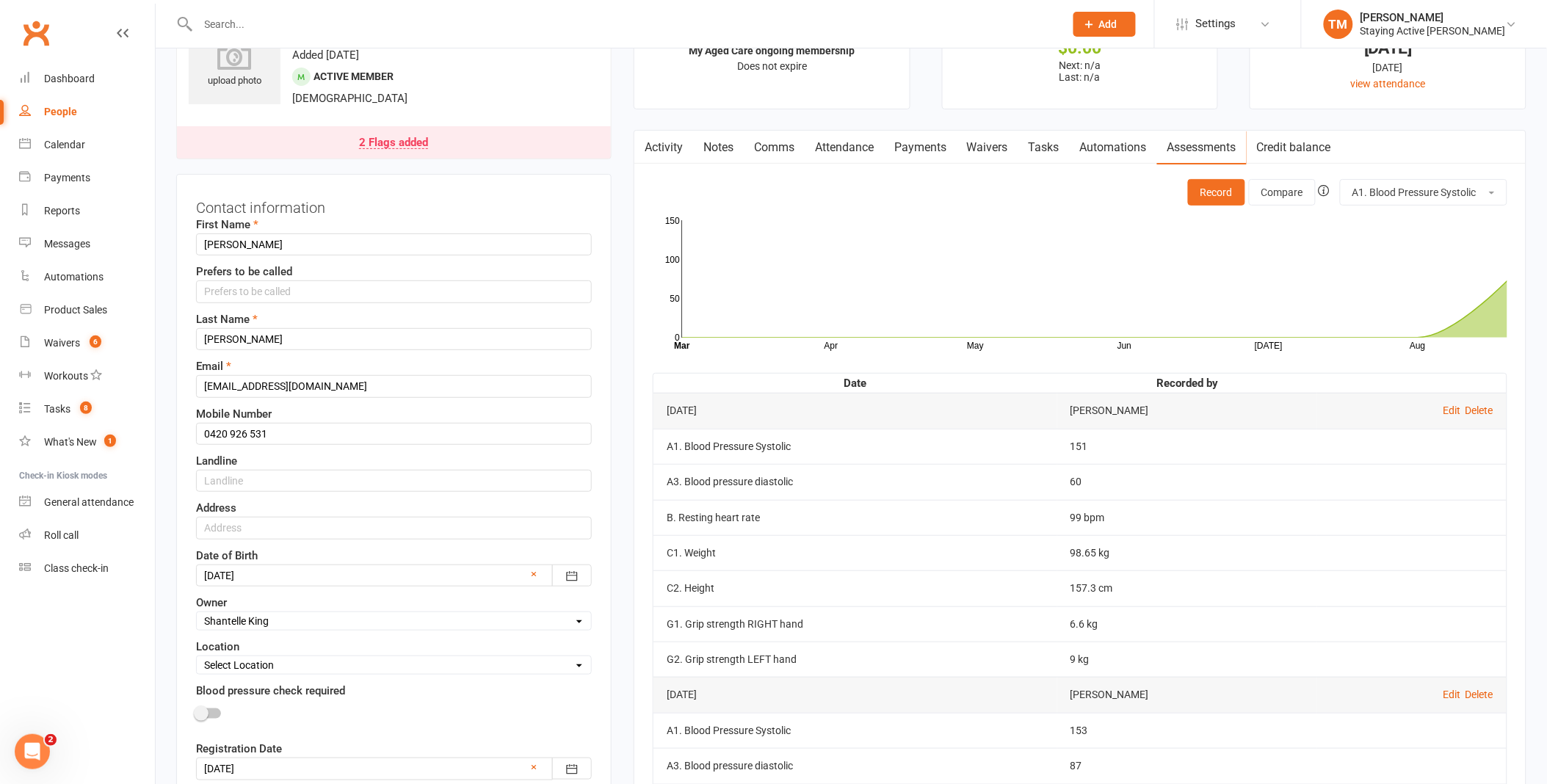
scroll to position [314, 0]
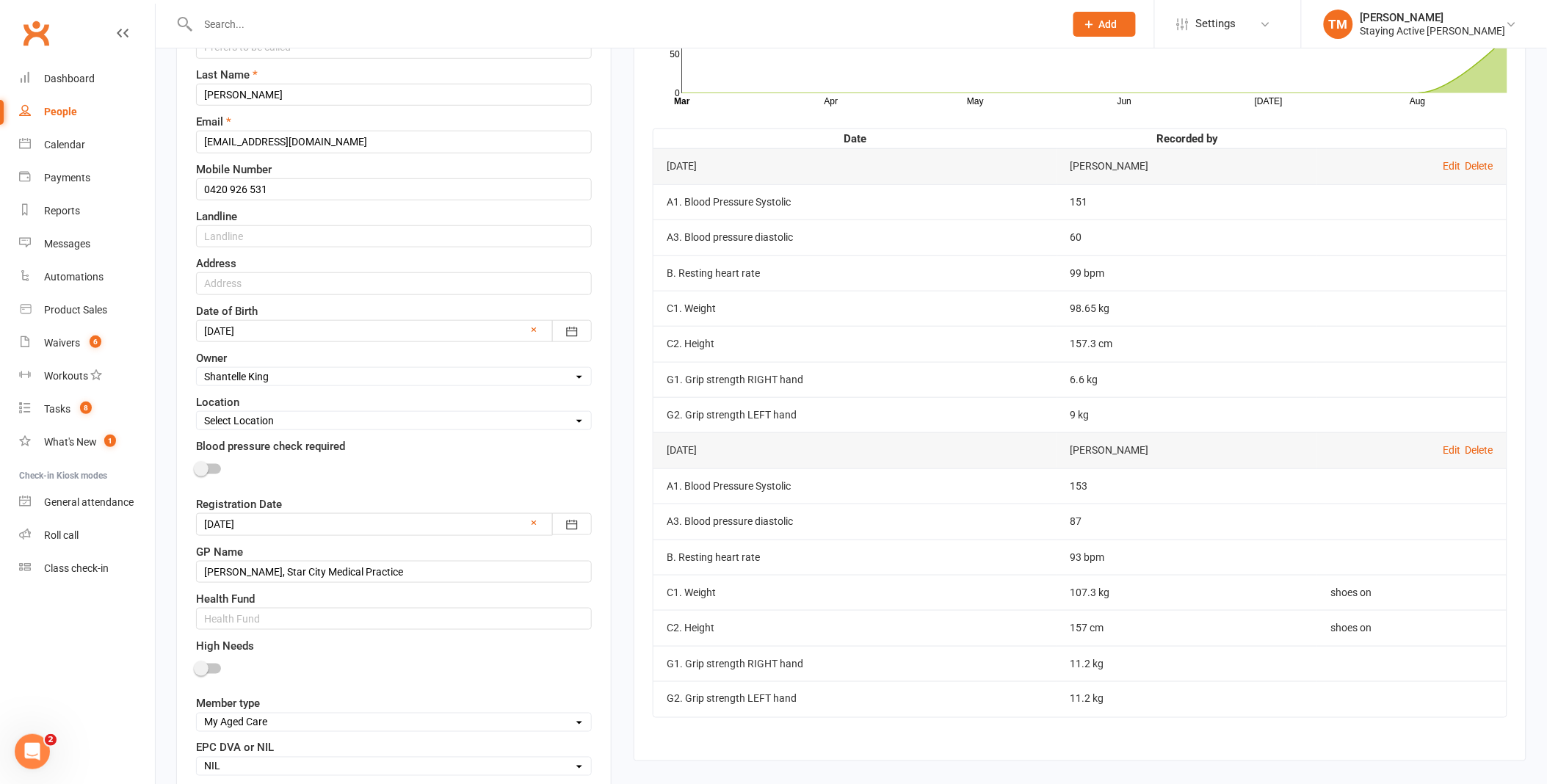
click at [296, 367] on div "Select Owner Active Seniors 1F [PERSON_NAME] [PERSON_NAME] [PERSON_NAME] [PERSO…" at bounding box center [393, 377] width 395 height 19
click at [295, 382] on select "Select Owner Active Seniors 1F [PERSON_NAME] [PERSON_NAME] [PERSON_NAME] [PERSO…" at bounding box center [394, 376] width 394 height 16
select select "9"
click at [197, 369] on select "Select Owner Active Seniors 1F [PERSON_NAME] [PERSON_NAME] [PERSON_NAME] [PERSO…" at bounding box center [394, 376] width 394 height 16
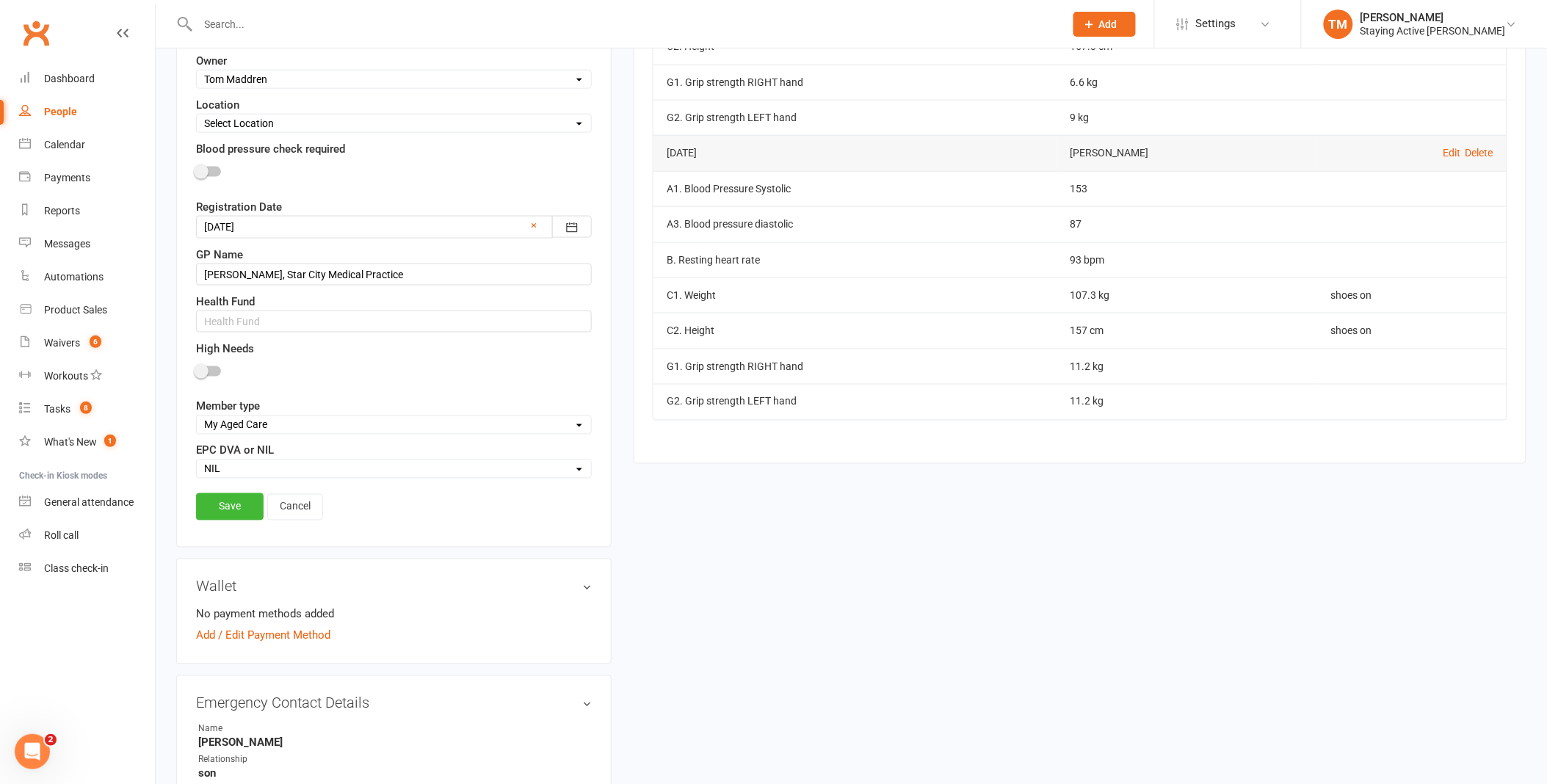
scroll to position [640, 0]
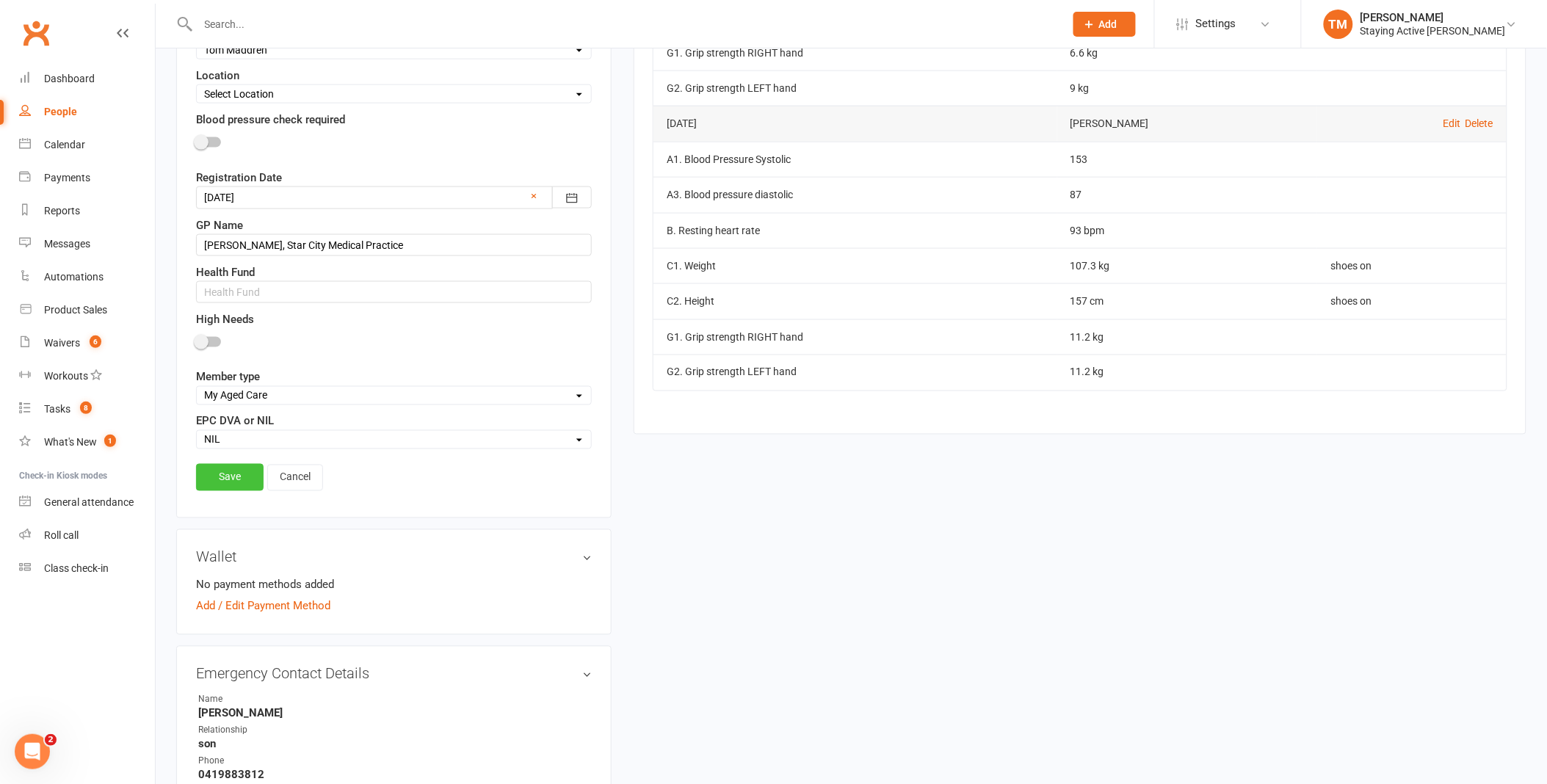
click at [226, 482] on link "Save" at bounding box center [230, 476] width 67 height 26
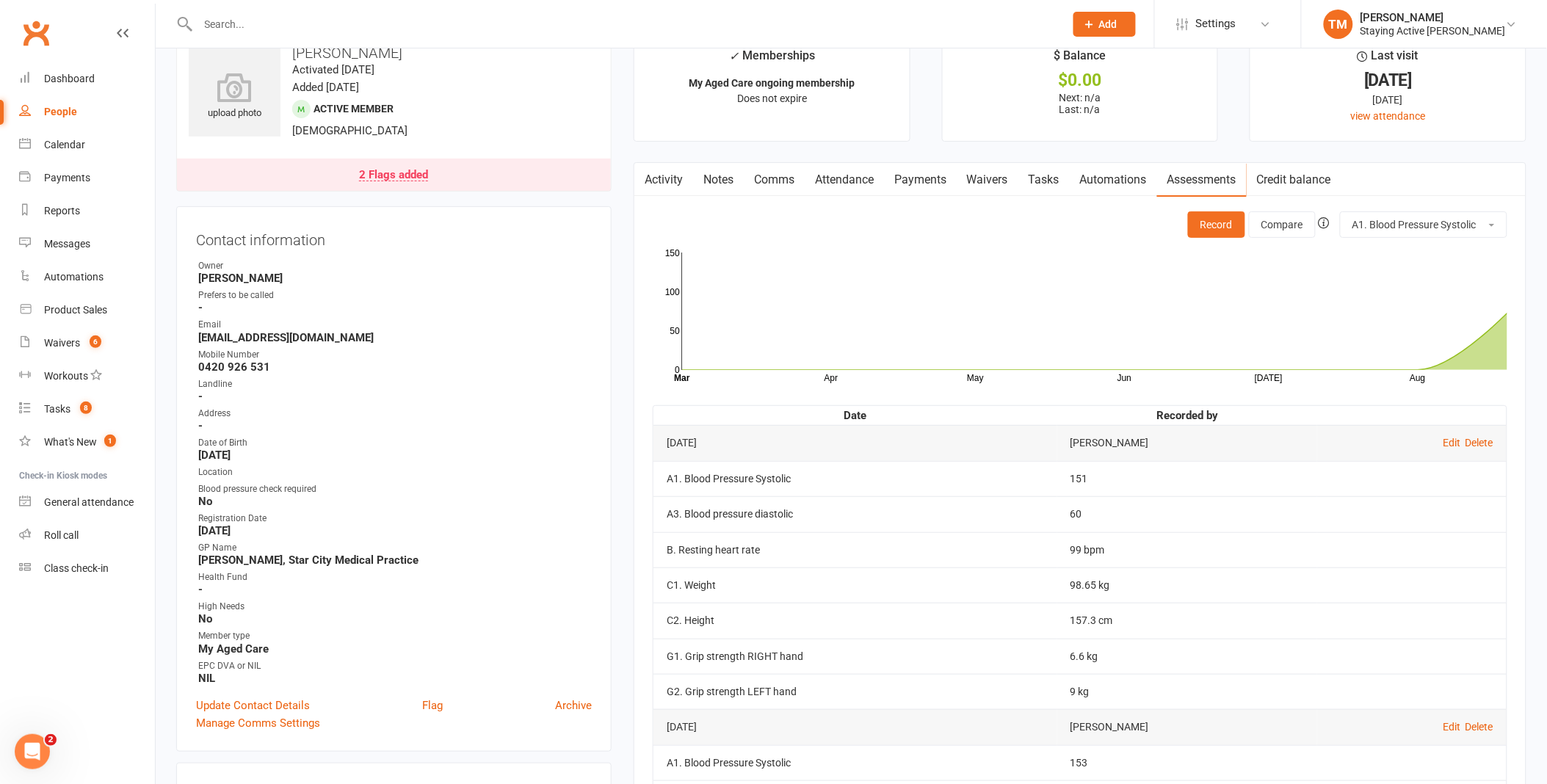
scroll to position [0, 0]
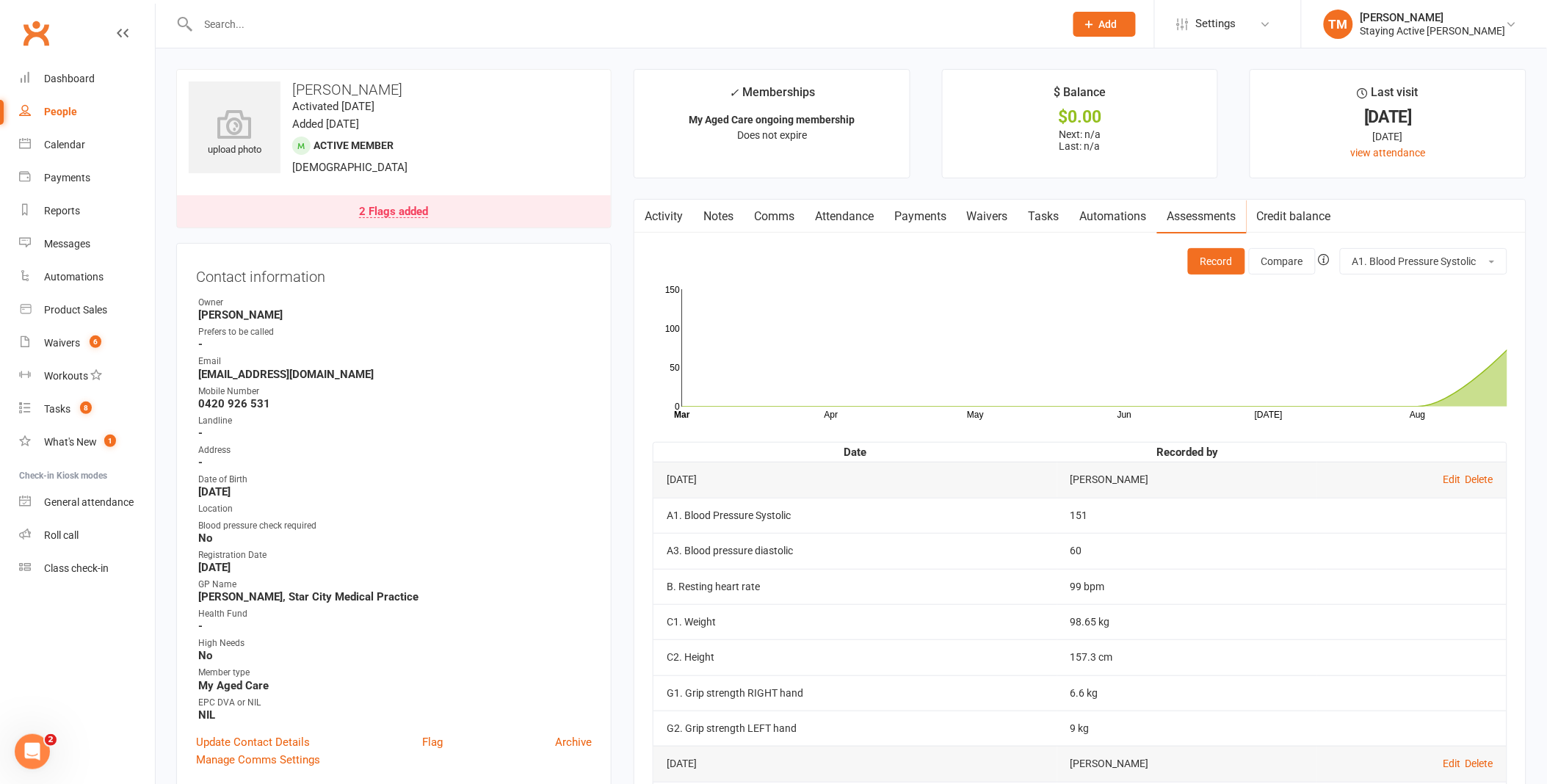
click at [382, 215] on div "2 Flags added" at bounding box center [393, 212] width 69 height 12
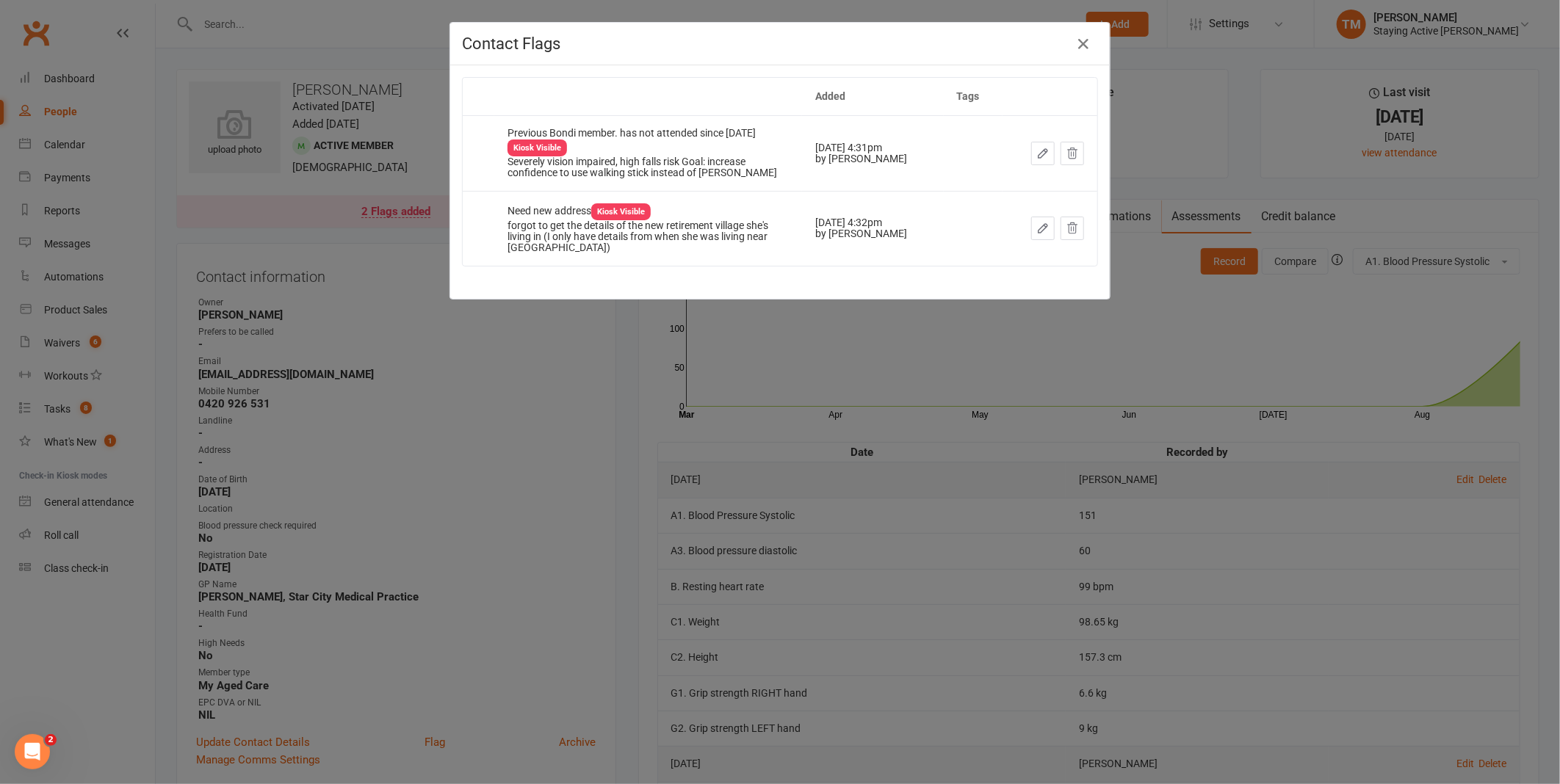
click at [411, 184] on div "Contact Flags Added Tags Previous Bondi member. has not attended since [DATE] K…" at bounding box center [780, 392] width 1560 height 784
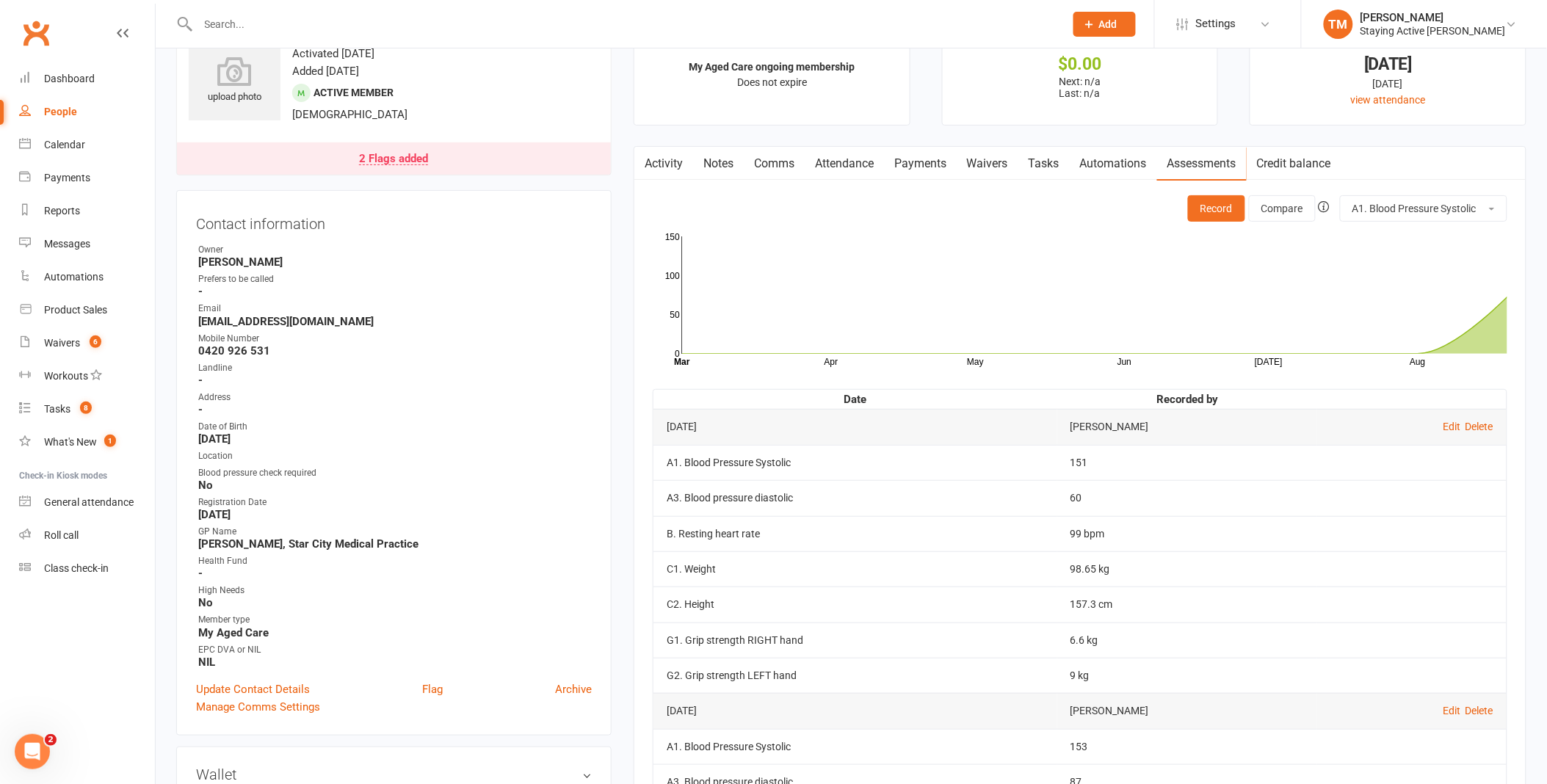
scroll to position [82, 0]
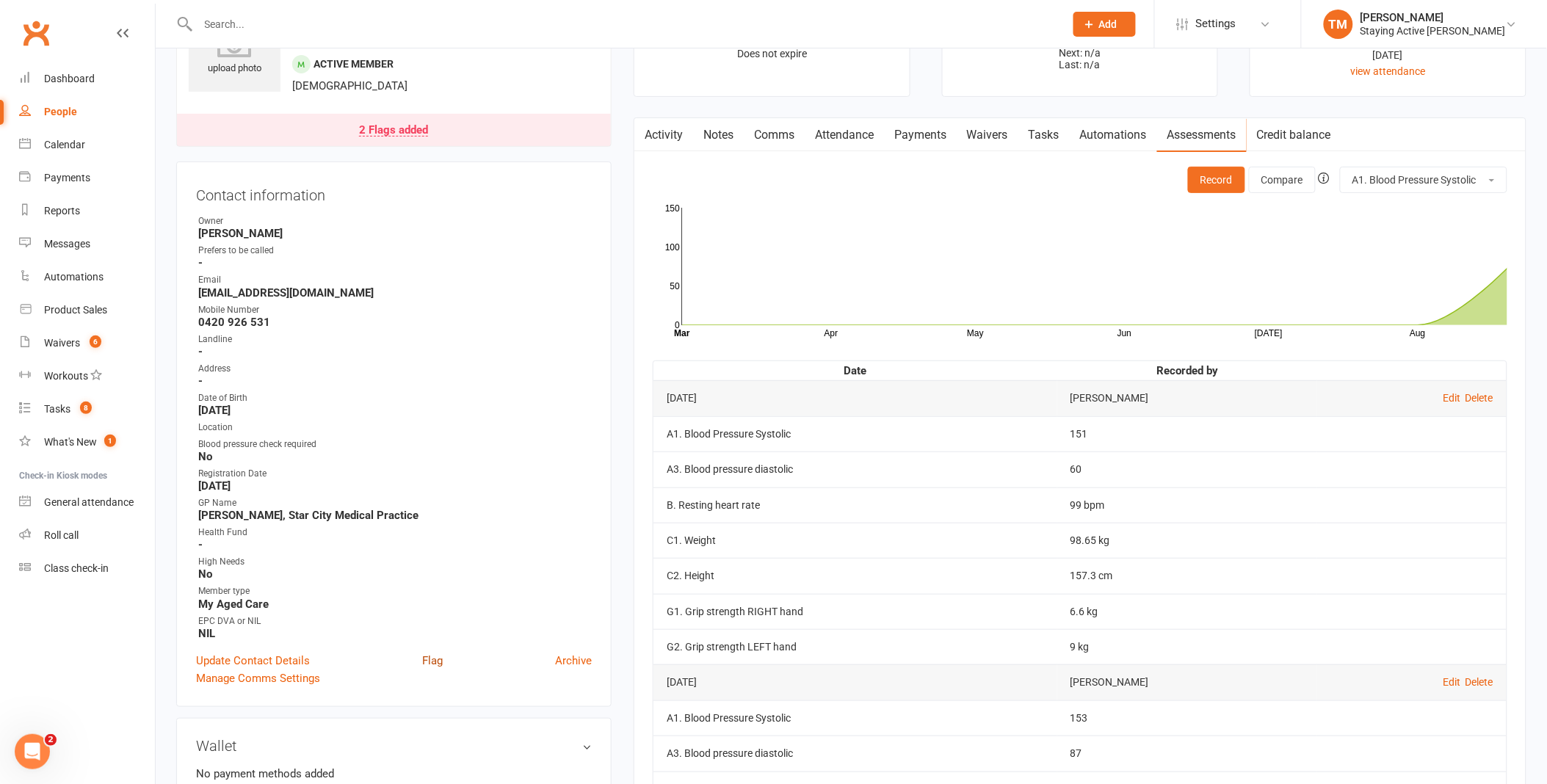
click at [439, 661] on link "Flag" at bounding box center [432, 661] width 20 height 17
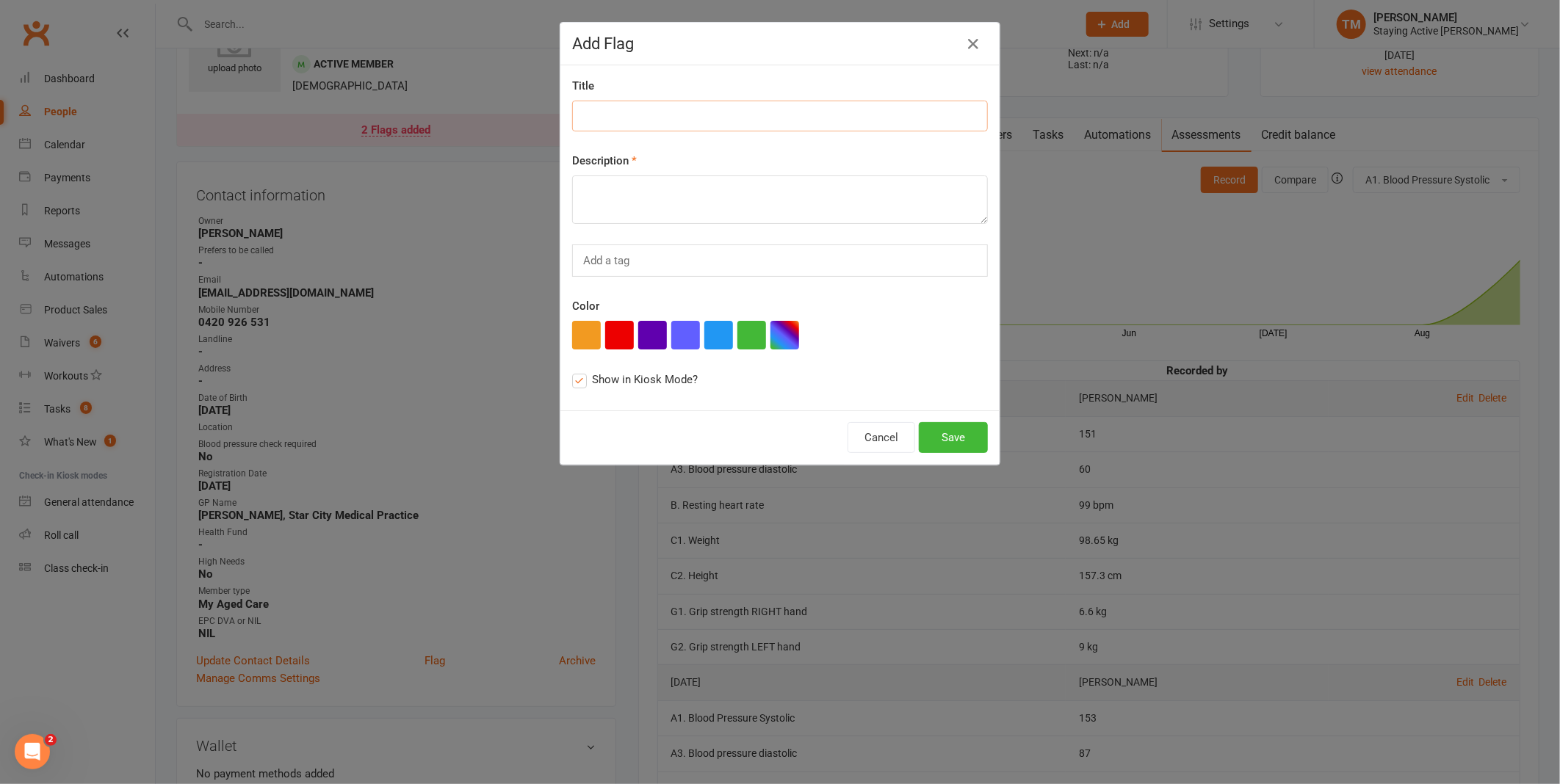
click at [789, 118] on input at bounding box center [780, 116] width 416 height 31
drag, startPoint x: 905, startPoint y: 114, endPoint x: 888, endPoint y: 111, distance: 17.3
click at [888, 111] on input "Returning from hospital: L3/L4 fracture and nerve impingement L side" at bounding box center [780, 116] width 416 height 31
type input "Returning from hospital: L3/L4 fracture and nerve impingement"
click at [718, 176] on textarea at bounding box center [780, 199] width 416 height 48
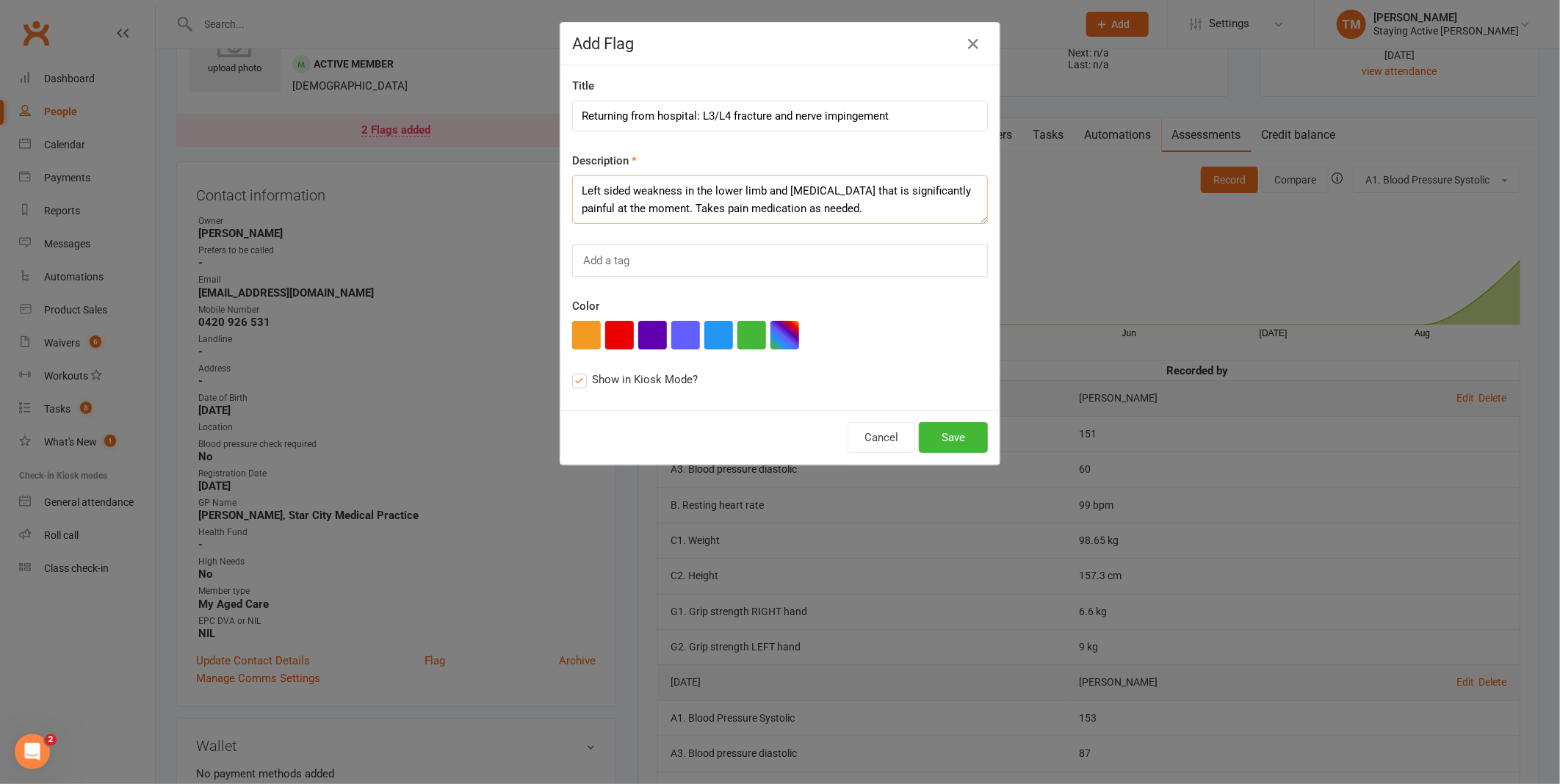
click at [797, 203] on textarea "Left sided weakness in the lower limb and [MEDICAL_DATA] that is significantly …" at bounding box center [780, 199] width 416 height 48
type textarea "Left sided weakness in the lower limb and [MEDICAL_DATA] that is significantly …"
click at [954, 434] on button "Save" at bounding box center [954, 438] width 69 height 31
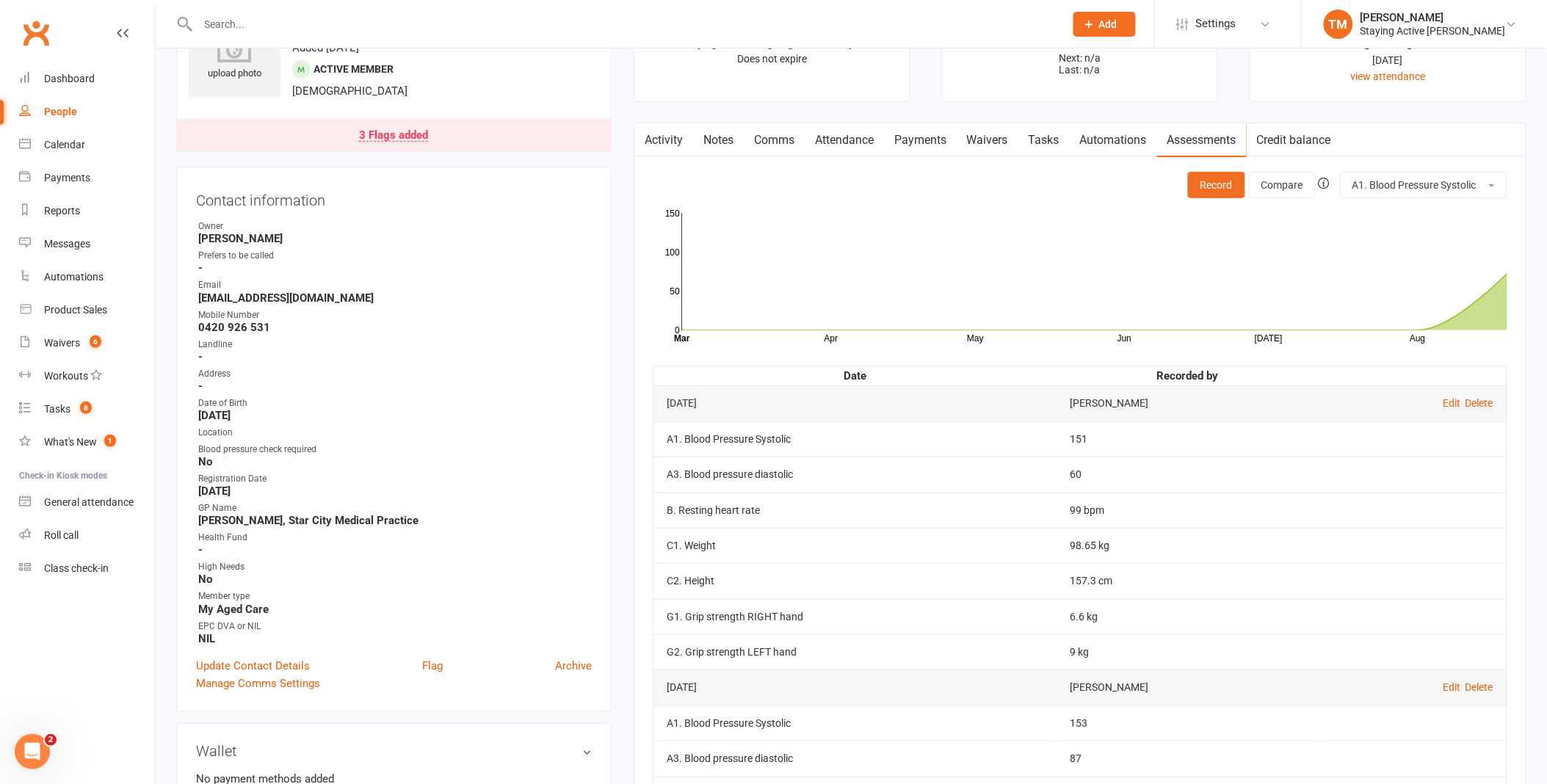
scroll to position [0, 0]
